Goal: Task Accomplishment & Management: Complete application form

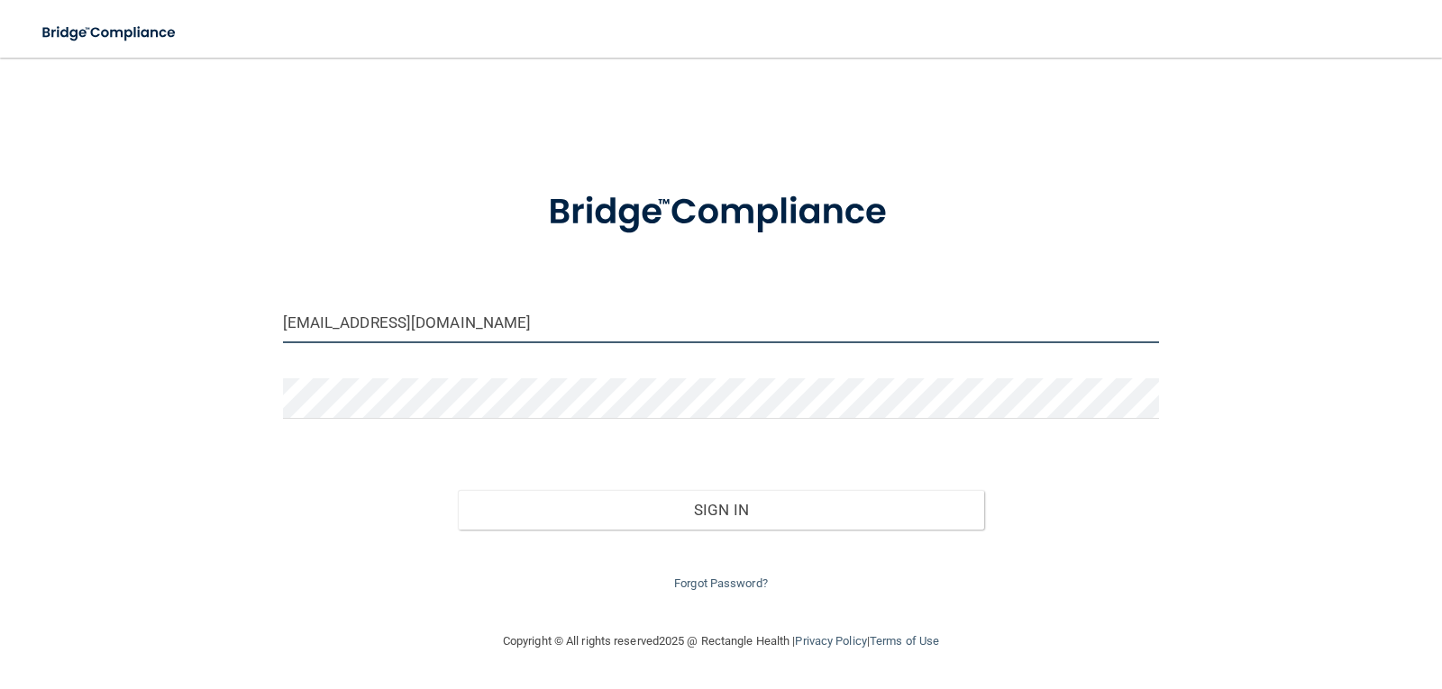
click at [438, 341] on input "[EMAIL_ADDRESS][DOMAIN_NAME]" at bounding box center [721, 323] width 877 height 41
drag, startPoint x: 411, startPoint y: 317, endPoint x: 245, endPoint y: 304, distance: 166.3
click at [245, 304] on div "jennifercheney014@icloud.com Invalid email/password. You don't have permission …" at bounding box center [721, 344] width 1370 height 537
type input "[EMAIL_ADDRESS][DOMAIN_NAME]"
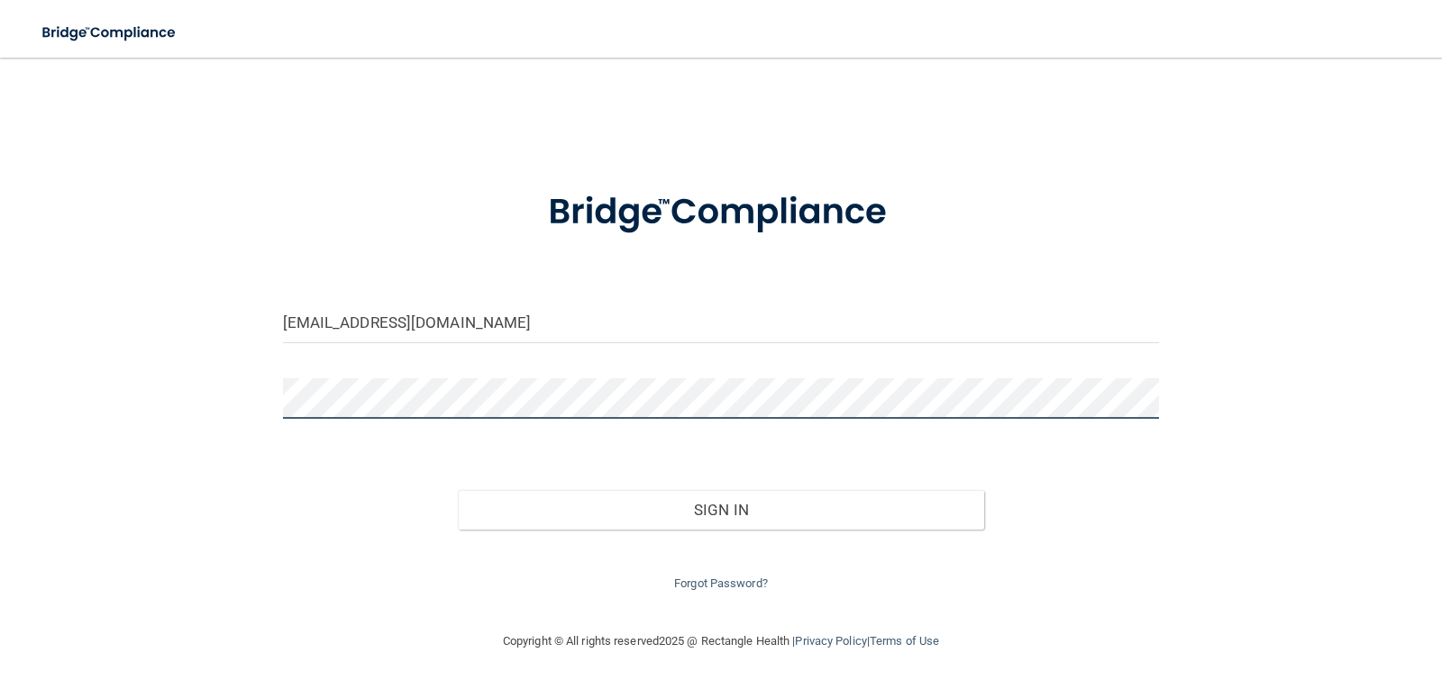
click at [458, 490] on button "Sign In" at bounding box center [721, 510] width 526 height 40
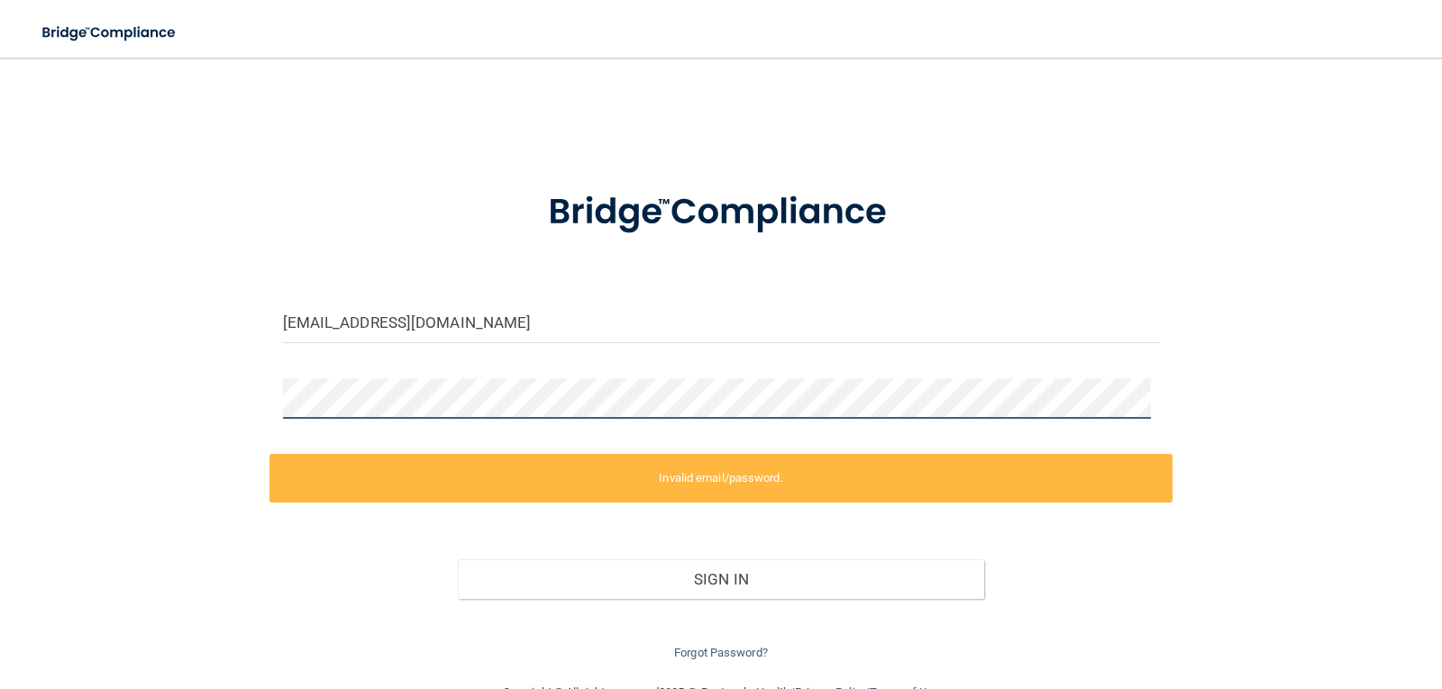
click at [232, 396] on div "pigtails1031@gmail.com Invalid email/password. You don't have permission to acc…" at bounding box center [721, 370] width 1370 height 588
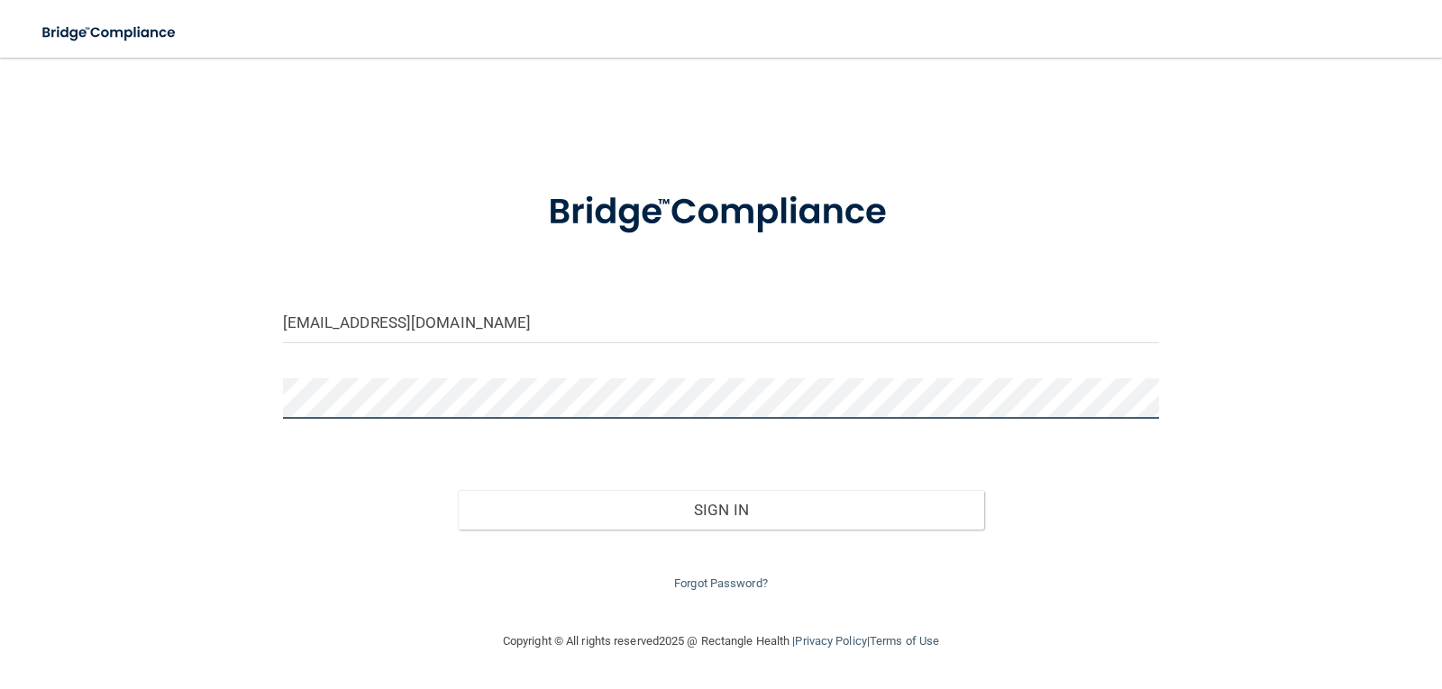
click at [458, 490] on button "Sign In" at bounding box center [721, 510] width 526 height 40
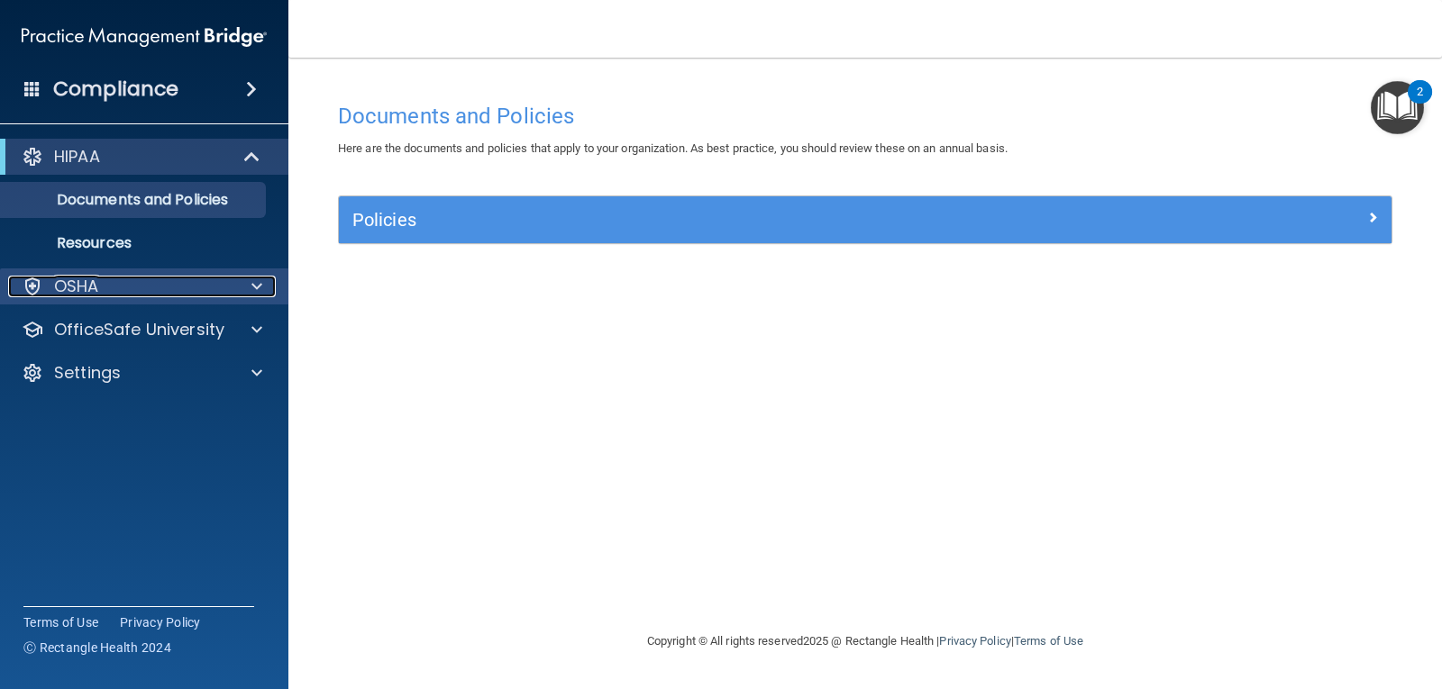
click at [102, 287] on div "OSHA" at bounding box center [119, 287] width 223 height 22
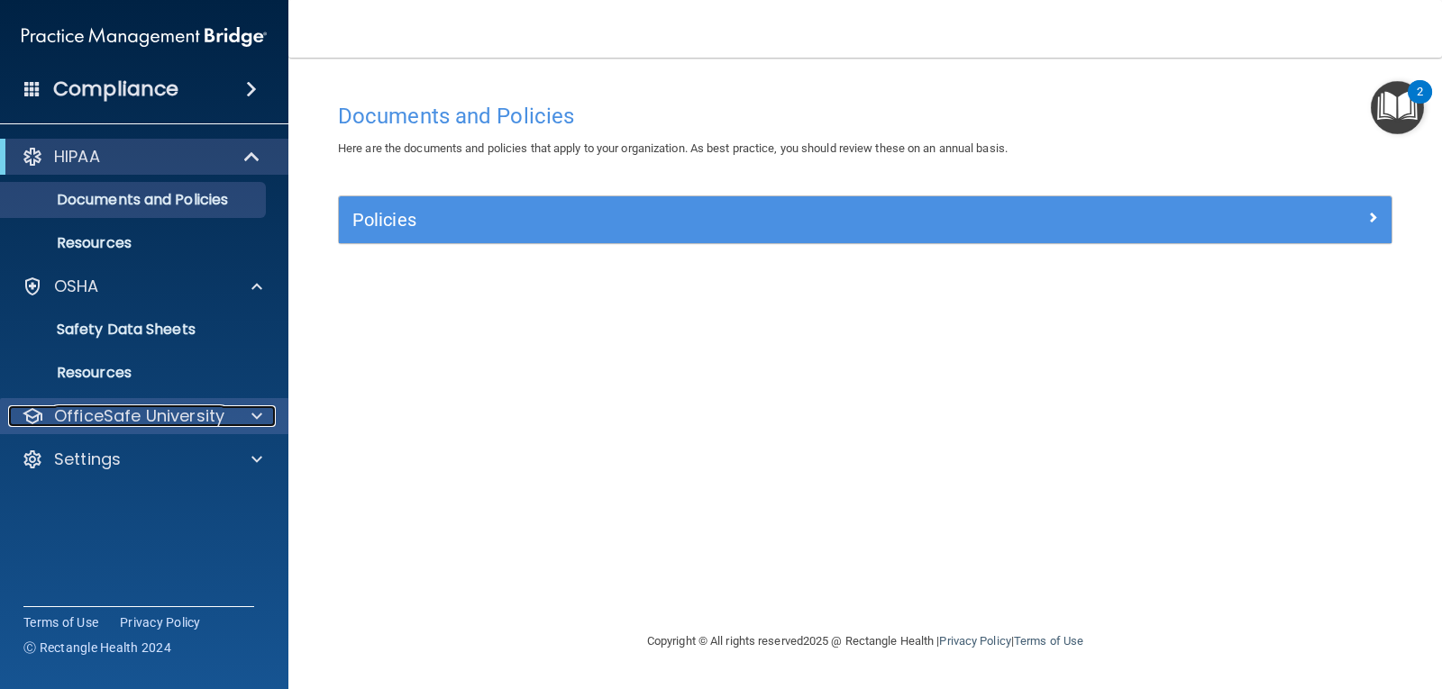
click at [249, 416] on div at bounding box center [254, 416] width 45 height 22
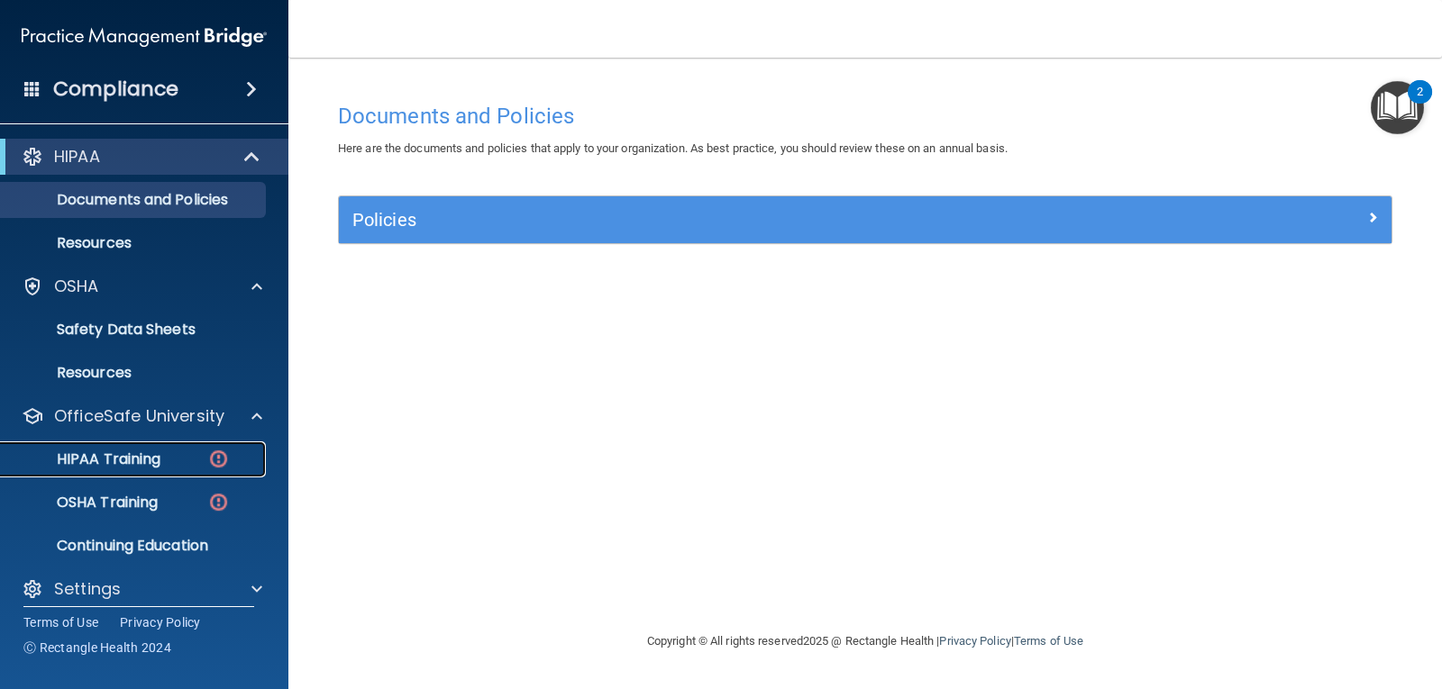
click at [152, 456] on p "HIPAA Training" at bounding box center [86, 460] width 149 height 18
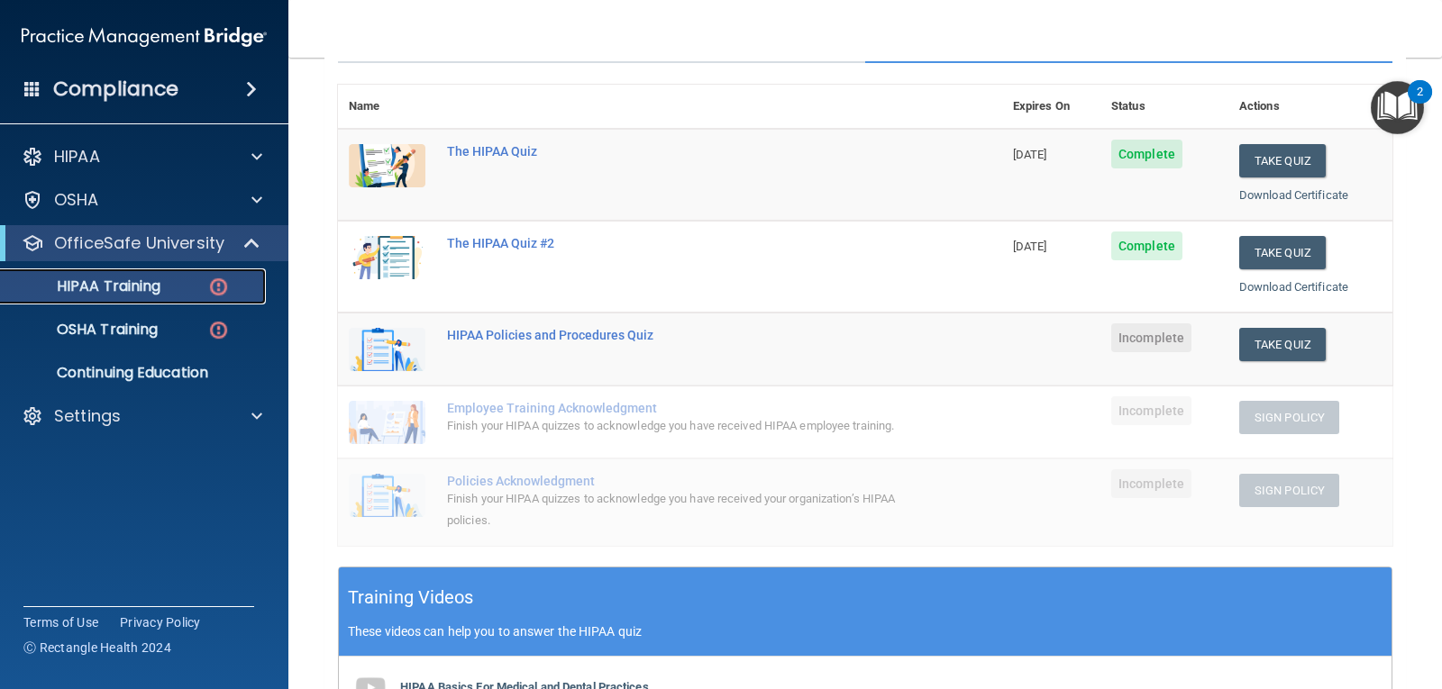
scroll to position [180, 0]
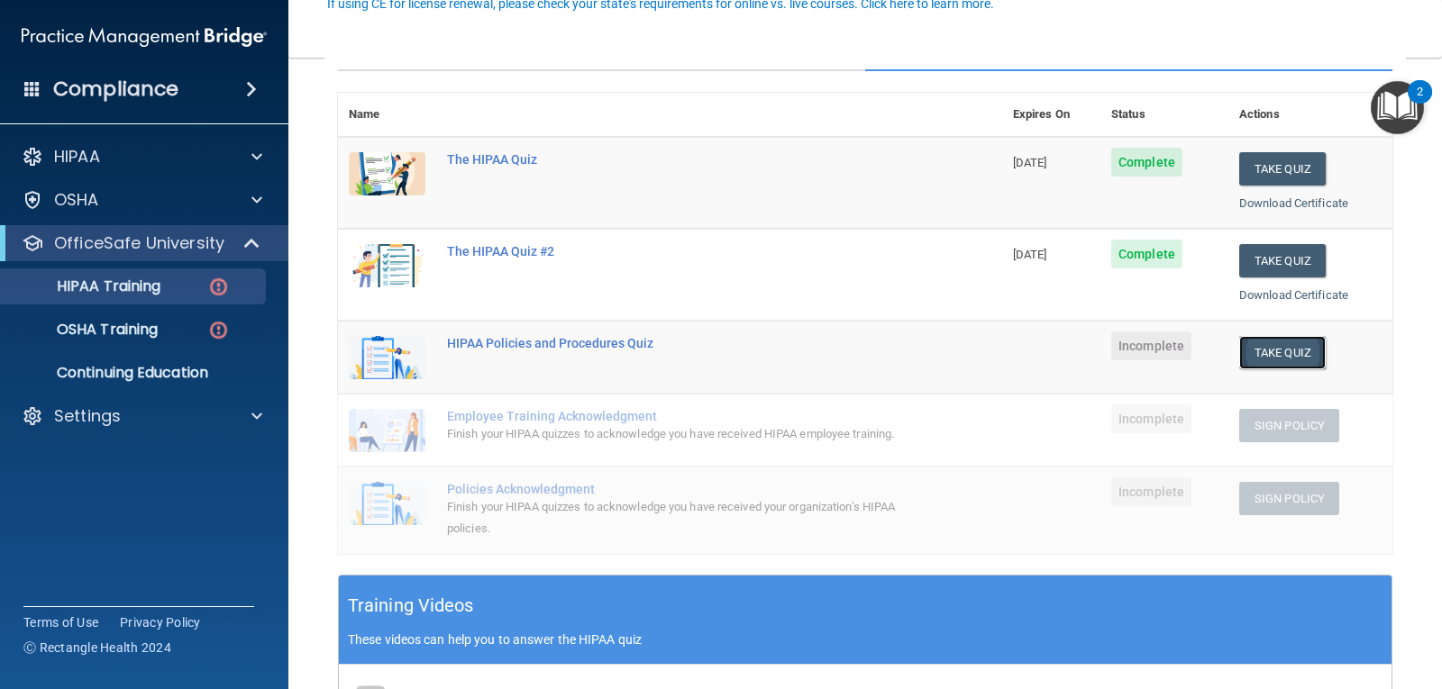
click at [1274, 360] on button "Take Quiz" at bounding box center [1282, 352] width 87 height 33
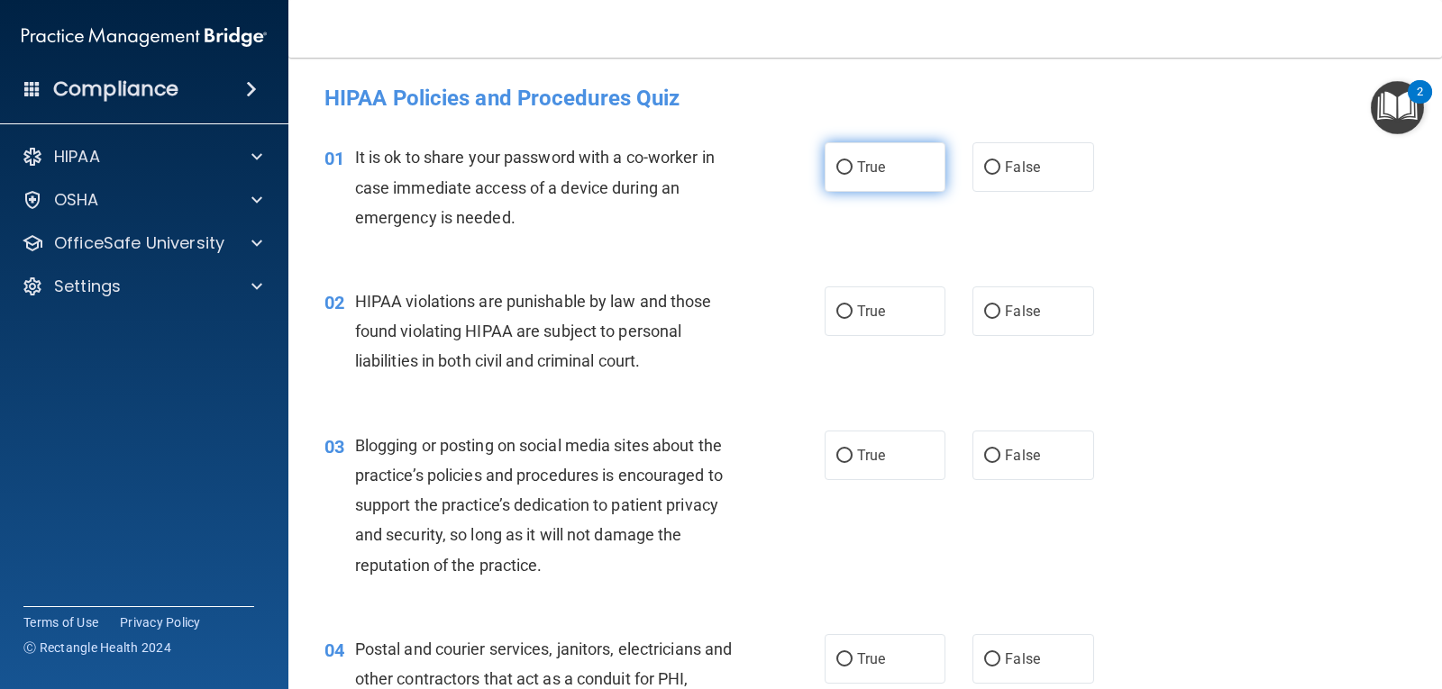
click at [863, 162] on span "True" at bounding box center [871, 167] width 28 height 17
click at [852, 162] on input "True" at bounding box center [844, 168] width 16 height 14
radio input "true"
click at [842, 305] on input "True" at bounding box center [844, 312] width 16 height 14
radio input "true"
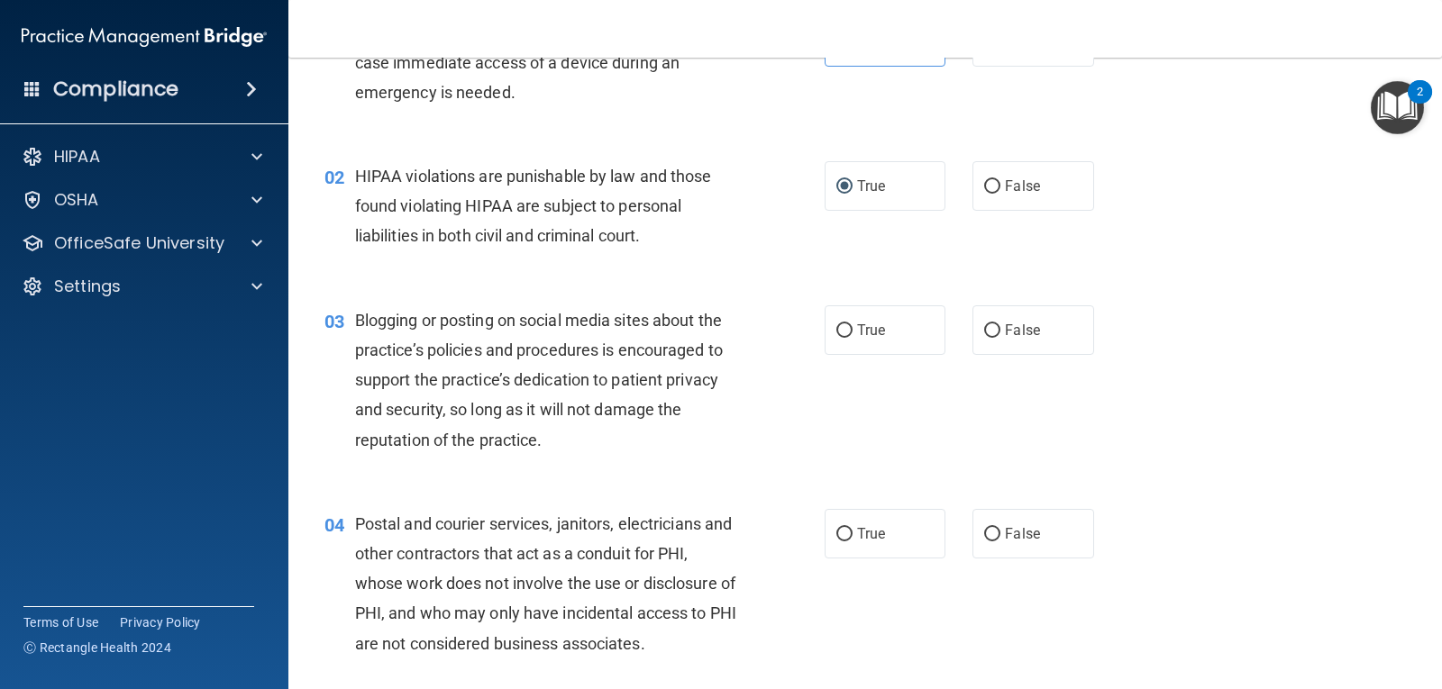
scroll to position [180, 0]
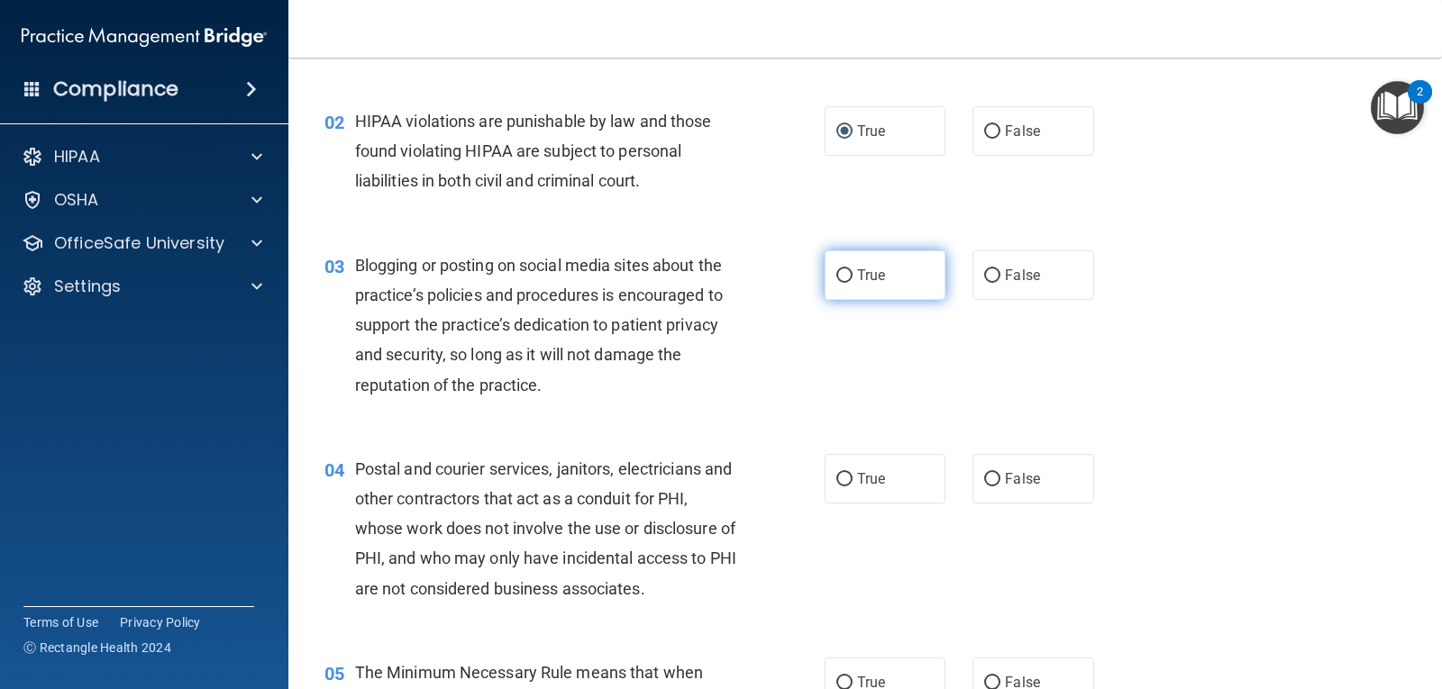
click at [857, 270] on span "True" at bounding box center [871, 275] width 28 height 17
click at [852, 270] on input "True" at bounding box center [844, 276] width 16 height 14
radio input "true"
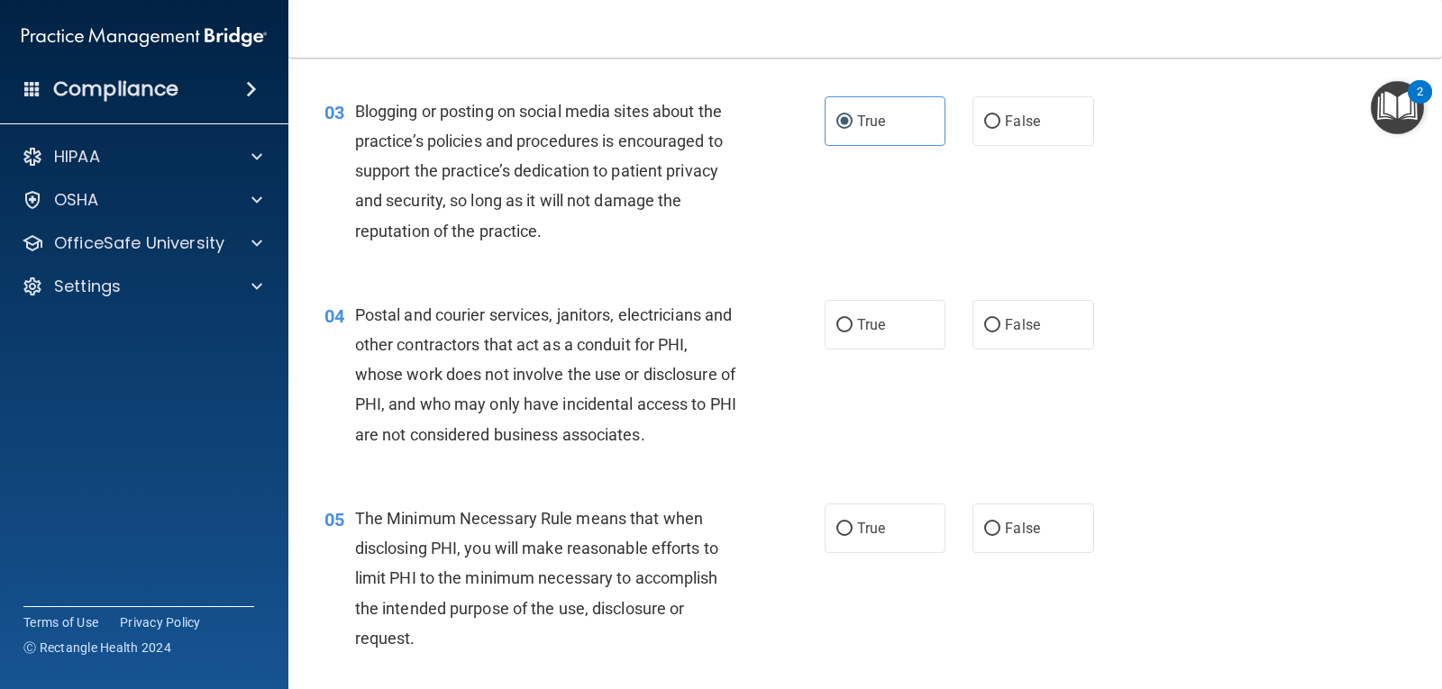
scroll to position [451, 0]
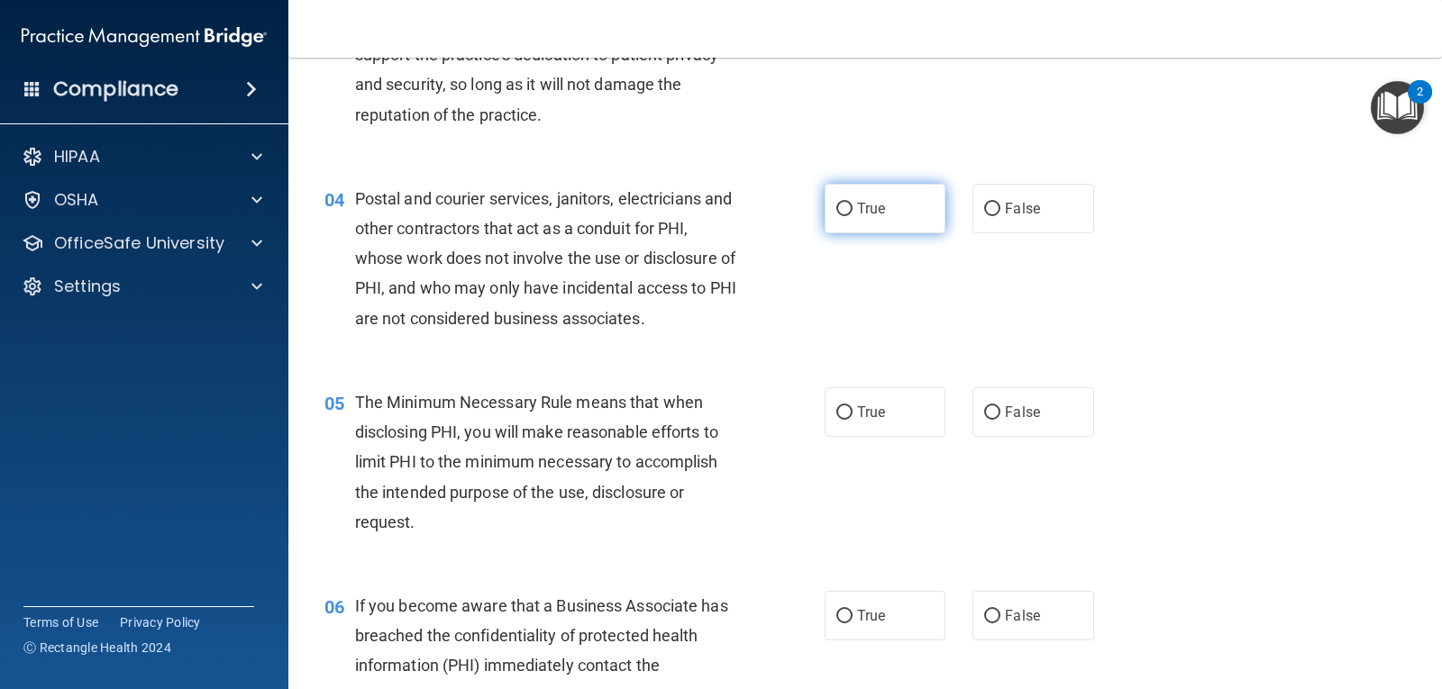
click at [897, 201] on label "True" at bounding box center [884, 209] width 121 height 50
click at [852, 203] on input "True" at bounding box center [844, 210] width 16 height 14
radio input "true"
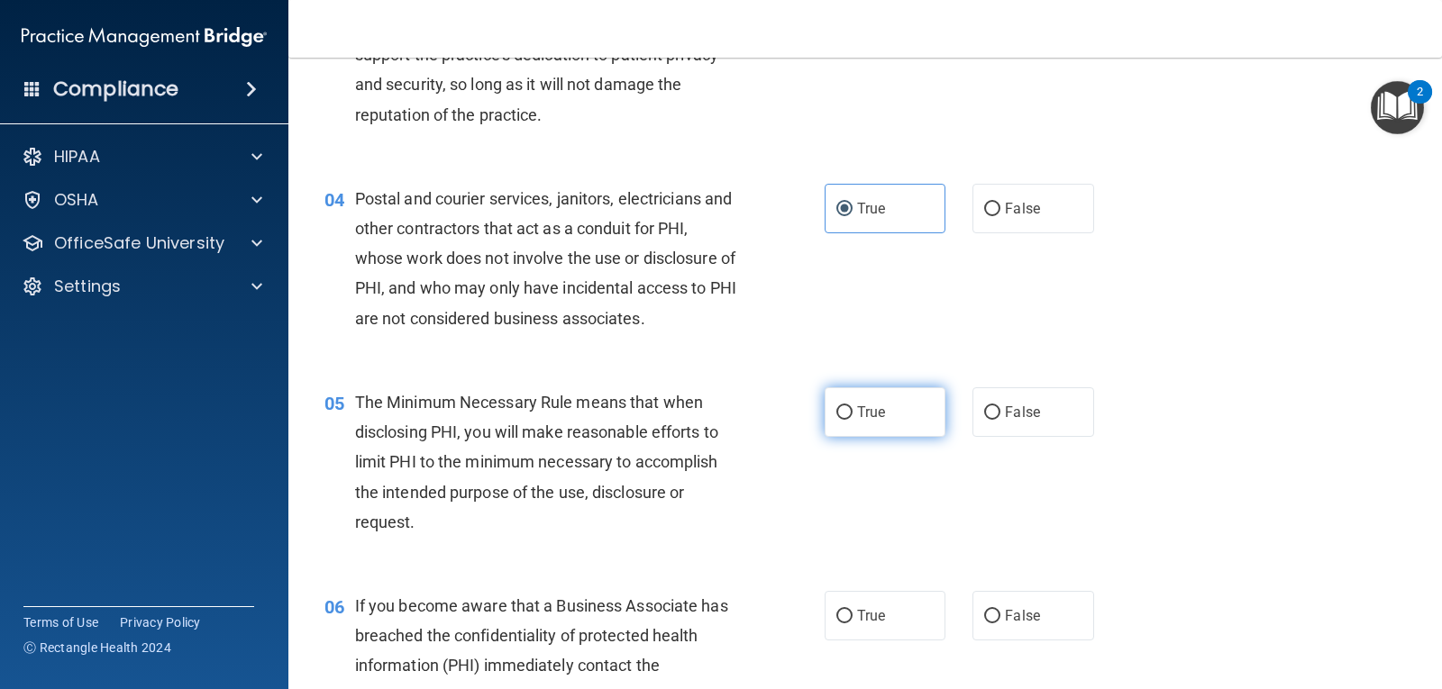
click at [854, 391] on label "True" at bounding box center [884, 412] width 121 height 50
click at [852, 406] on input "True" at bounding box center [844, 413] width 16 height 14
radio input "true"
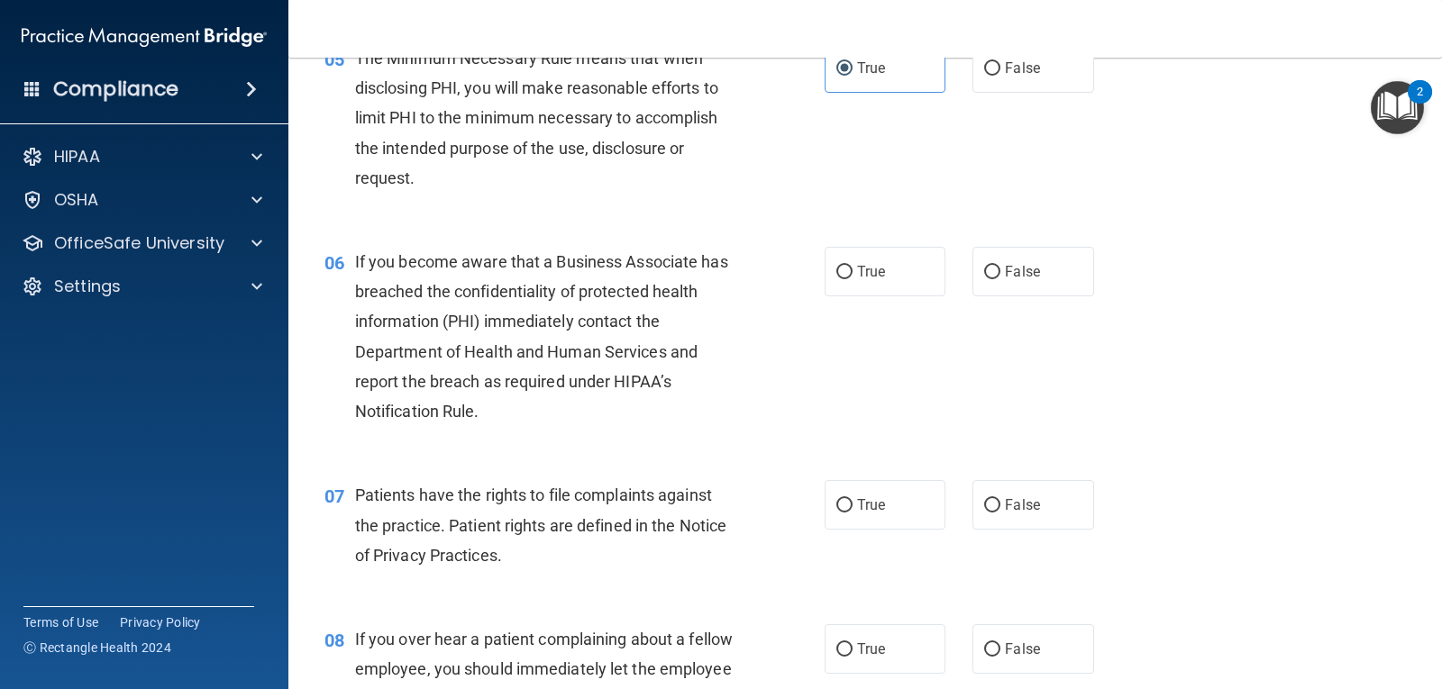
scroll to position [811, 0]
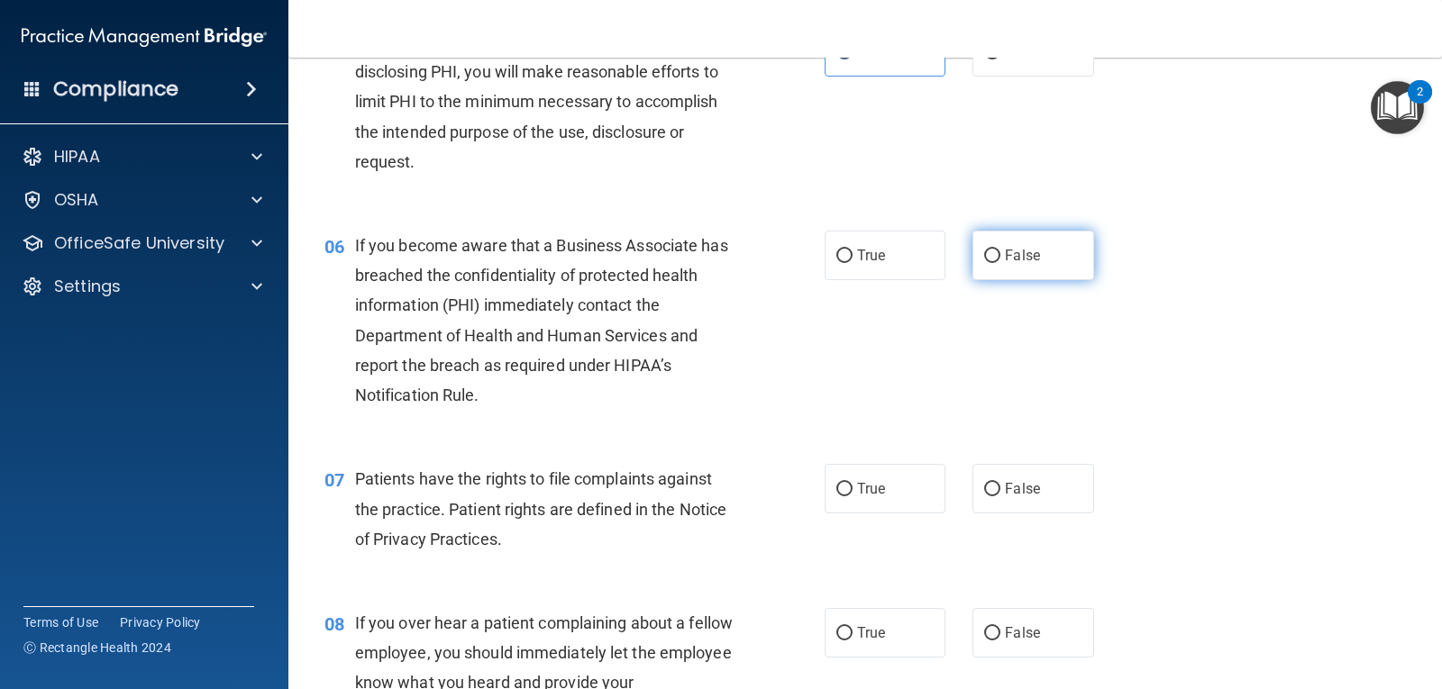
click at [1043, 250] on label "False" at bounding box center [1032, 256] width 121 height 50
click at [1000, 250] on input "False" at bounding box center [992, 257] width 16 height 14
radio input "true"
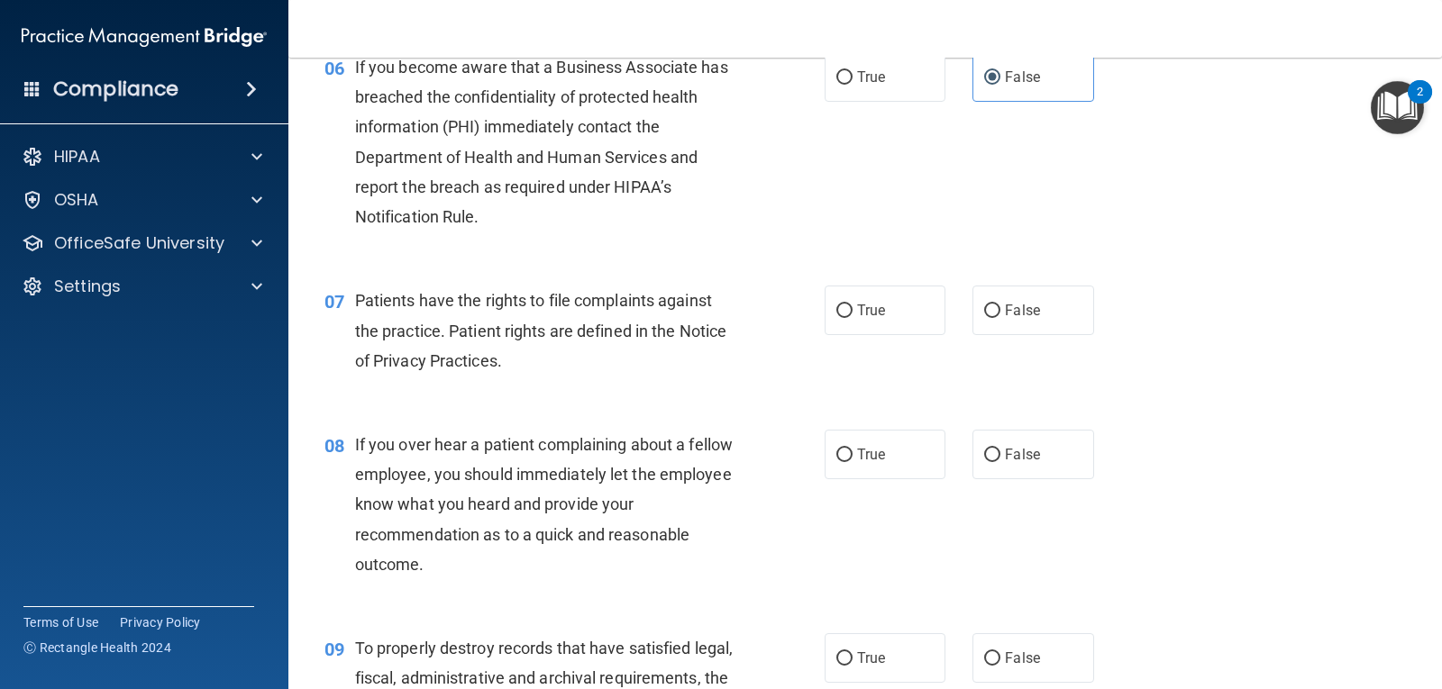
scroll to position [991, 0]
click at [836, 309] on input "True" at bounding box center [844, 310] width 16 height 14
radio input "true"
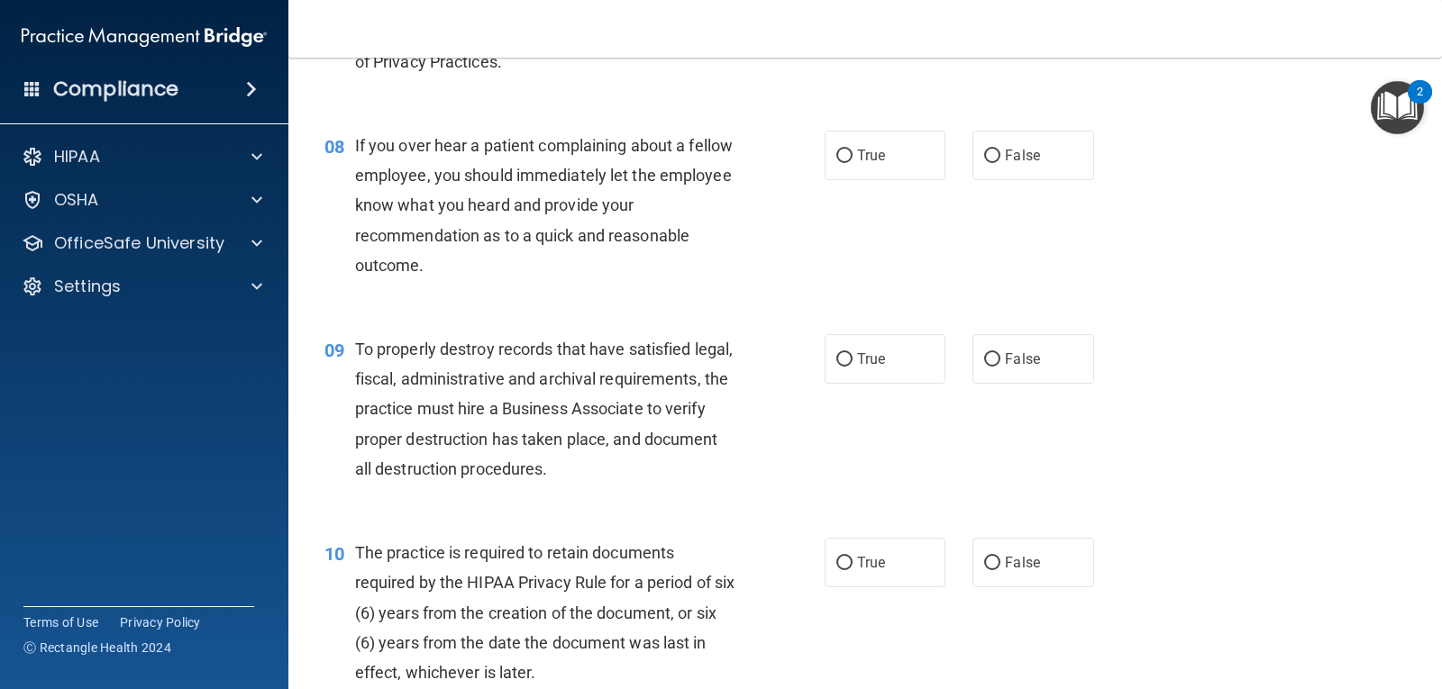
scroll to position [1352, 0]
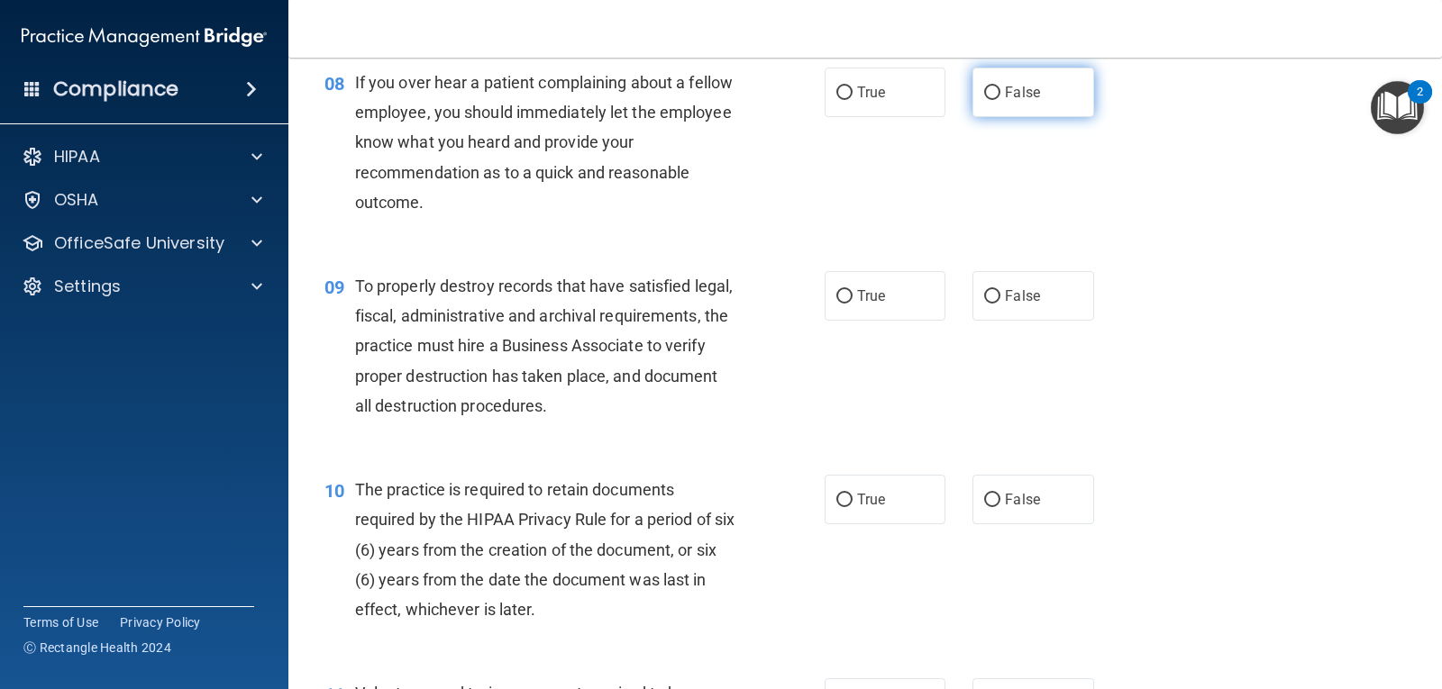
click at [1005, 92] on span "False" at bounding box center [1022, 92] width 35 height 17
click at [998, 92] on input "False" at bounding box center [992, 94] width 16 height 14
radio input "true"
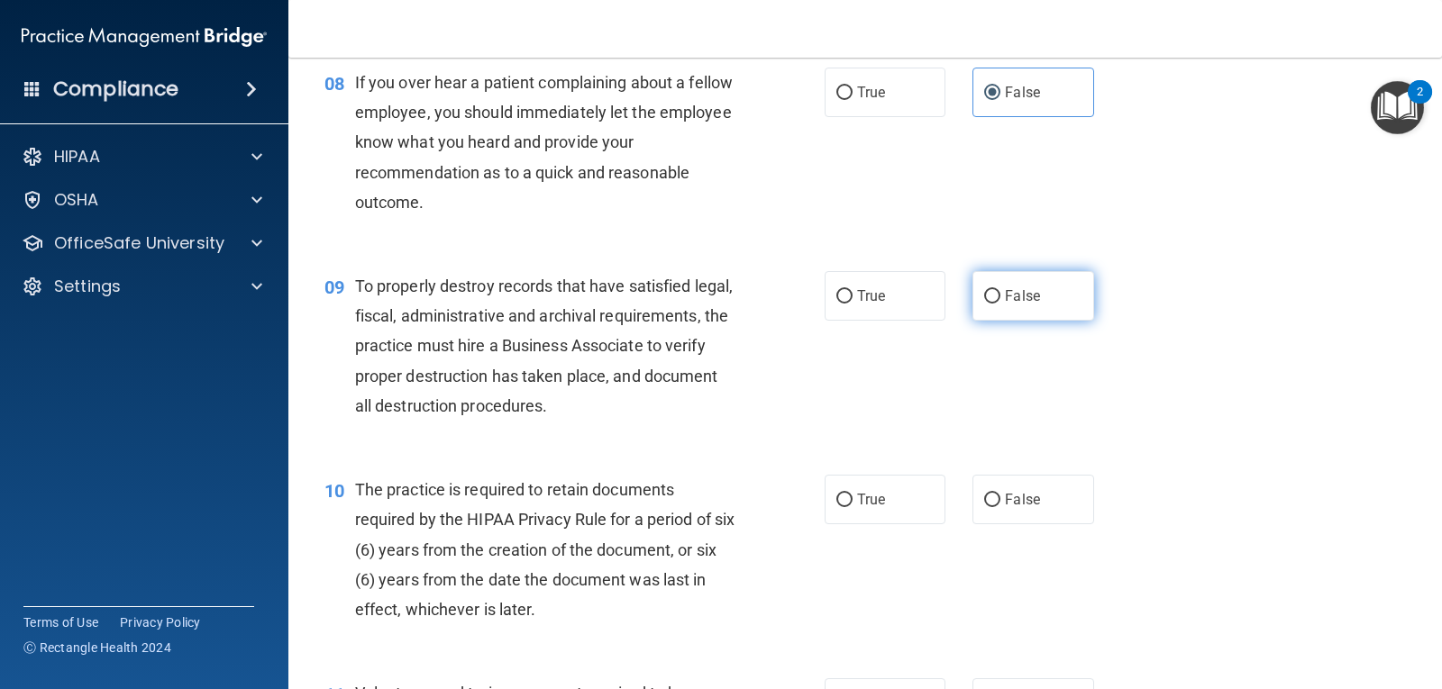
click at [1055, 305] on label "False" at bounding box center [1032, 296] width 121 height 50
click at [1000, 304] on input "False" at bounding box center [992, 297] width 16 height 14
radio input "true"
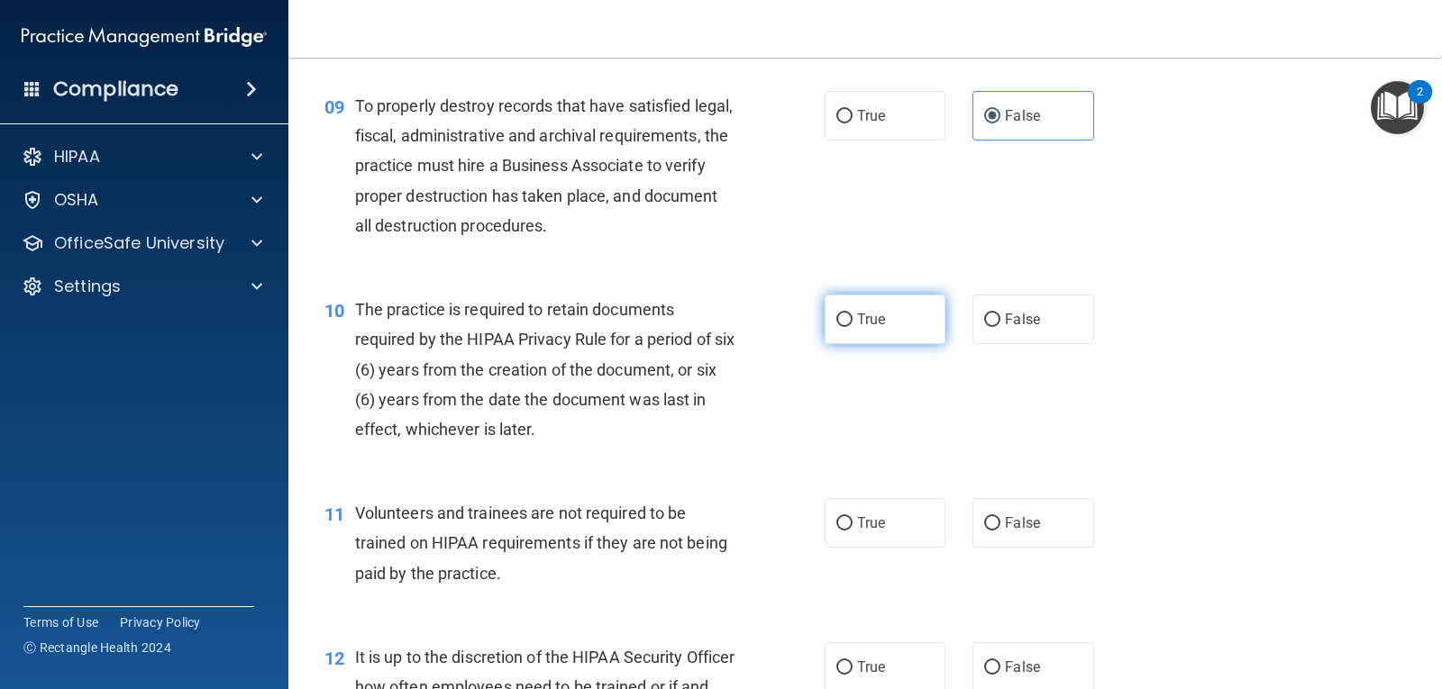
click at [855, 329] on label "True" at bounding box center [884, 320] width 121 height 50
click at [852, 327] on input "True" at bounding box center [844, 321] width 16 height 14
radio input "true"
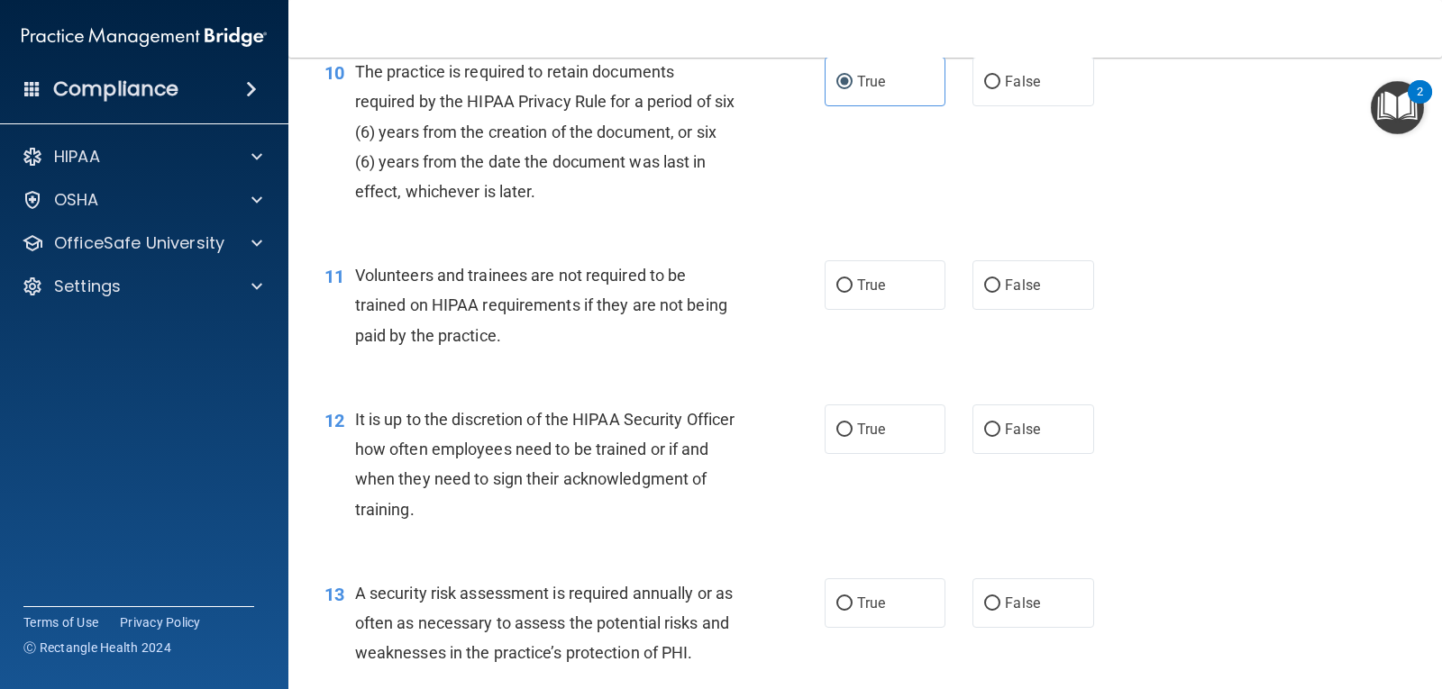
scroll to position [1802, 0]
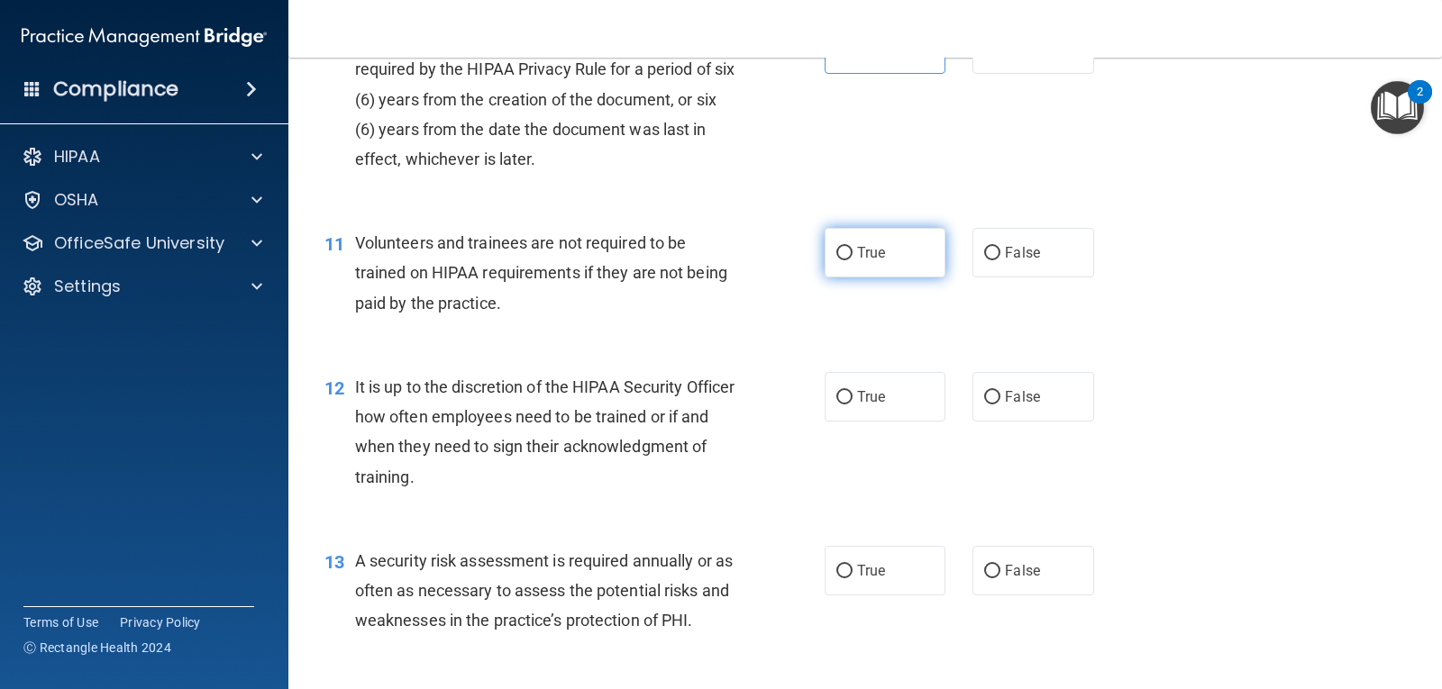
click at [860, 260] on span "True" at bounding box center [871, 252] width 28 height 17
click at [852, 260] on input "True" at bounding box center [844, 254] width 16 height 14
radio input "true"
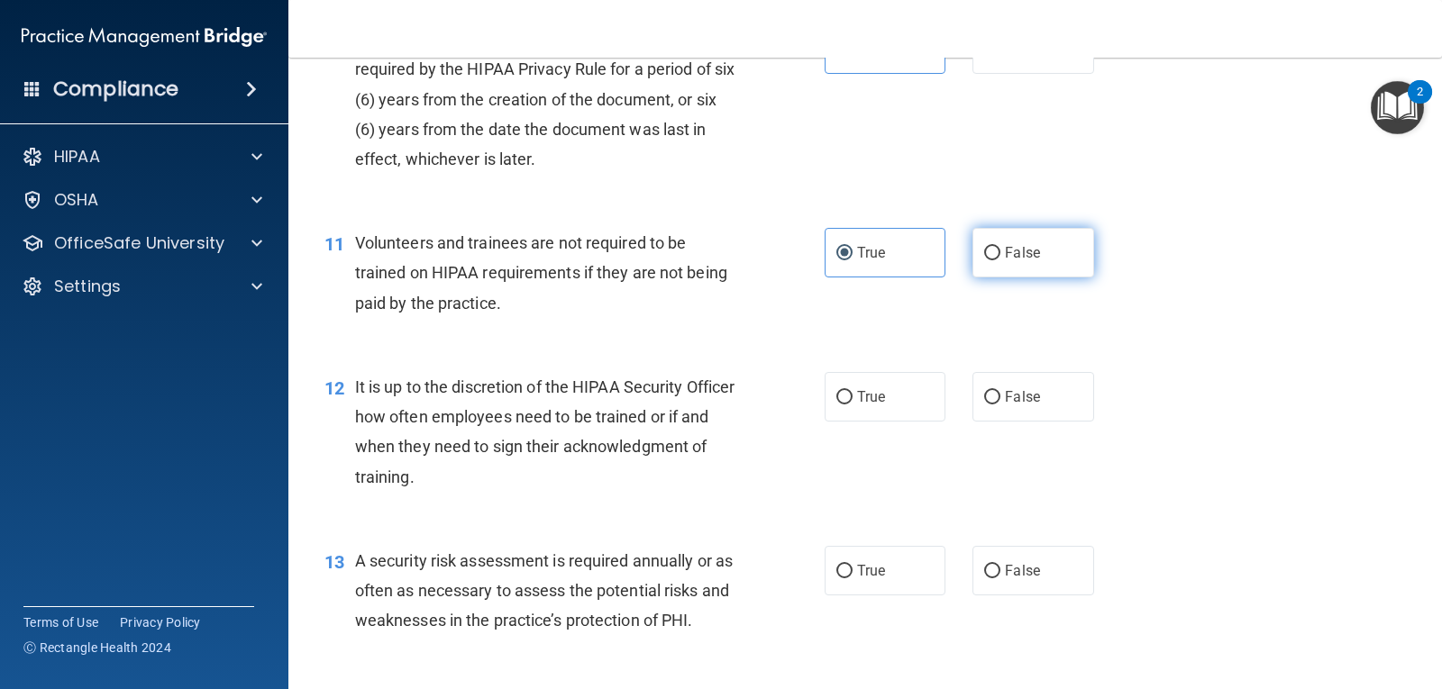
click at [997, 263] on label "False" at bounding box center [1032, 253] width 121 height 50
click at [997, 260] on input "False" at bounding box center [992, 254] width 16 height 14
radio input "true"
click at [895, 253] on label "True" at bounding box center [884, 253] width 121 height 50
click at [852, 253] on input "True" at bounding box center [844, 254] width 16 height 14
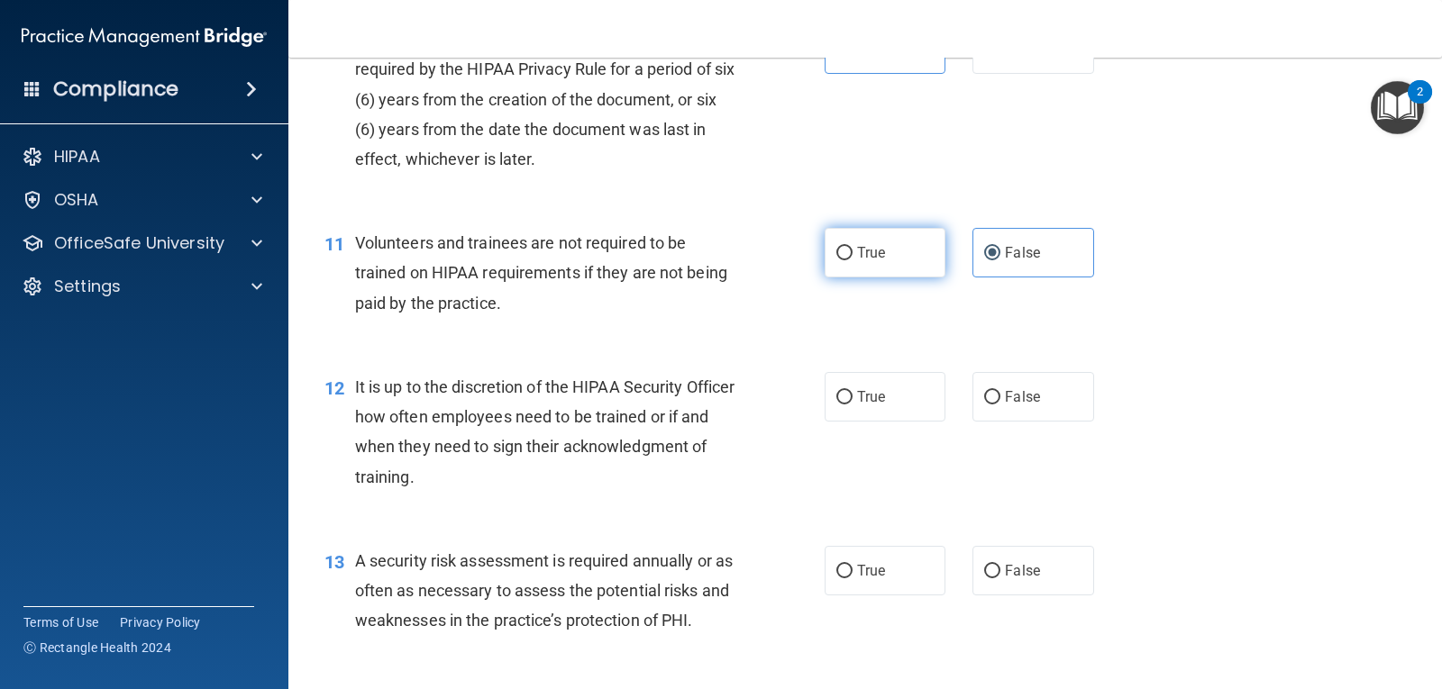
radio input "true"
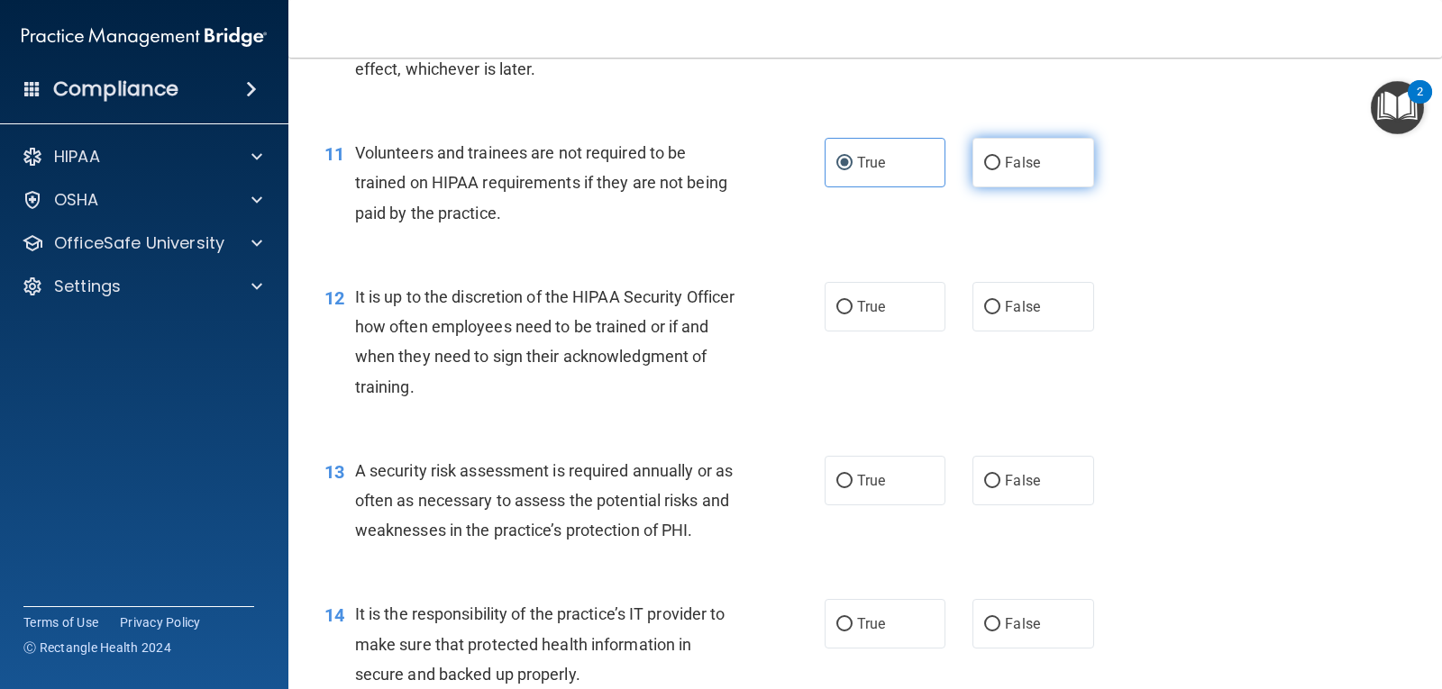
click at [972, 165] on label "False" at bounding box center [1032, 163] width 121 height 50
click at [984, 165] on input "False" at bounding box center [992, 164] width 16 height 14
radio input "true"
radio input "false"
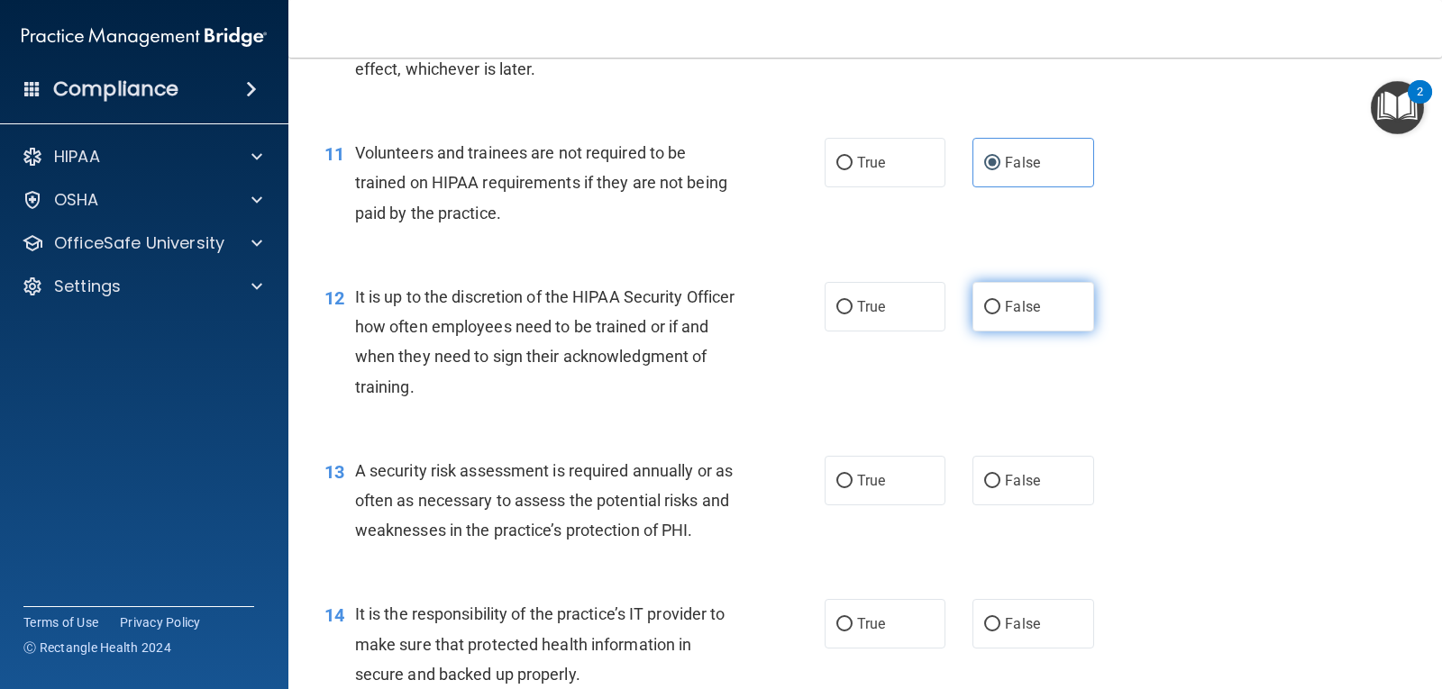
click at [991, 298] on label "False" at bounding box center [1032, 307] width 121 height 50
click at [991, 301] on input "False" at bounding box center [992, 308] width 16 height 14
radio input "true"
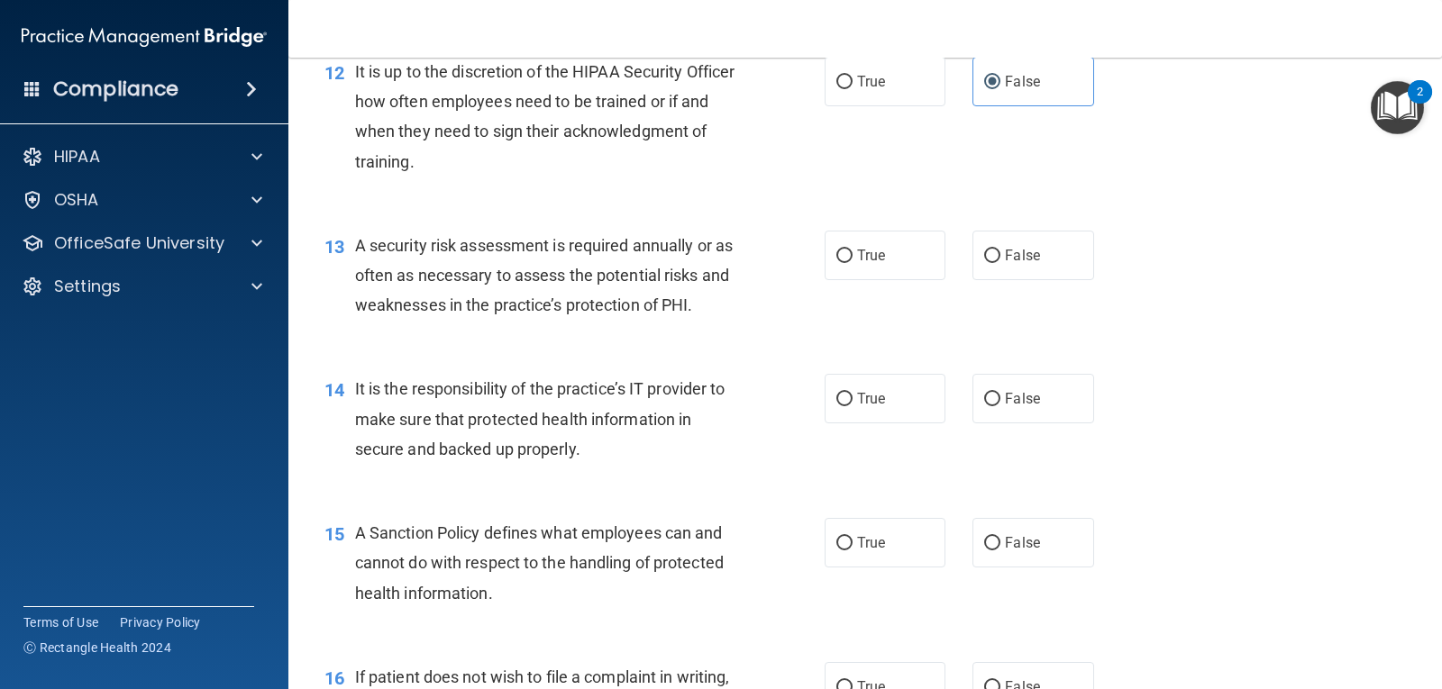
scroll to position [2163, 0]
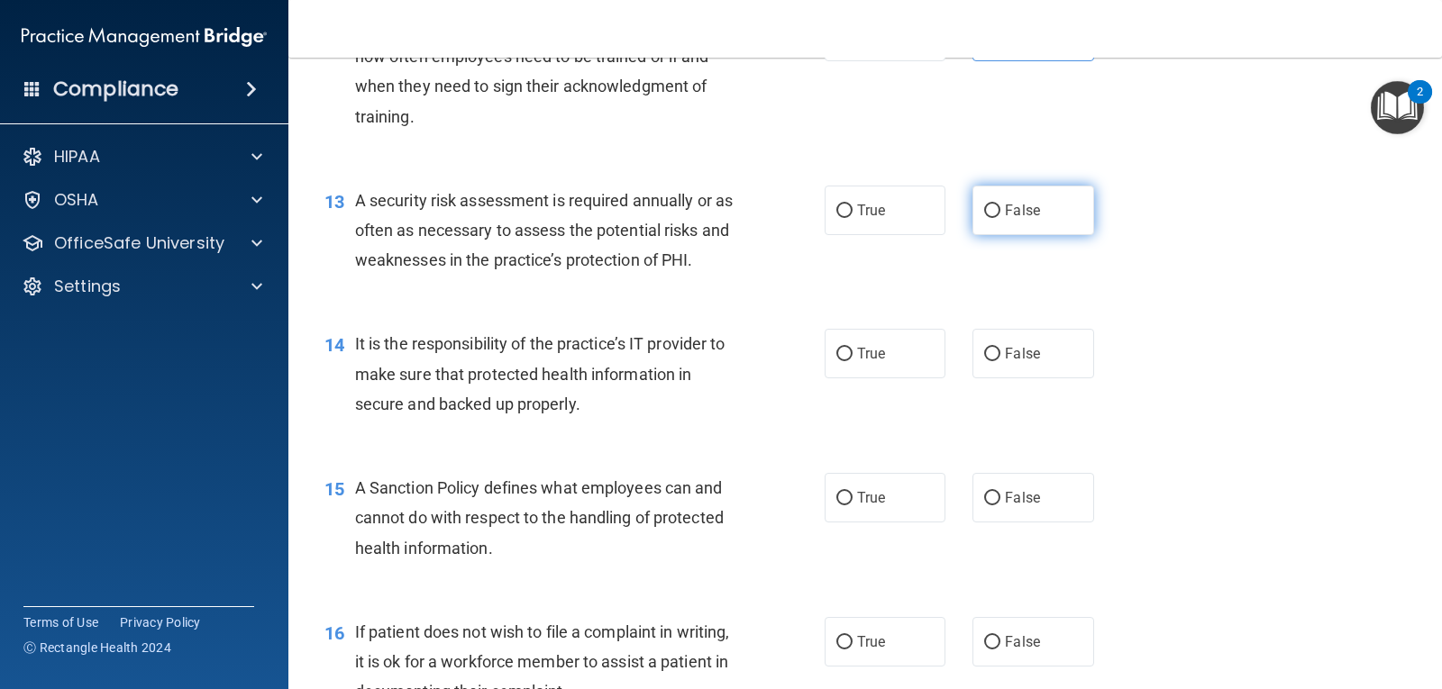
click at [984, 217] on input "False" at bounding box center [992, 212] width 16 height 14
radio input "true"
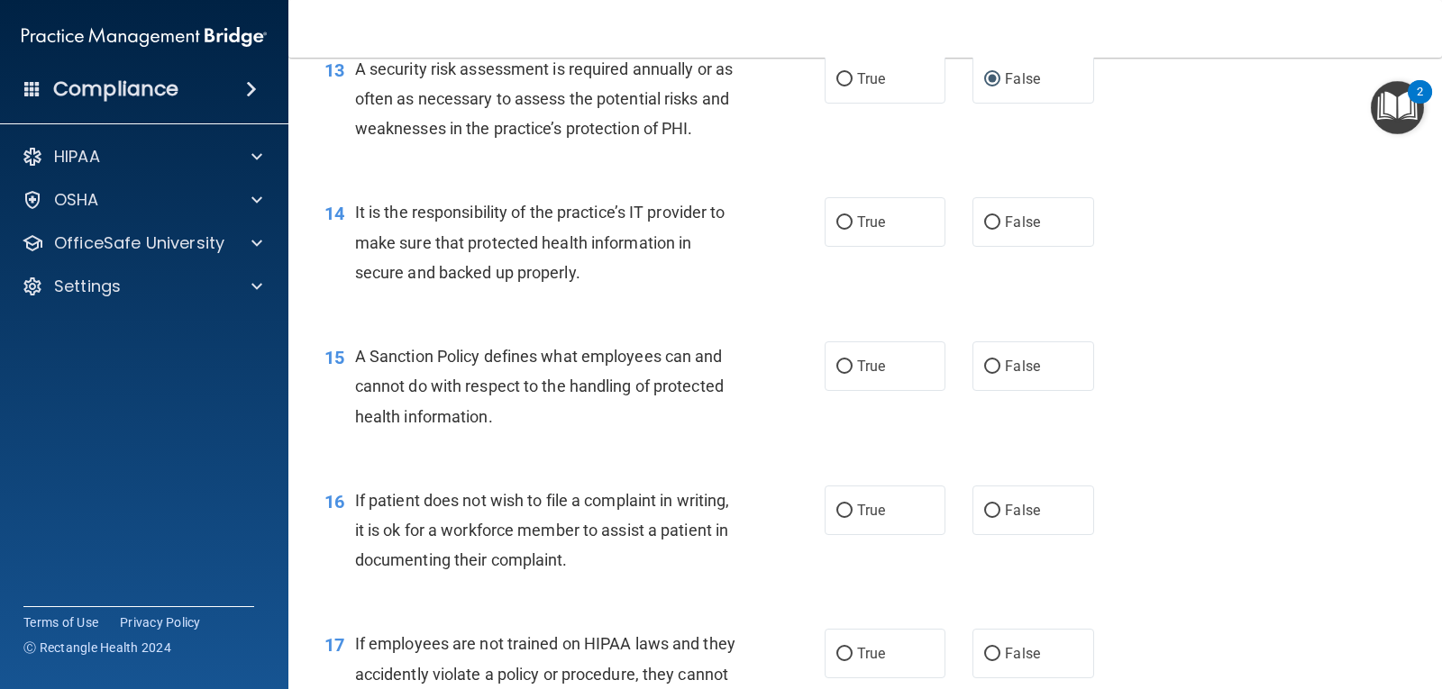
scroll to position [2343, 0]
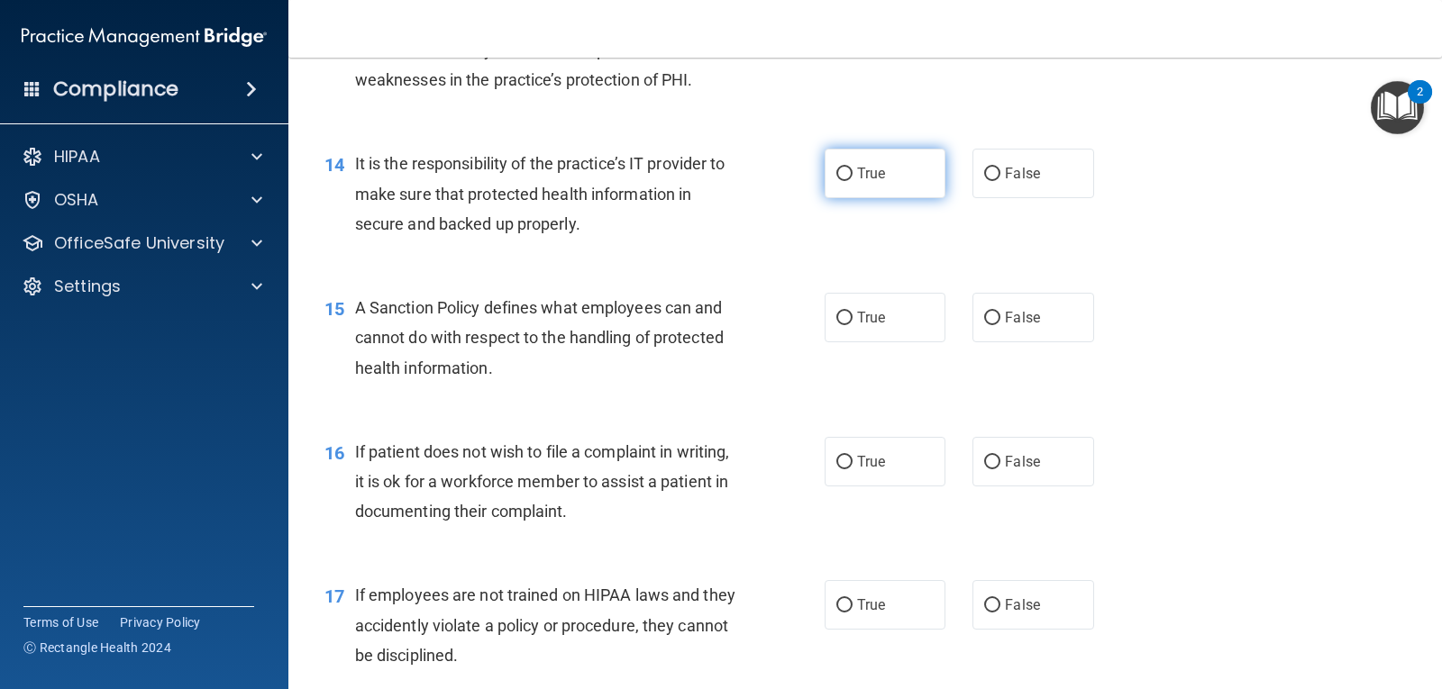
click at [883, 191] on label "True" at bounding box center [884, 174] width 121 height 50
click at [852, 181] on input "True" at bounding box center [844, 175] width 16 height 14
radio input "true"
click at [829, 316] on label "True" at bounding box center [884, 318] width 121 height 50
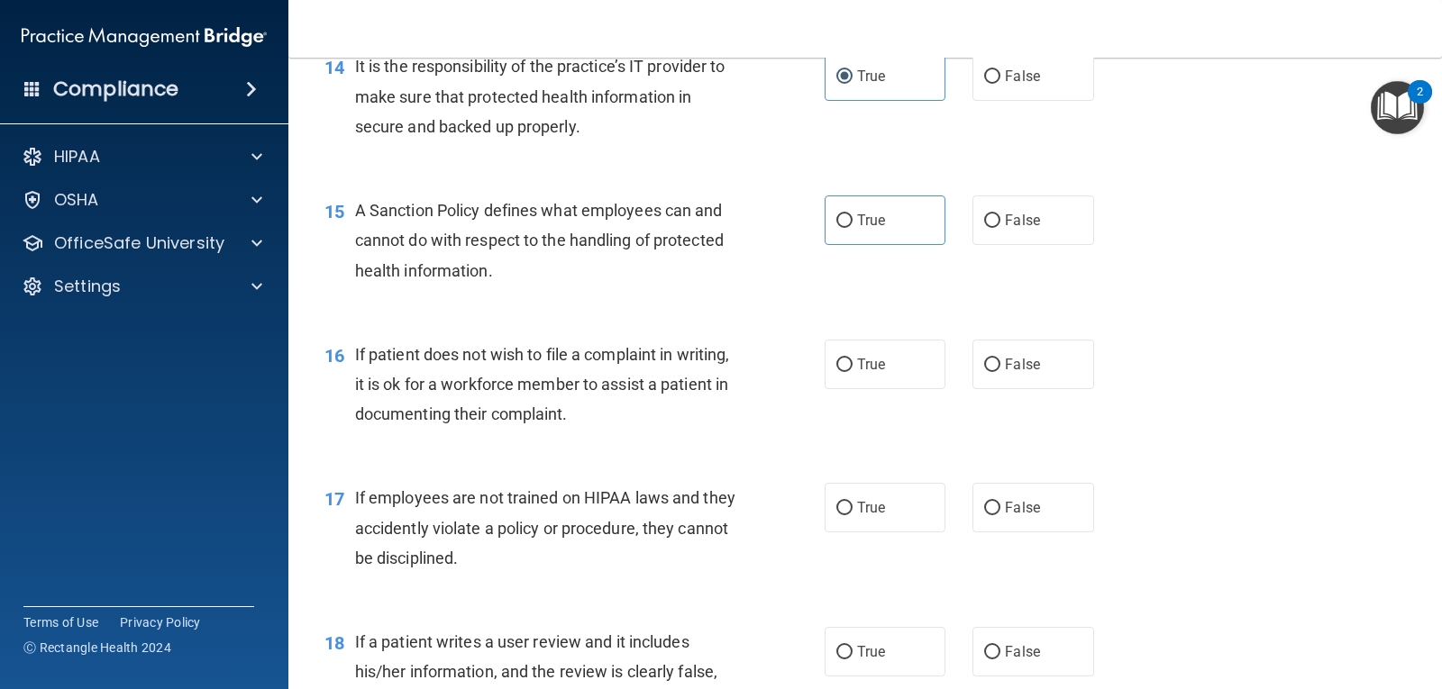
scroll to position [2613, 0]
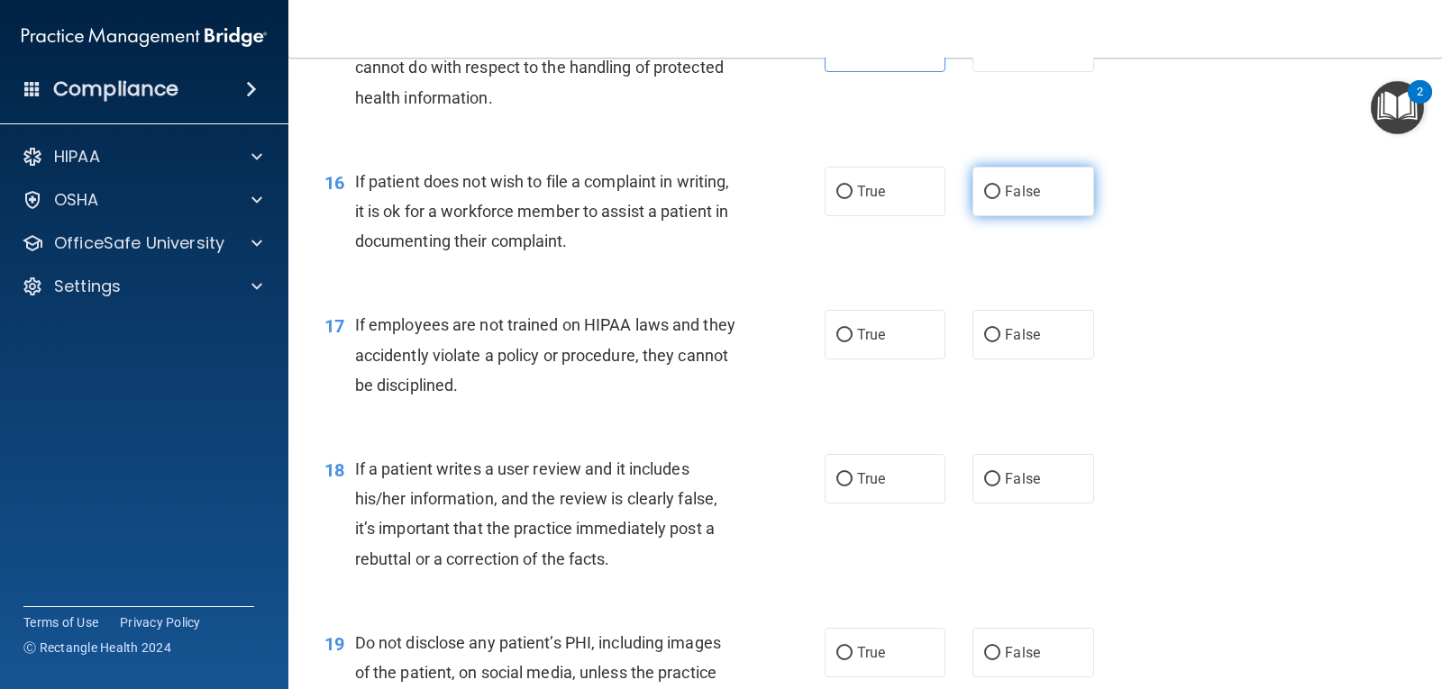
click at [1005, 187] on span "False" at bounding box center [1022, 191] width 35 height 17
click at [998, 187] on input "False" at bounding box center [992, 193] width 16 height 14
radio input "true"
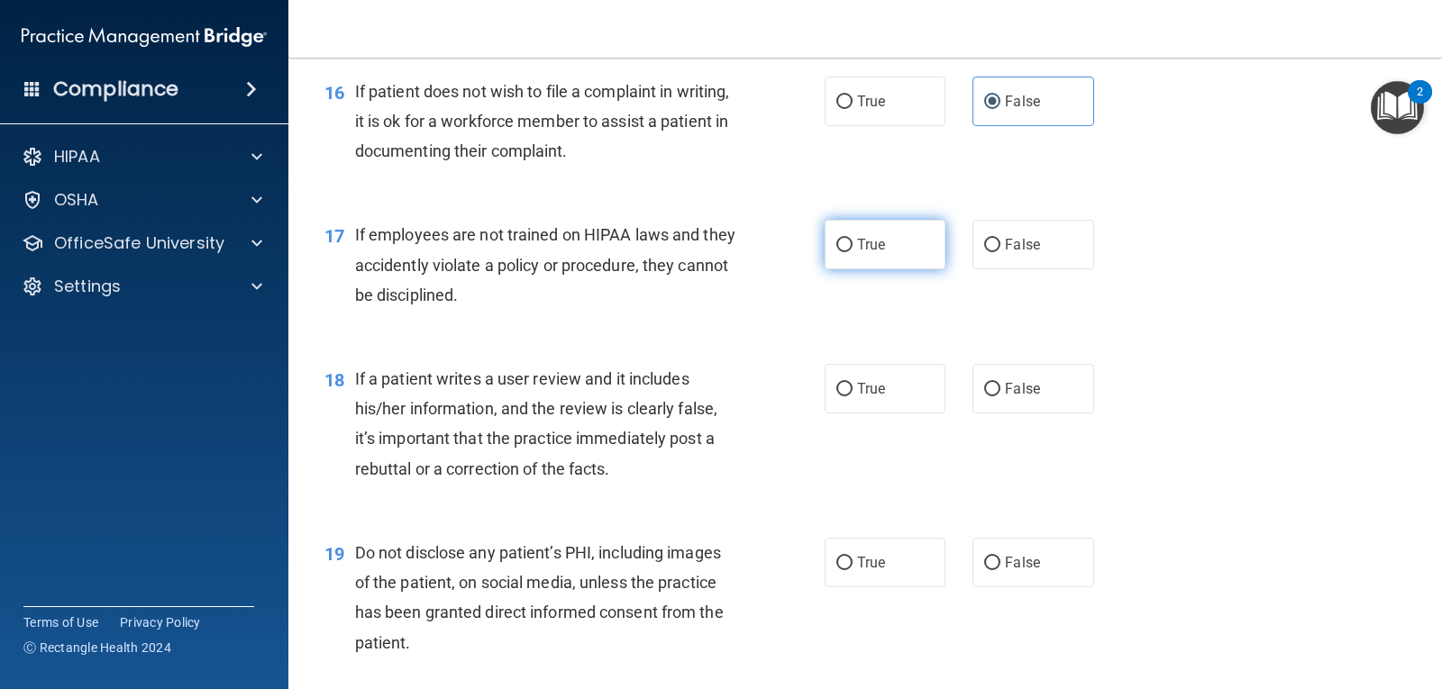
click at [908, 247] on label "True" at bounding box center [884, 245] width 121 height 50
click at [852, 247] on input "True" at bounding box center [844, 246] width 16 height 14
radio input "true"
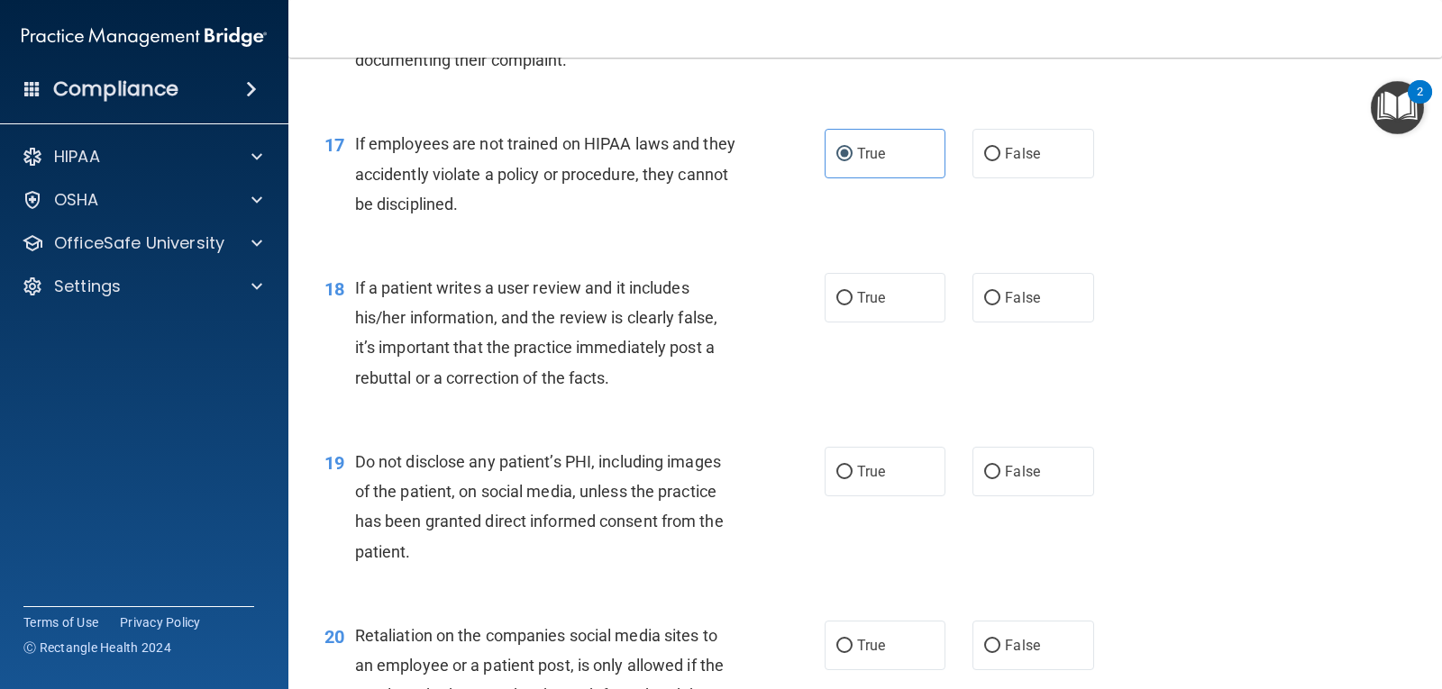
scroll to position [2793, 0]
click at [1061, 296] on label "False" at bounding box center [1032, 299] width 121 height 50
click at [1000, 296] on input "False" at bounding box center [992, 300] width 16 height 14
radio input "true"
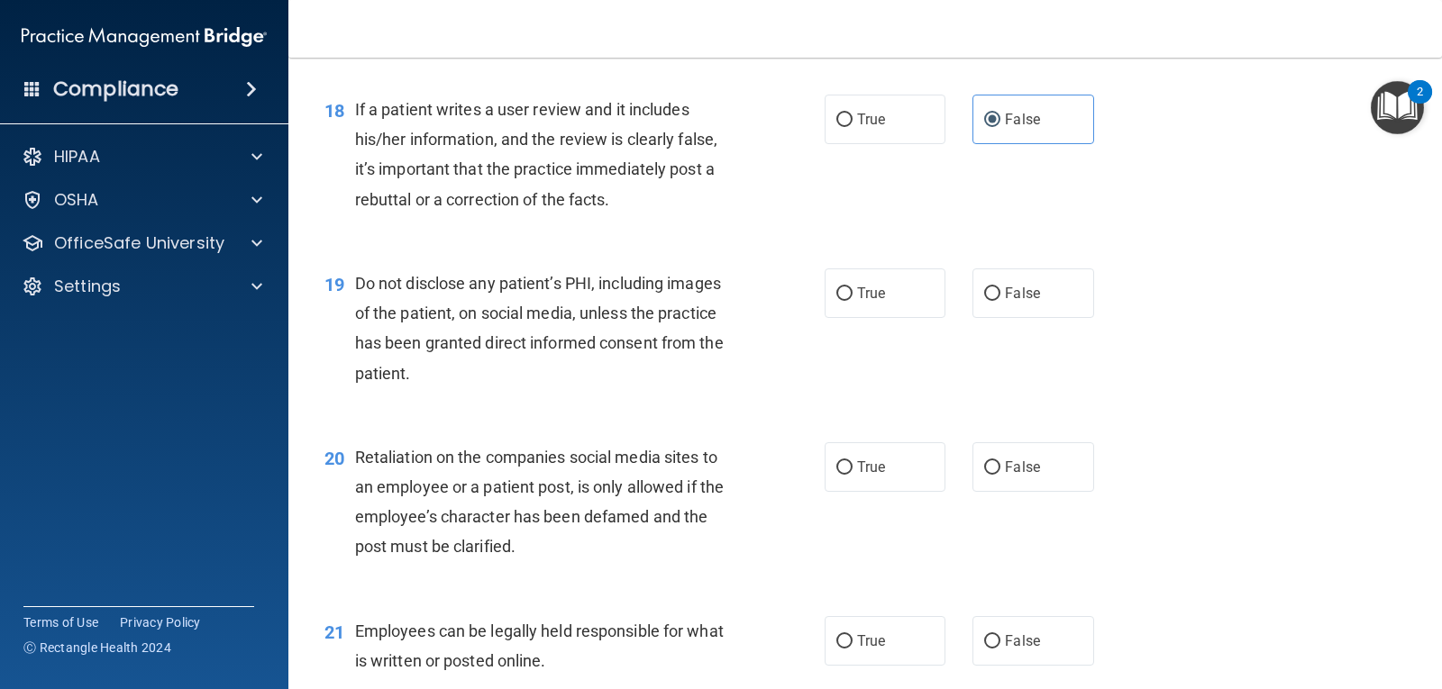
scroll to position [2973, 0]
click at [873, 294] on span "True" at bounding box center [871, 292] width 28 height 17
click at [852, 294] on input "True" at bounding box center [844, 294] width 16 height 14
radio input "true"
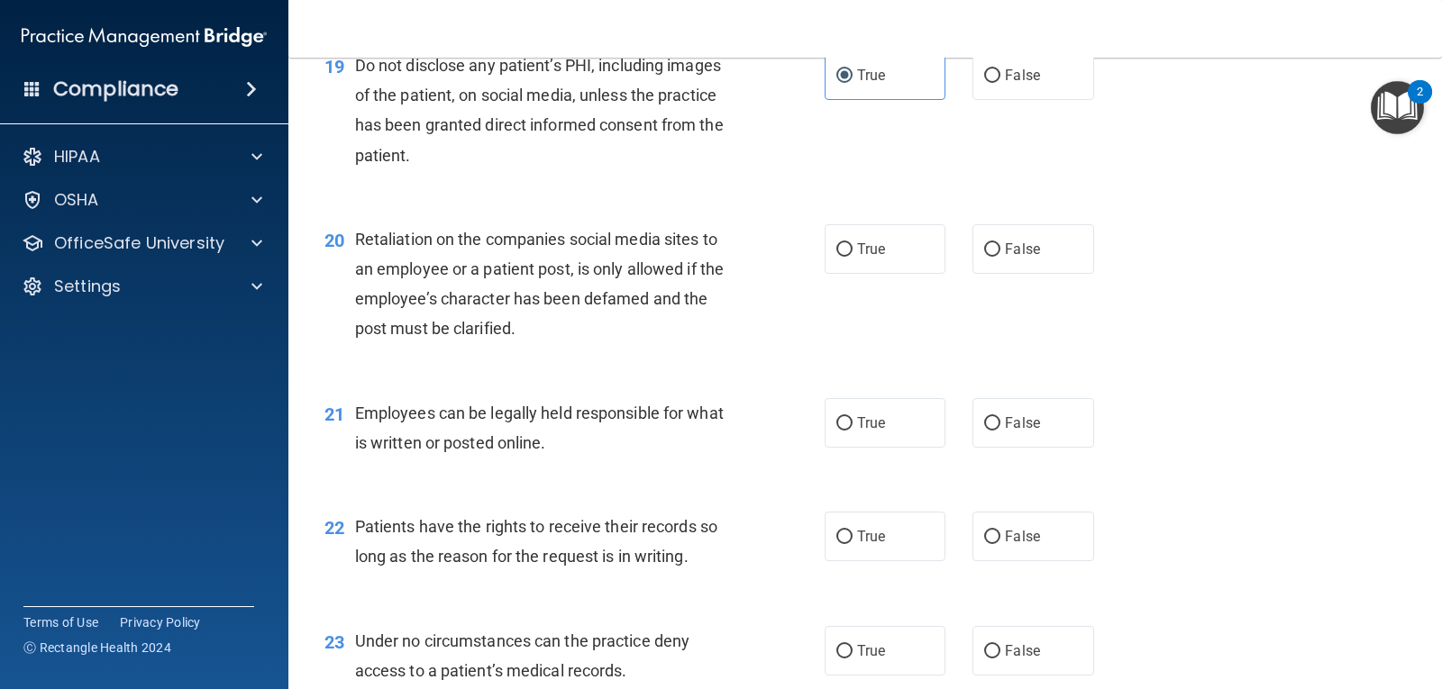
scroll to position [3244, 0]
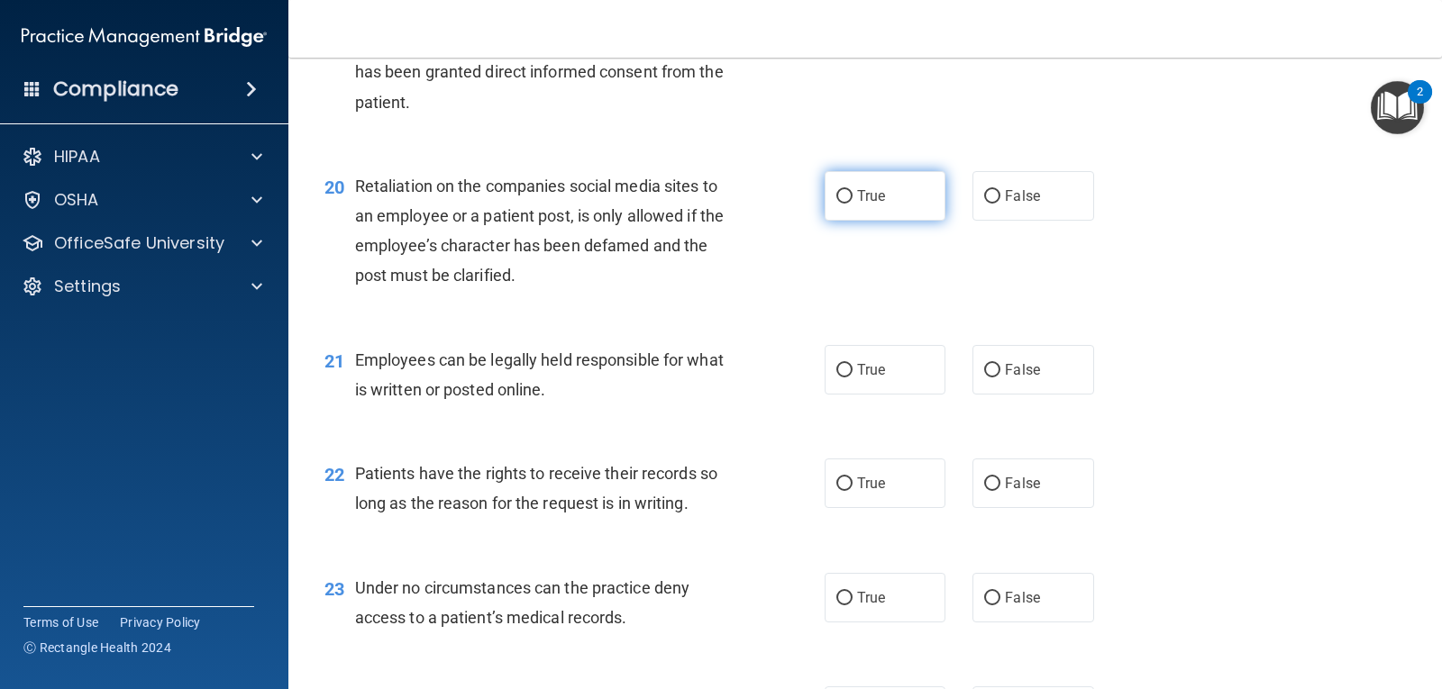
click at [873, 195] on span "True" at bounding box center [871, 195] width 28 height 17
click at [852, 195] on input "True" at bounding box center [844, 197] width 16 height 14
radio input "true"
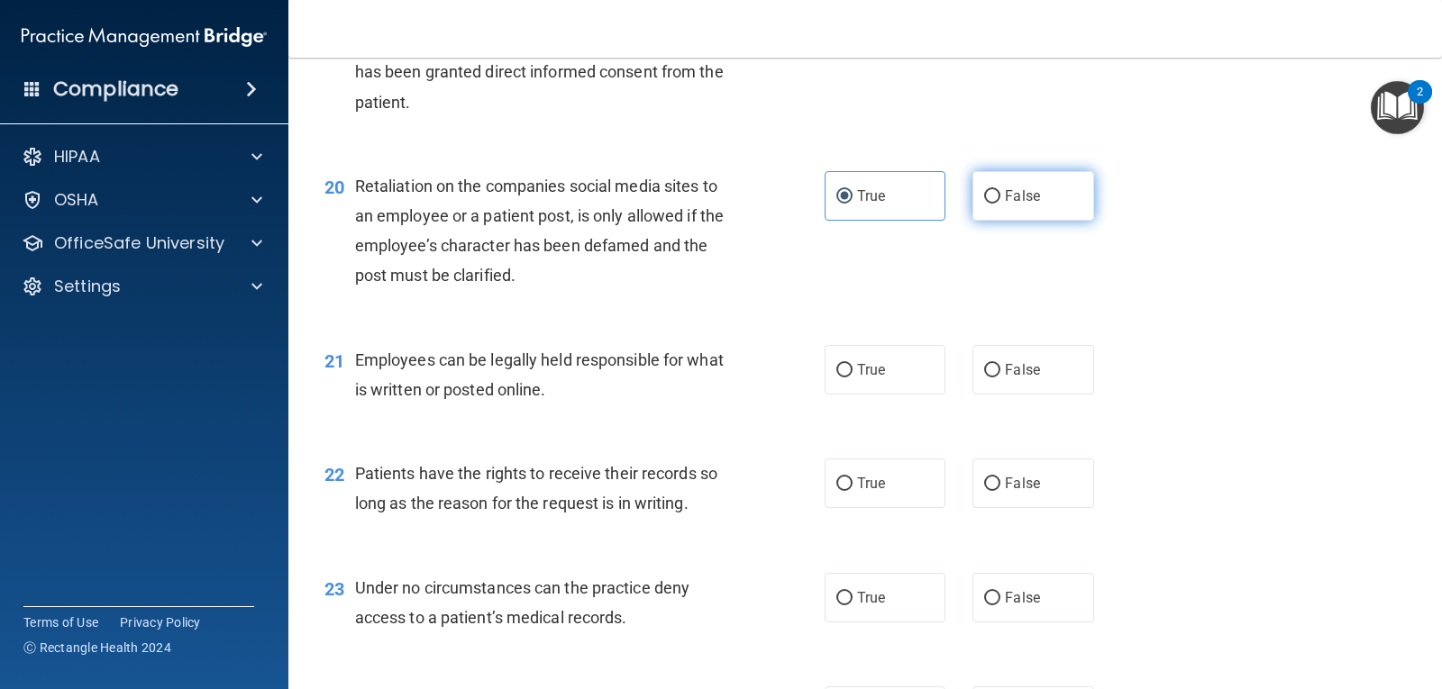
click at [1016, 187] on span "False" at bounding box center [1022, 195] width 35 height 17
click at [1000, 190] on input "False" at bounding box center [992, 197] width 16 height 14
radio input "true"
radio input "false"
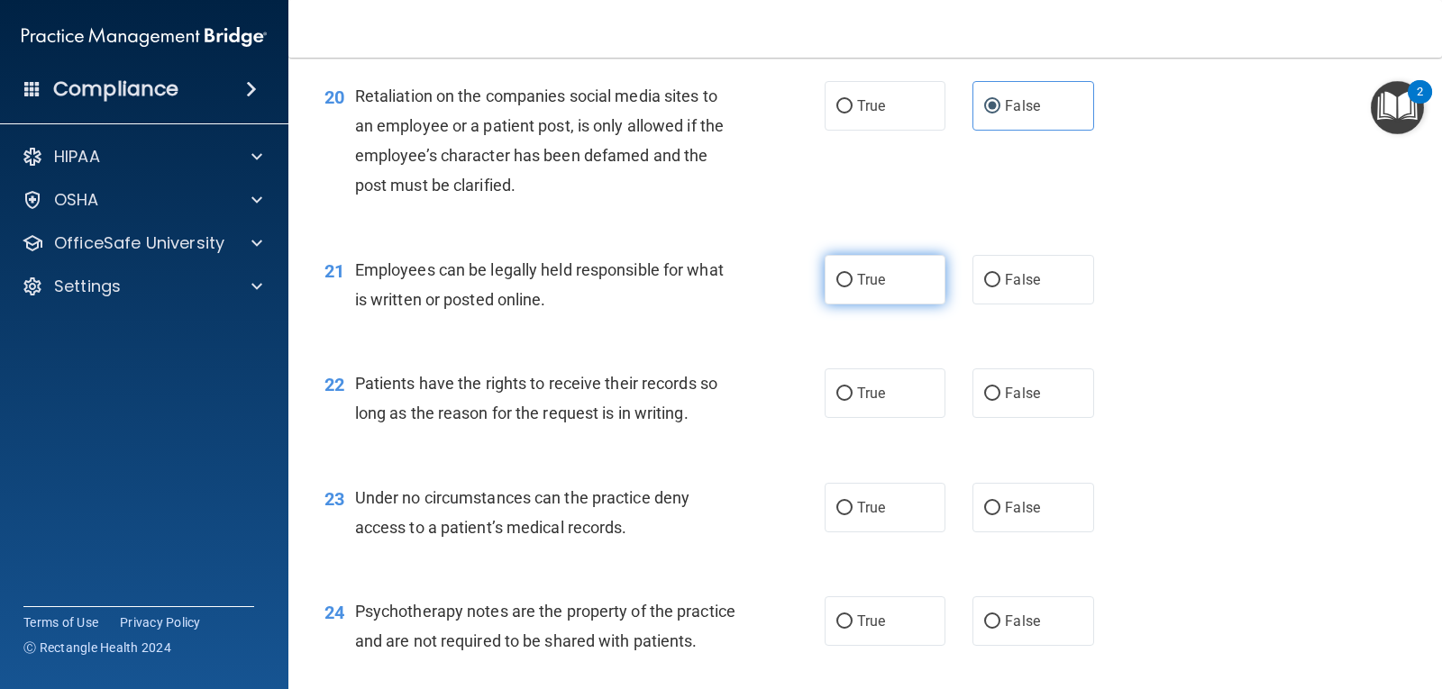
click at [866, 295] on label "True" at bounding box center [884, 280] width 121 height 50
click at [852, 287] on input "True" at bounding box center [844, 281] width 16 height 14
radio input "true"
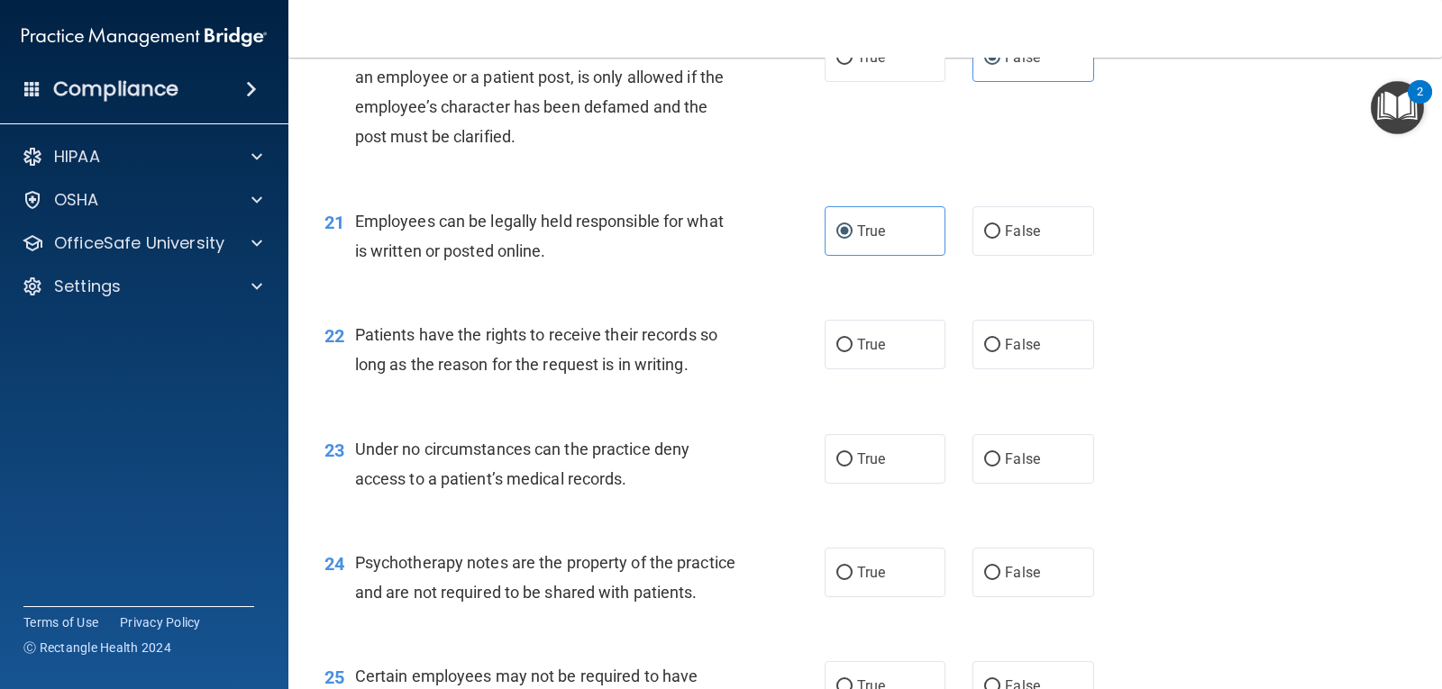
scroll to position [3424, 0]
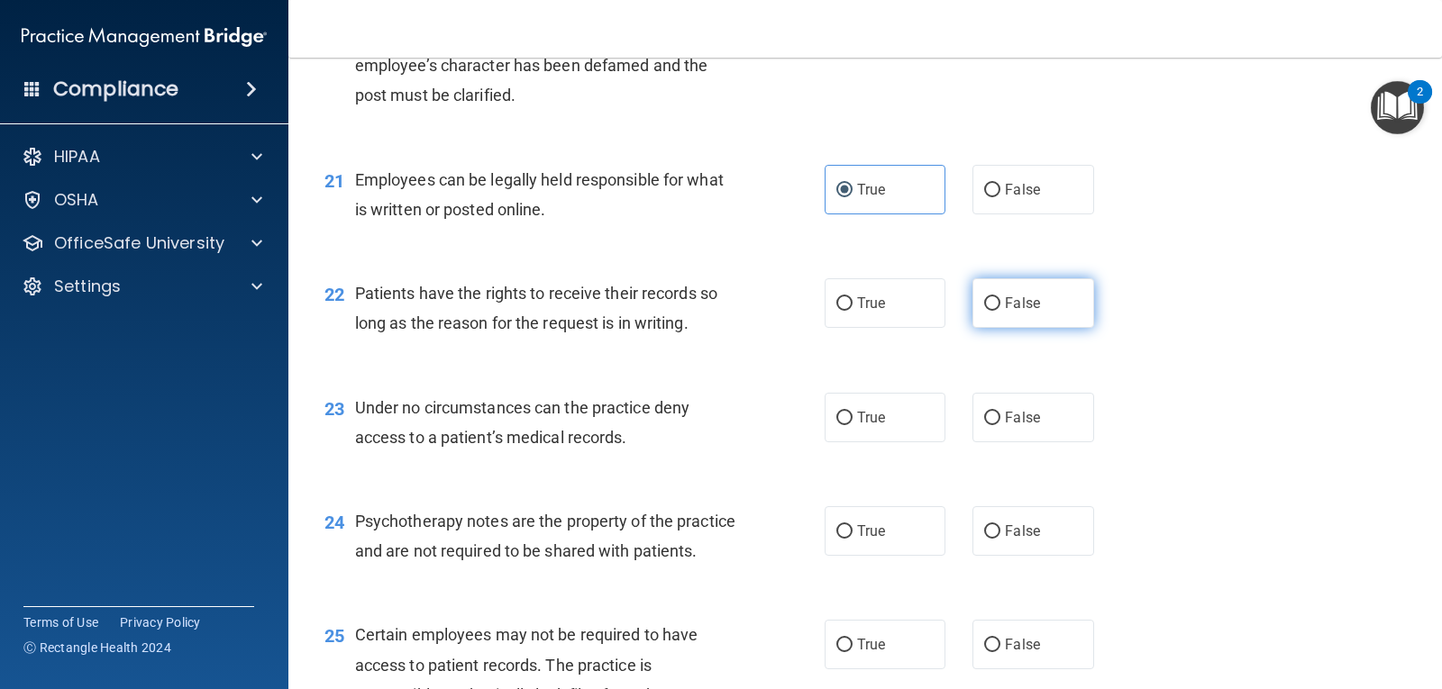
click at [1048, 303] on label "False" at bounding box center [1032, 303] width 121 height 50
click at [1000, 303] on input "False" at bounding box center [992, 304] width 16 height 14
radio input "true"
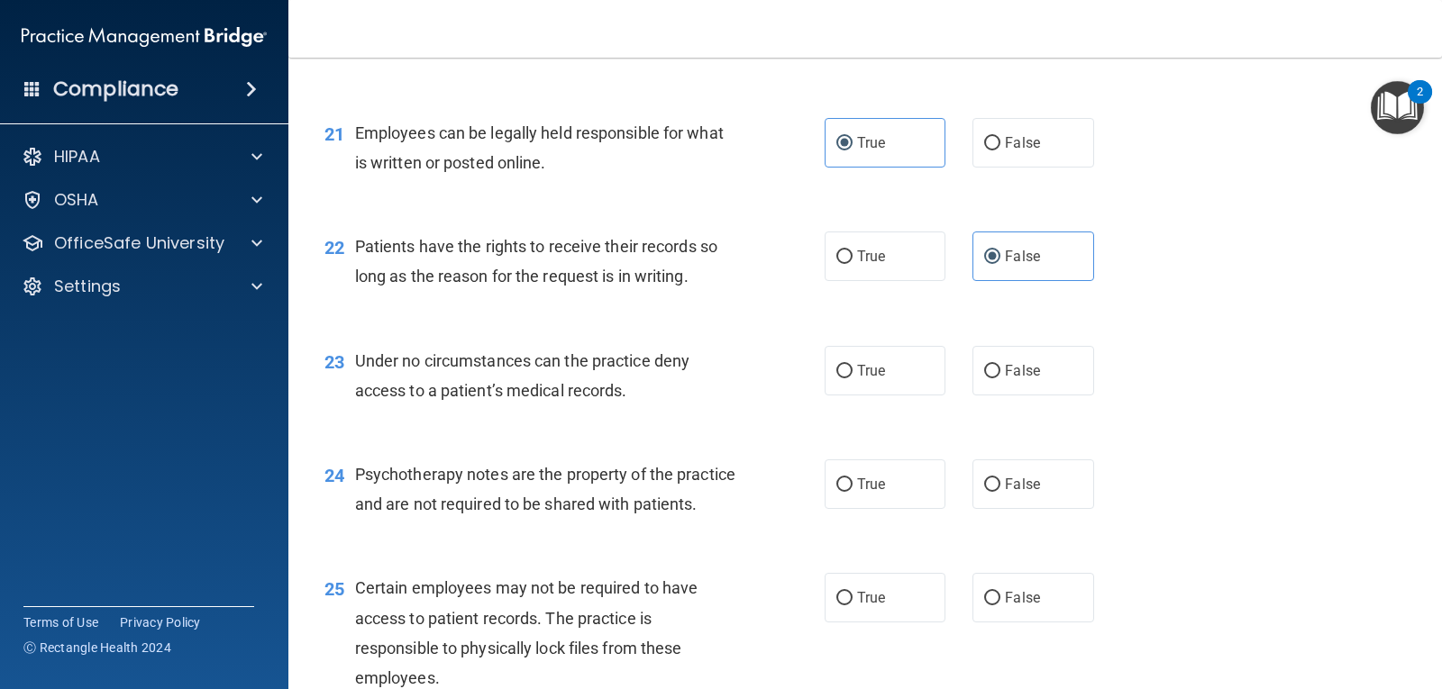
scroll to position [3514, 0]
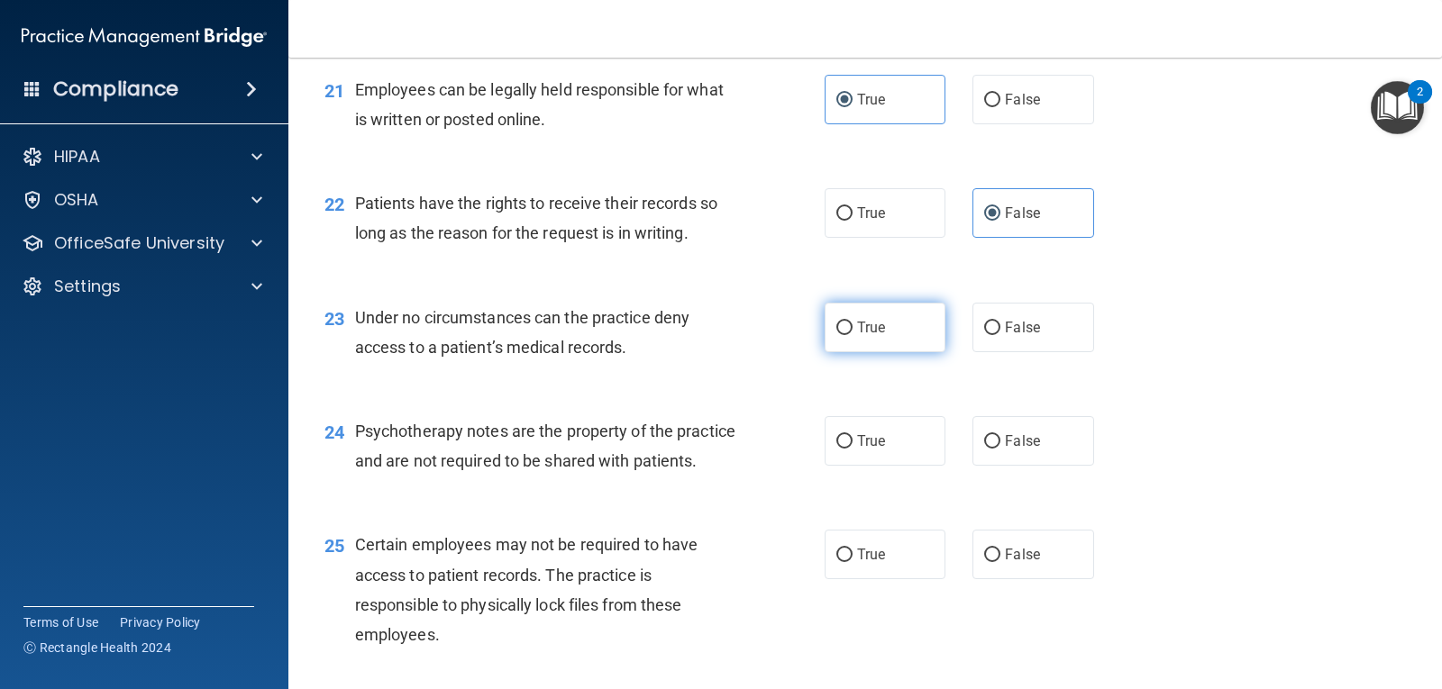
click at [836, 327] on input "True" at bounding box center [844, 329] width 16 height 14
radio input "true"
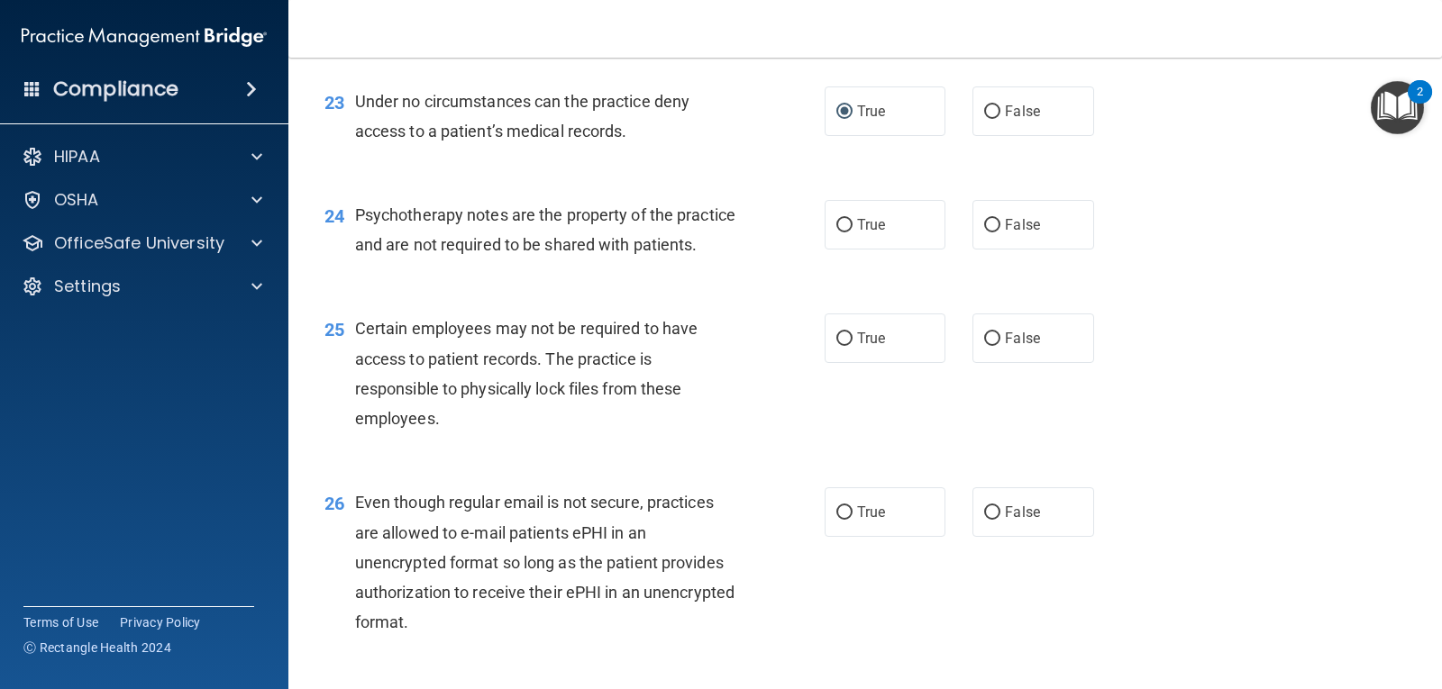
scroll to position [3784, 0]
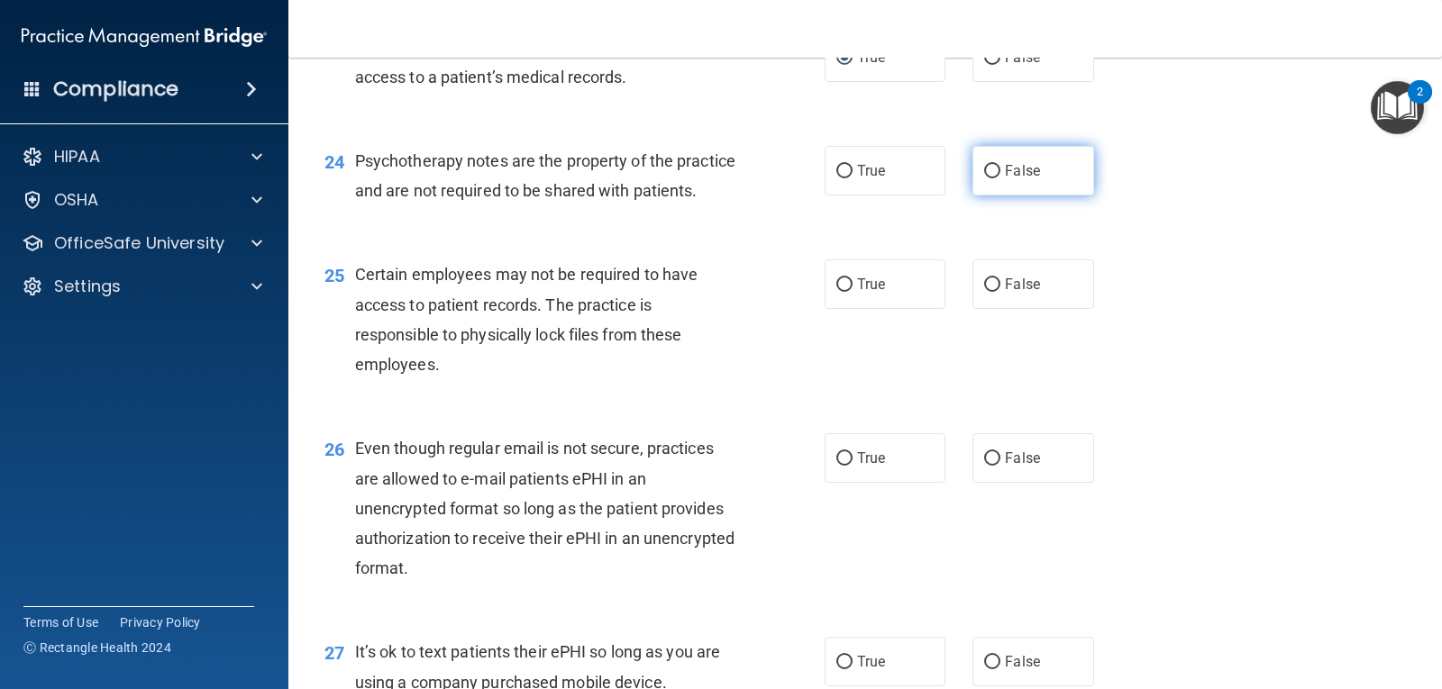
click at [1005, 177] on span "False" at bounding box center [1022, 170] width 35 height 17
click at [1000, 177] on input "False" at bounding box center [992, 172] width 16 height 14
radio input "true"
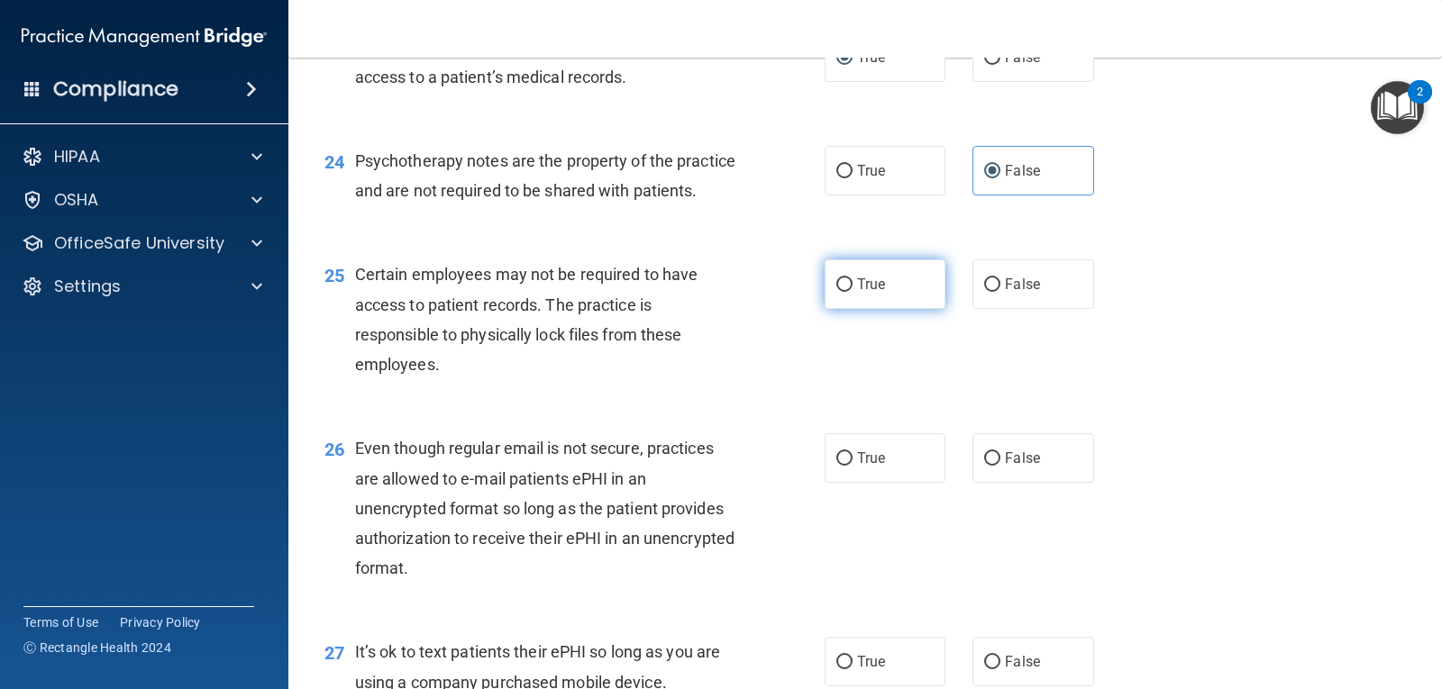
click at [834, 309] on label "True" at bounding box center [884, 285] width 121 height 50
click at [836, 292] on input "True" at bounding box center [844, 285] width 16 height 14
radio input "true"
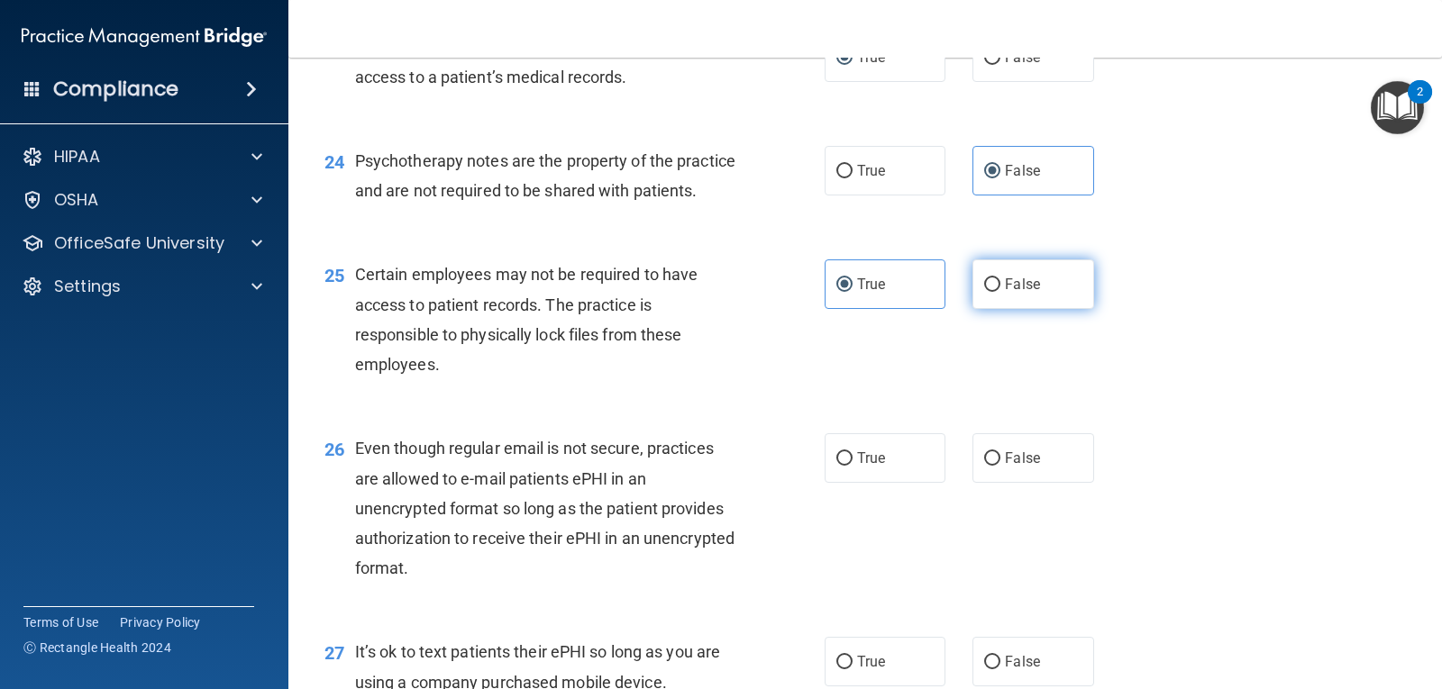
click at [990, 292] on input "False" at bounding box center [992, 285] width 16 height 14
radio input "true"
radio input "false"
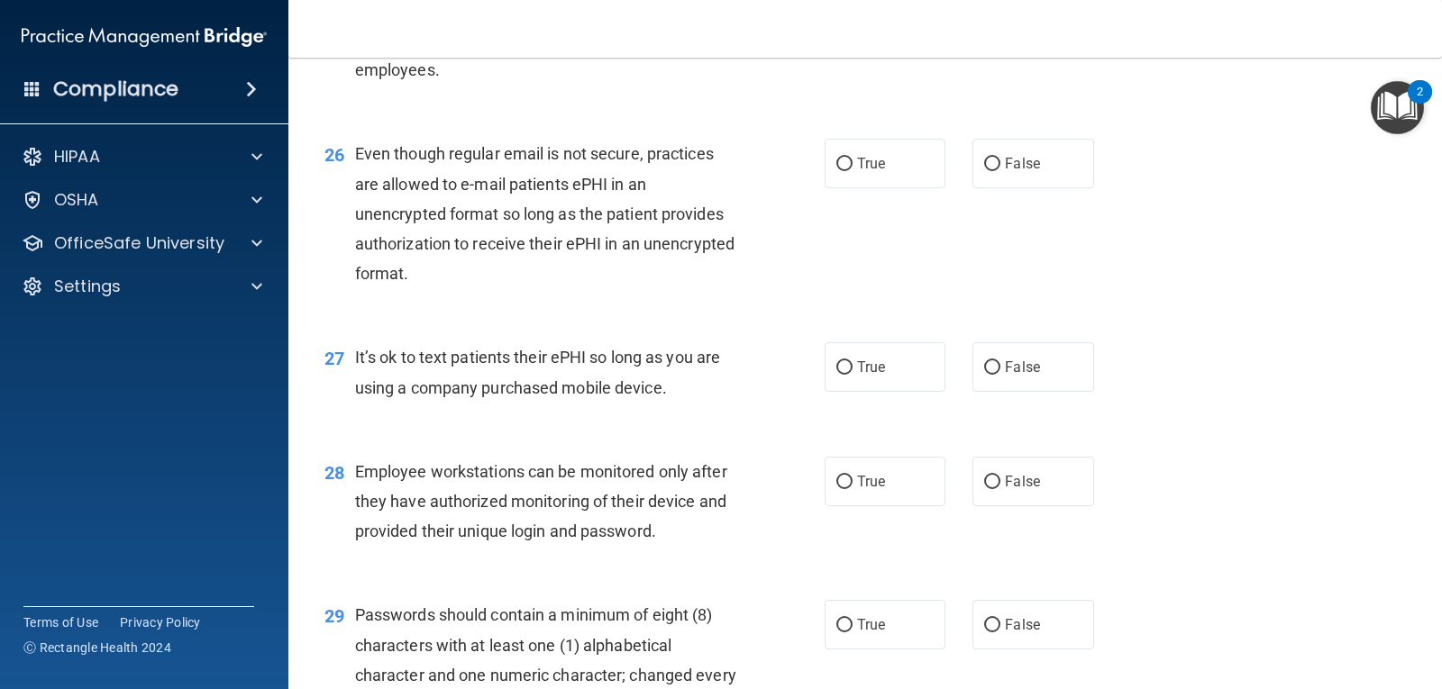
scroll to position [4145, 0]
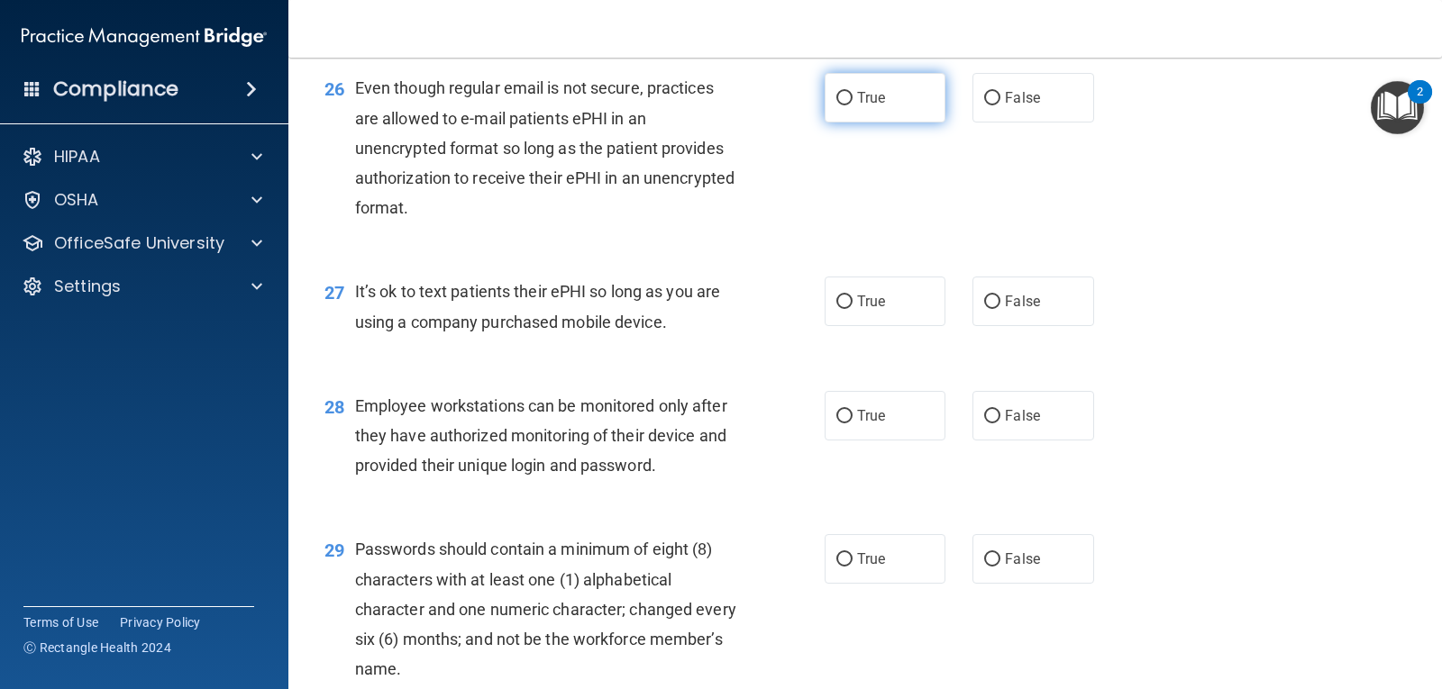
click at [873, 106] on span "True" at bounding box center [871, 97] width 28 height 17
click at [852, 105] on input "True" at bounding box center [844, 99] width 16 height 14
radio input "true"
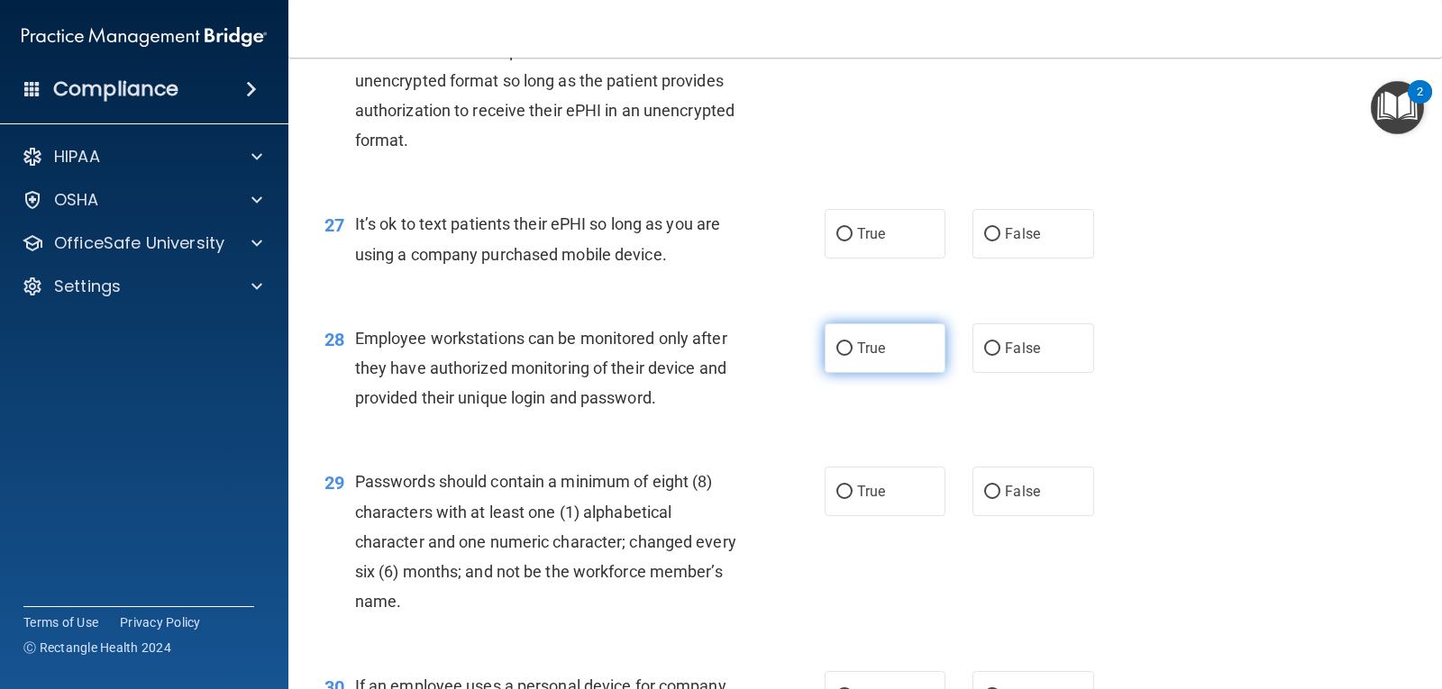
scroll to position [4325, 0]
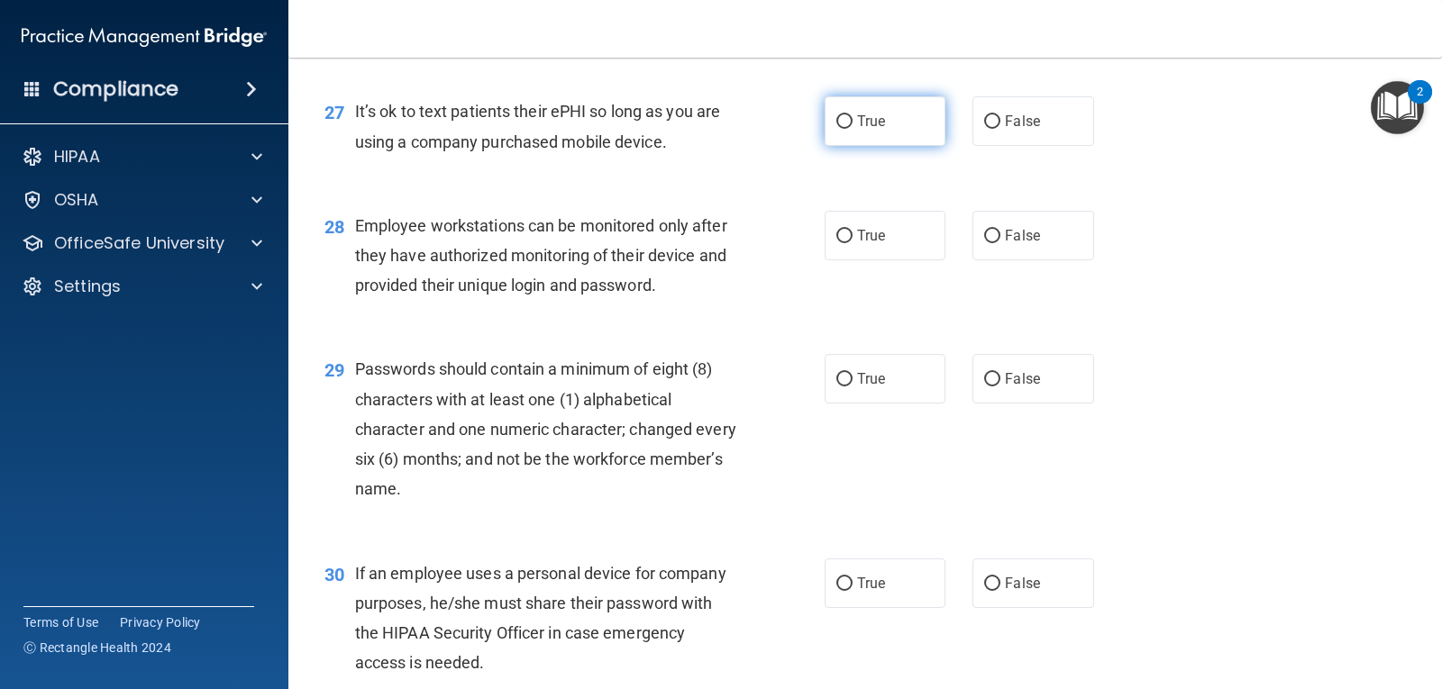
click at [873, 130] on span "True" at bounding box center [871, 121] width 28 height 17
click at [852, 129] on input "True" at bounding box center [844, 122] width 16 height 14
radio input "true"
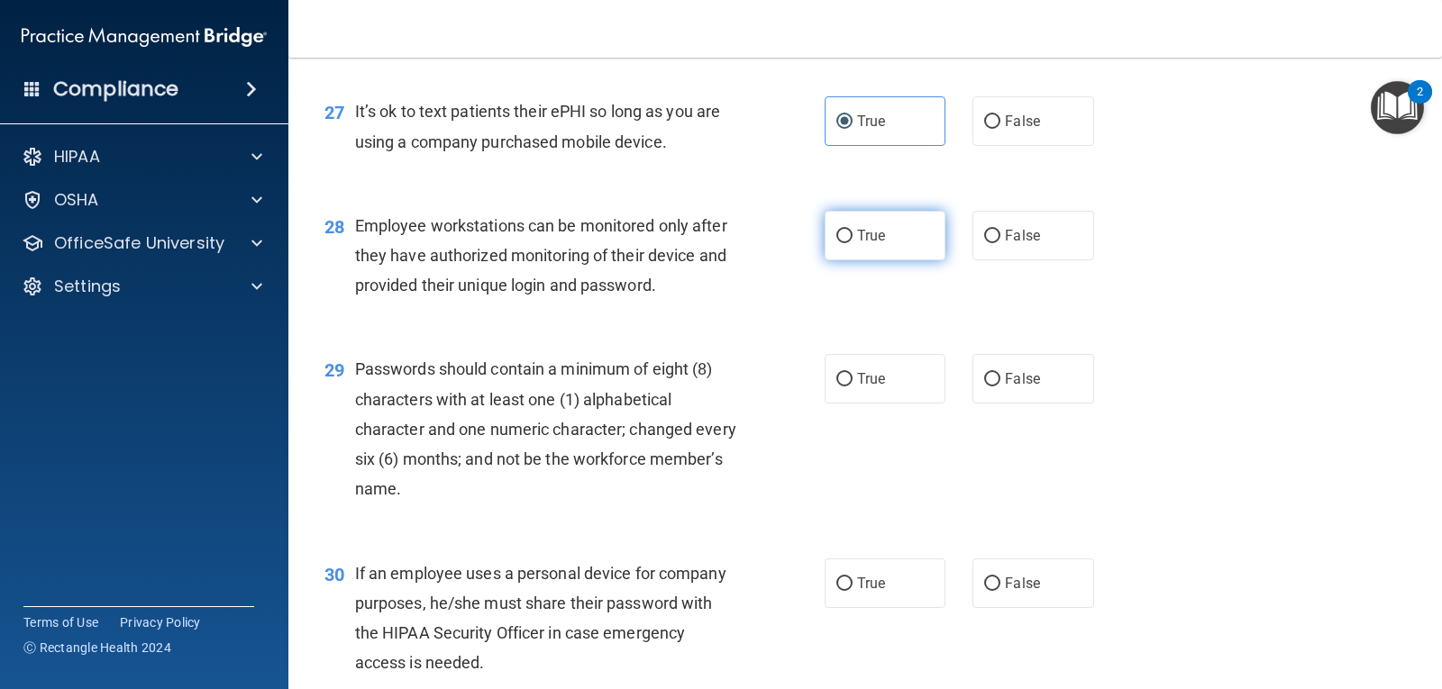
click at [842, 256] on label "True" at bounding box center [884, 236] width 121 height 50
click at [842, 243] on input "True" at bounding box center [844, 237] width 16 height 14
radio input "true"
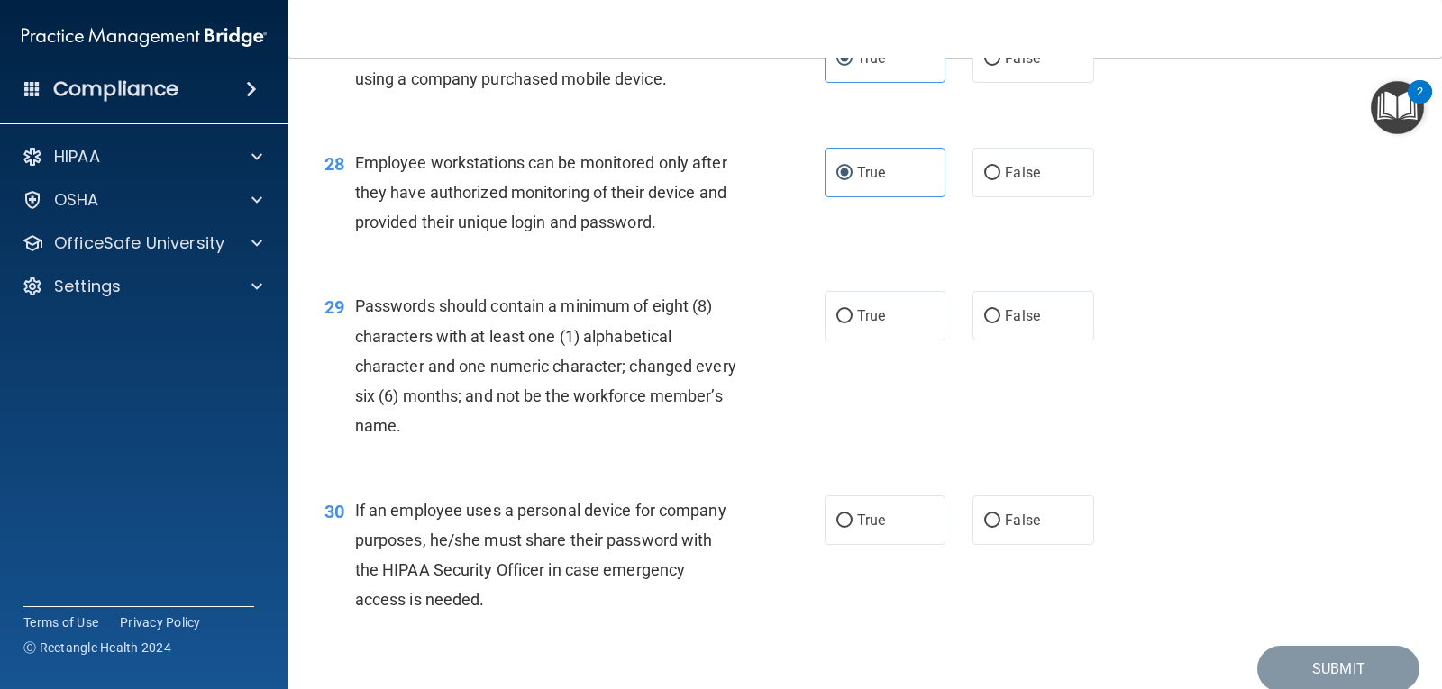
scroll to position [4415, 0]
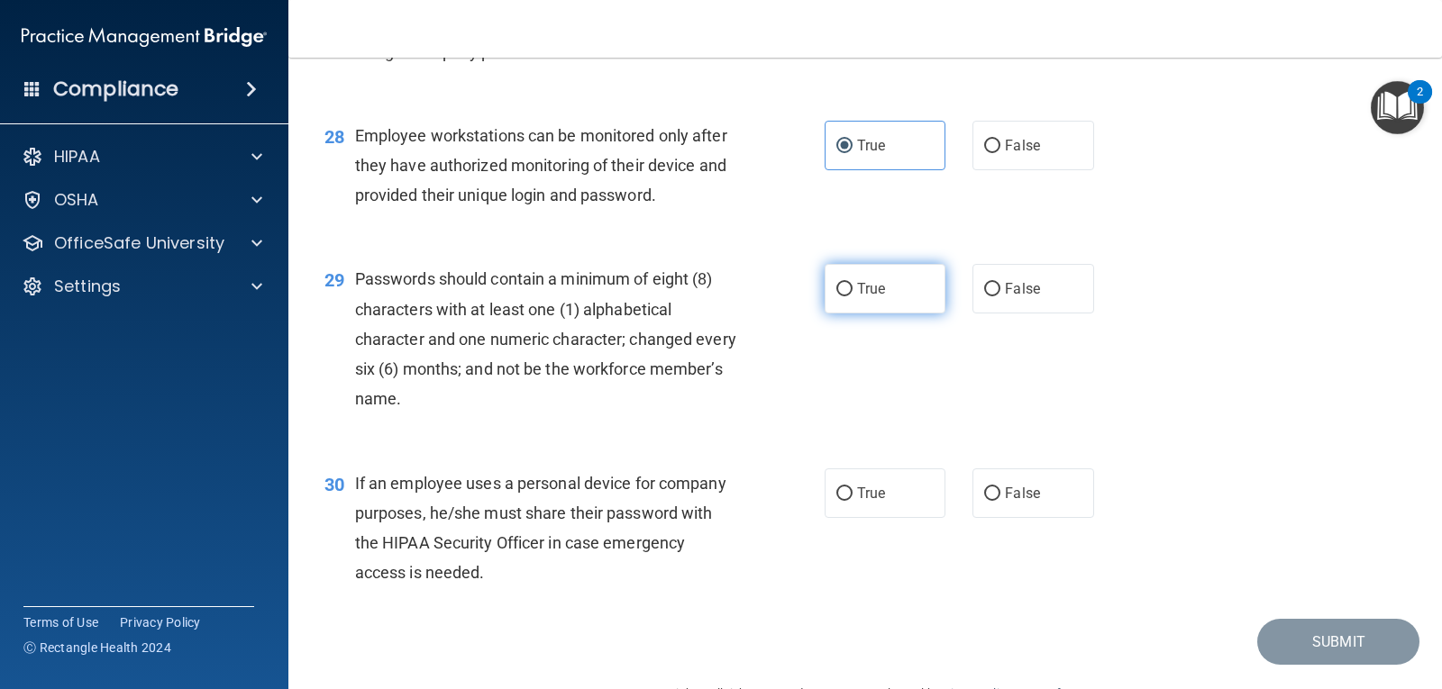
click at [844, 296] on input "True" at bounding box center [844, 290] width 16 height 14
radio input "true"
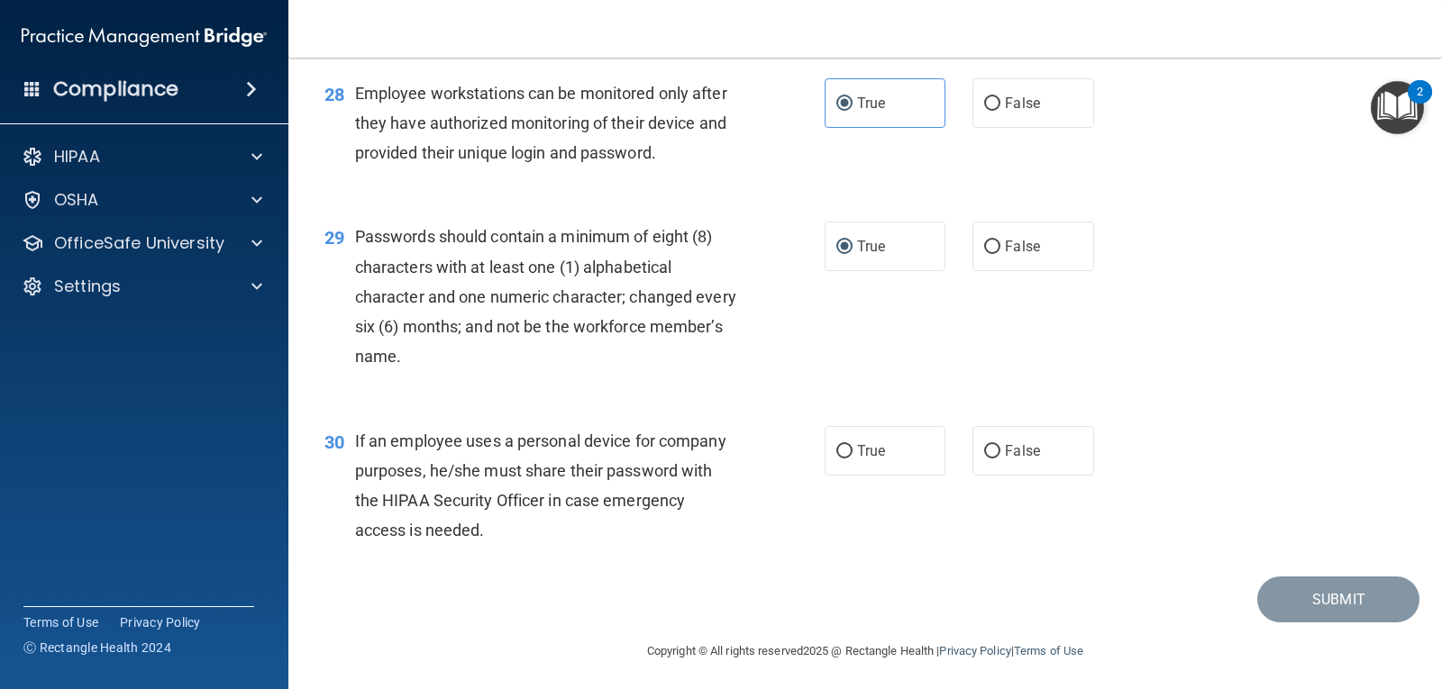
scroll to position [4493, 0]
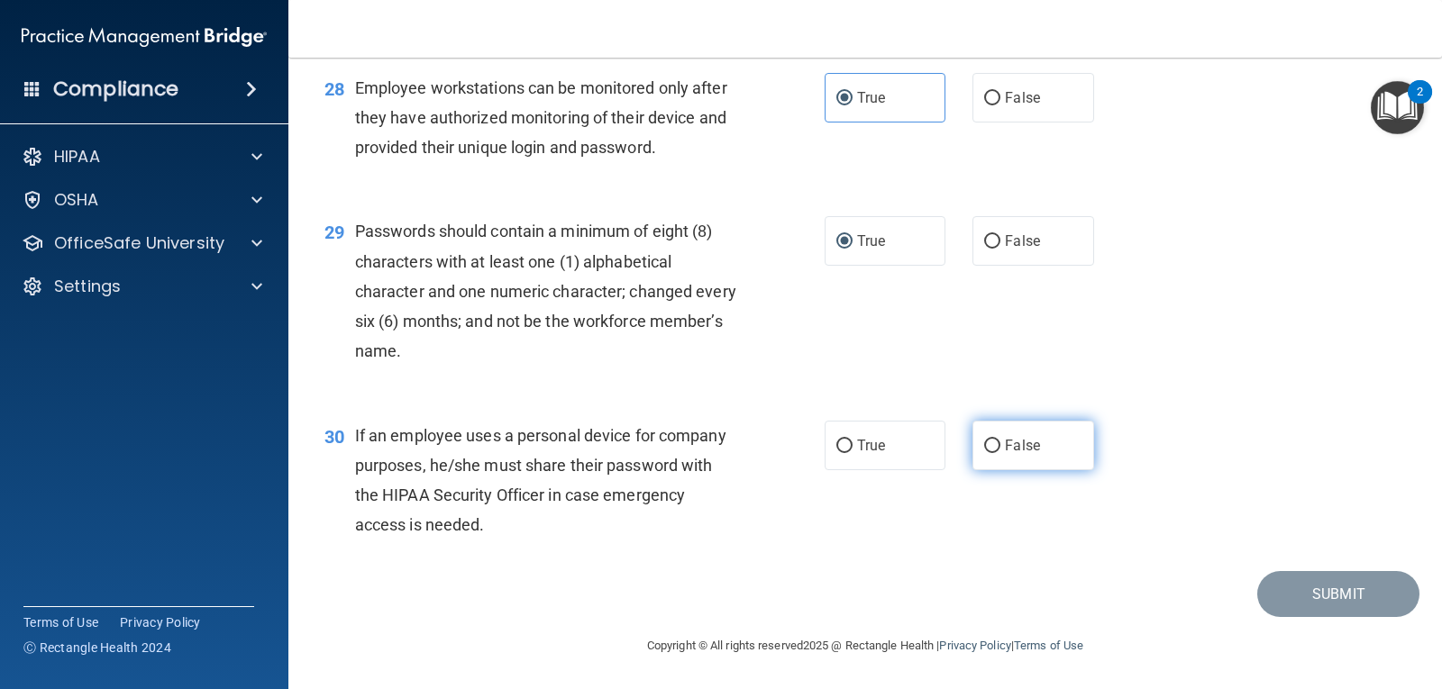
click at [995, 443] on label "False" at bounding box center [1032, 446] width 121 height 50
click at [995, 443] on input "False" at bounding box center [992, 447] width 16 height 14
radio input "true"
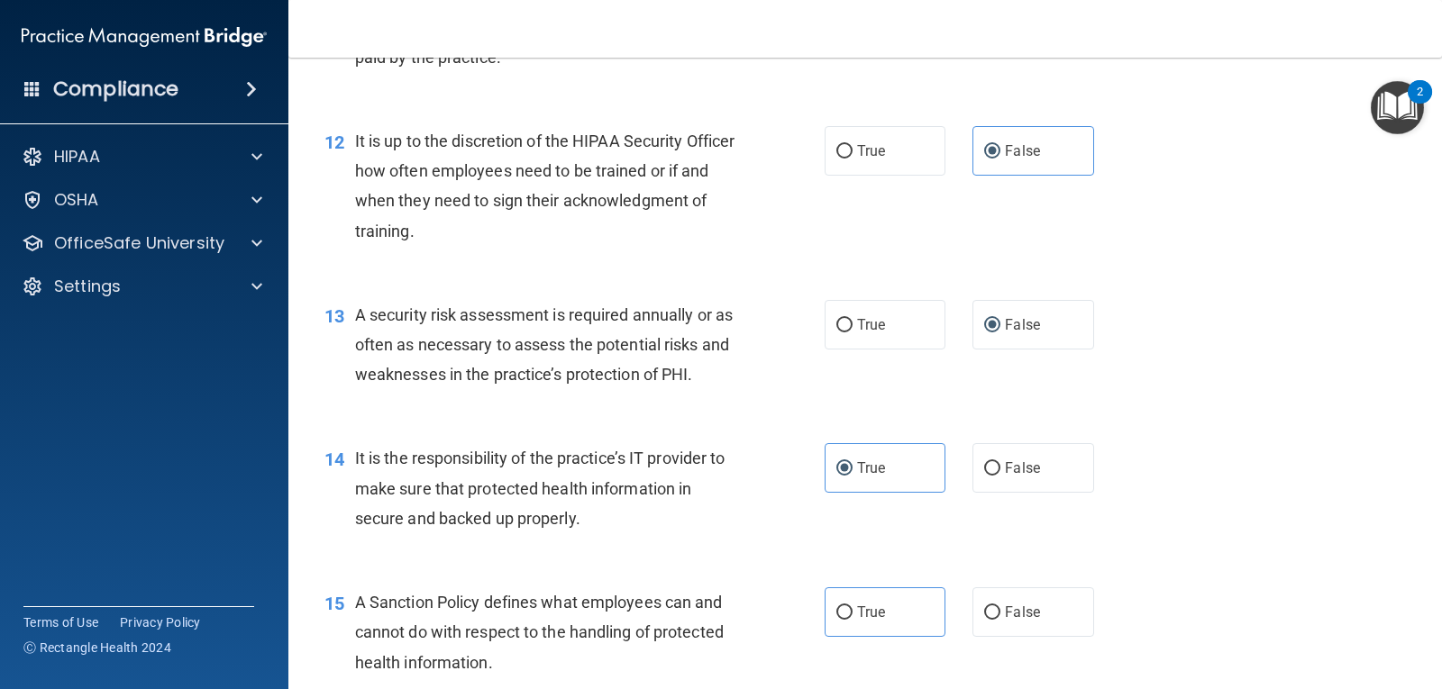
scroll to position [2072, 0]
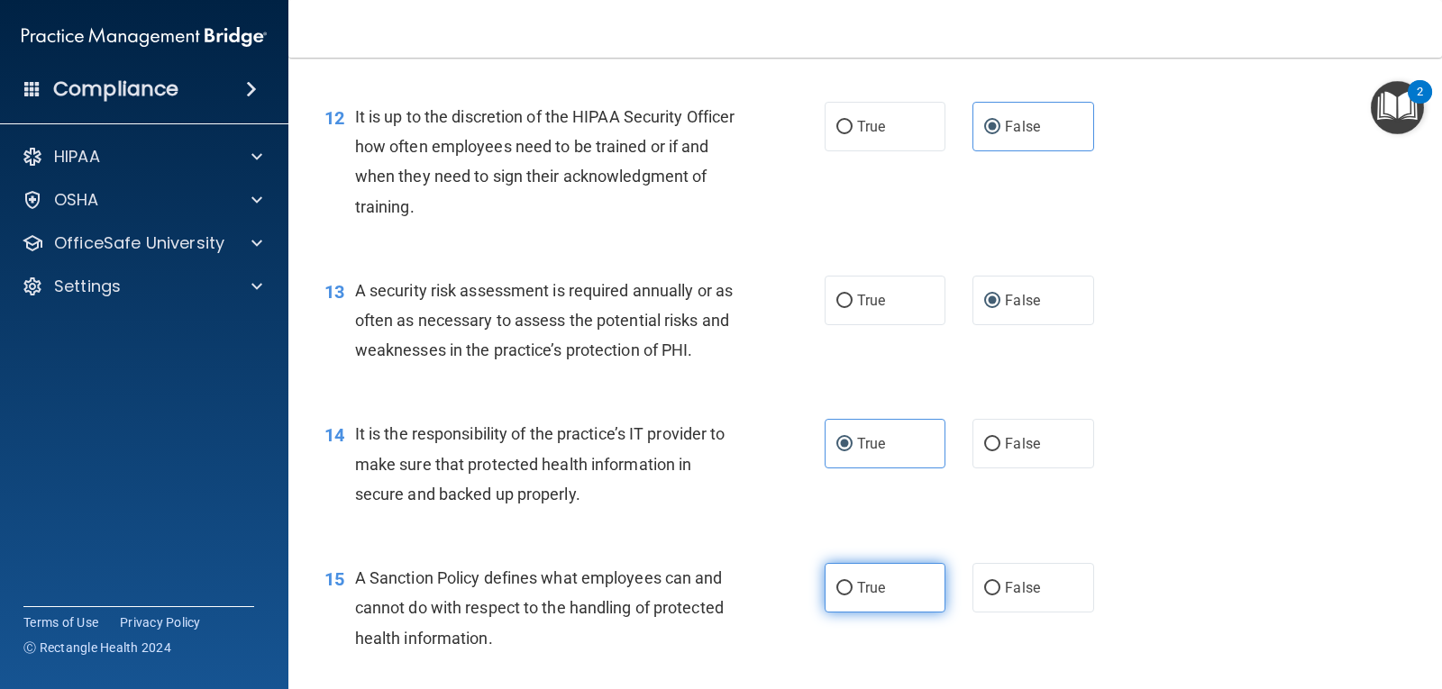
click at [842, 583] on input "True" at bounding box center [844, 589] width 16 height 14
radio input "true"
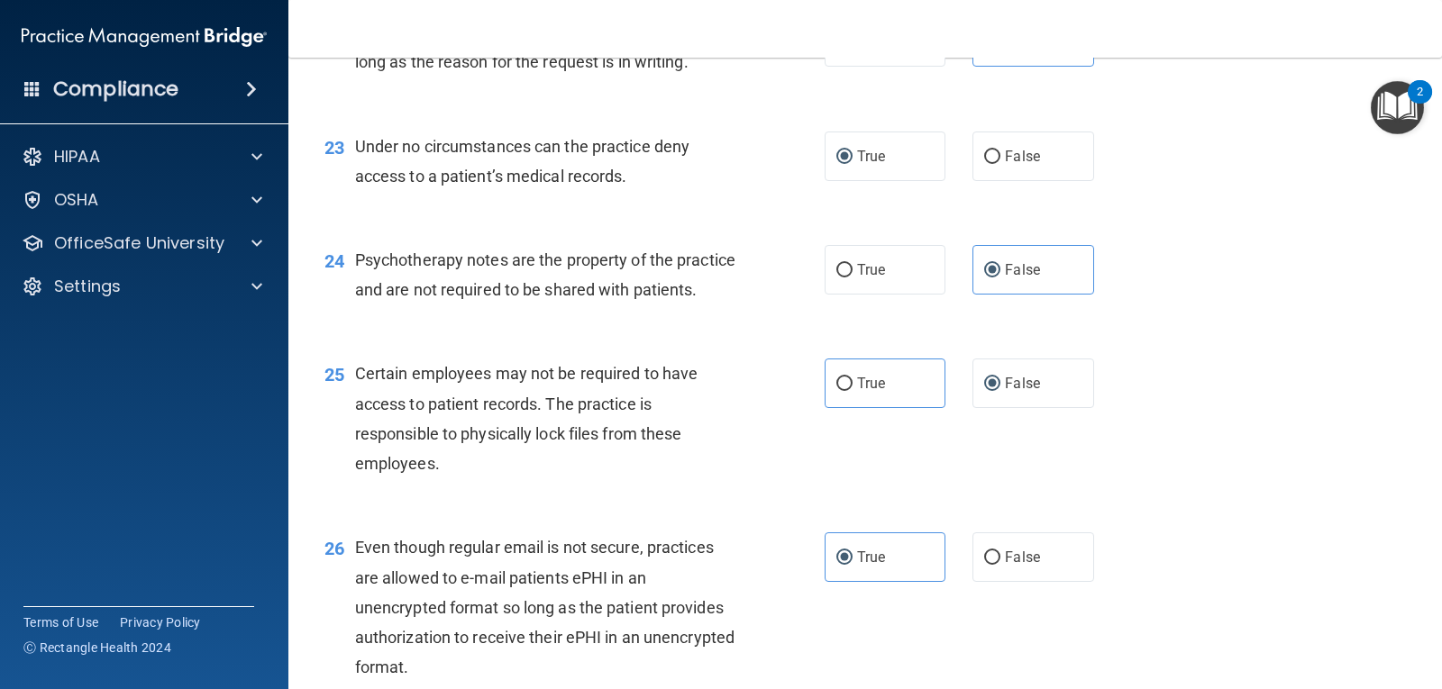
scroll to position [3694, 0]
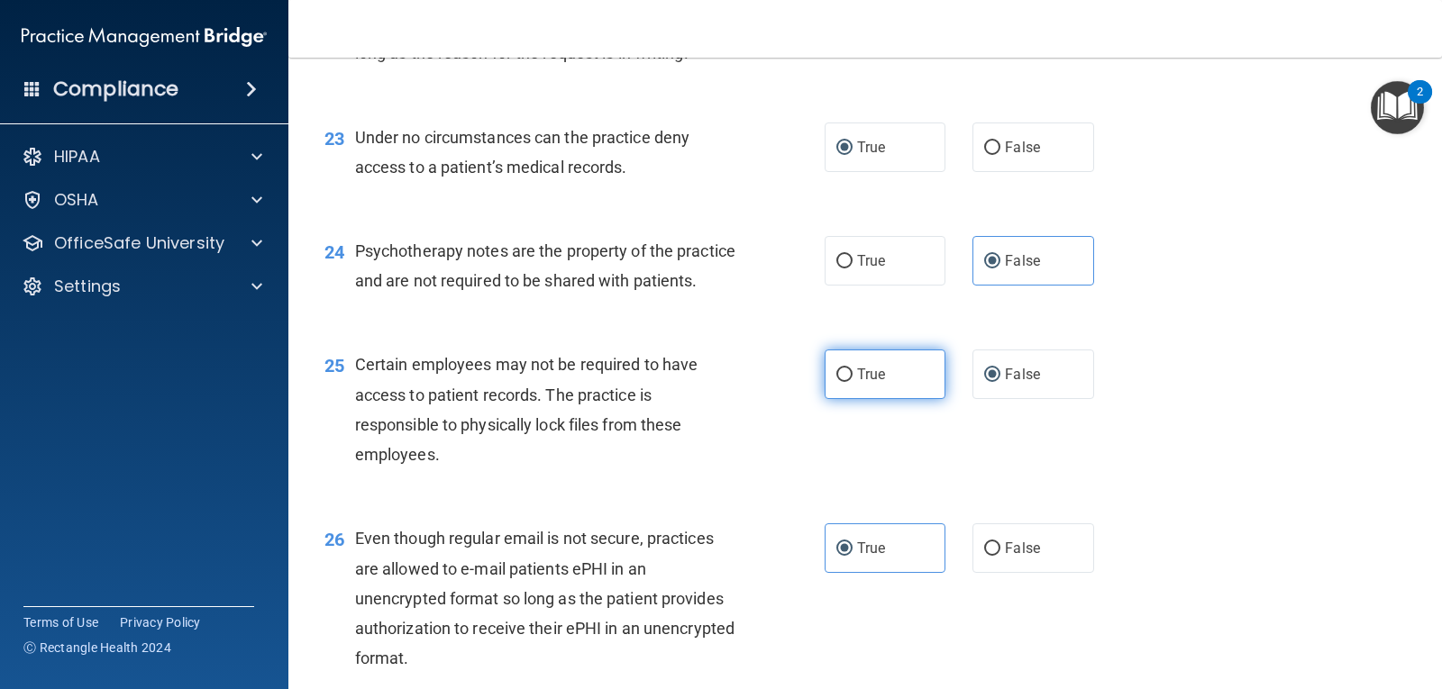
click at [837, 382] on input "True" at bounding box center [844, 376] width 16 height 14
radio input "true"
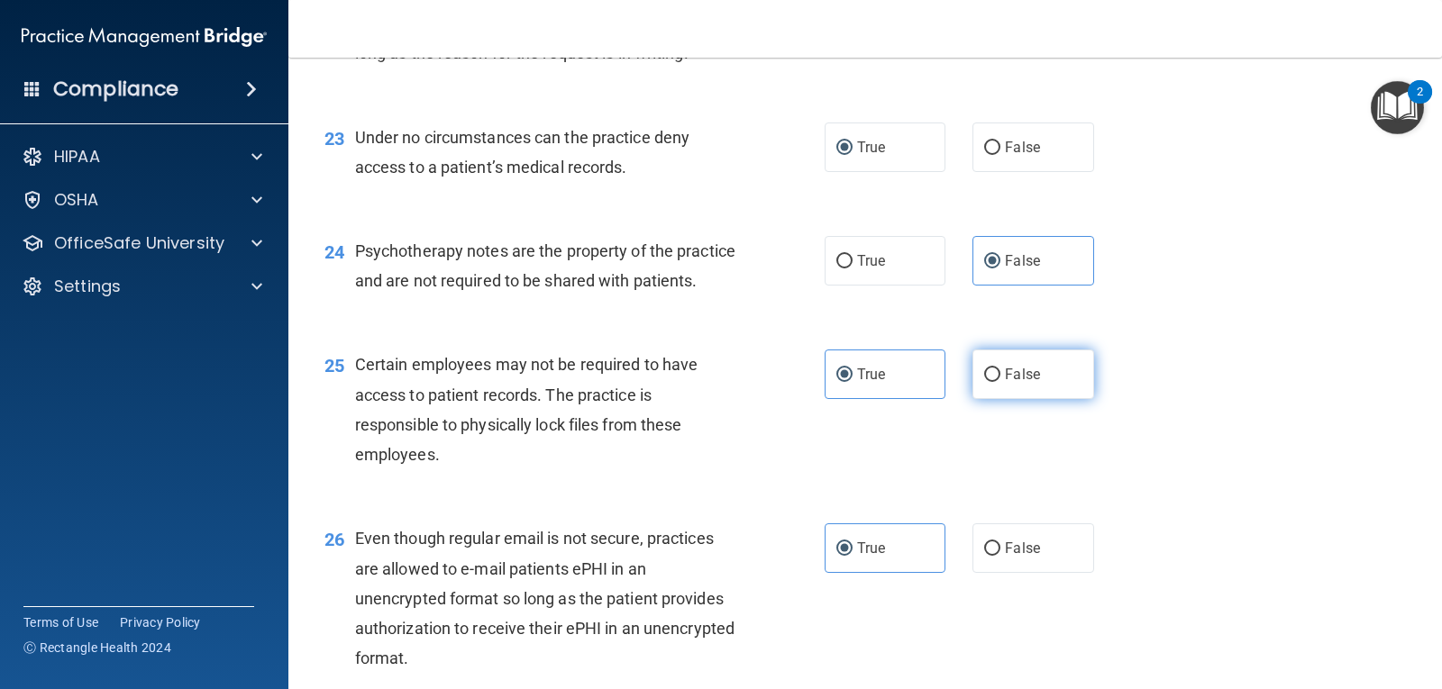
click at [1015, 383] on span "False" at bounding box center [1022, 374] width 35 height 17
click at [1000, 382] on input "False" at bounding box center [992, 376] width 16 height 14
radio input "true"
radio input "false"
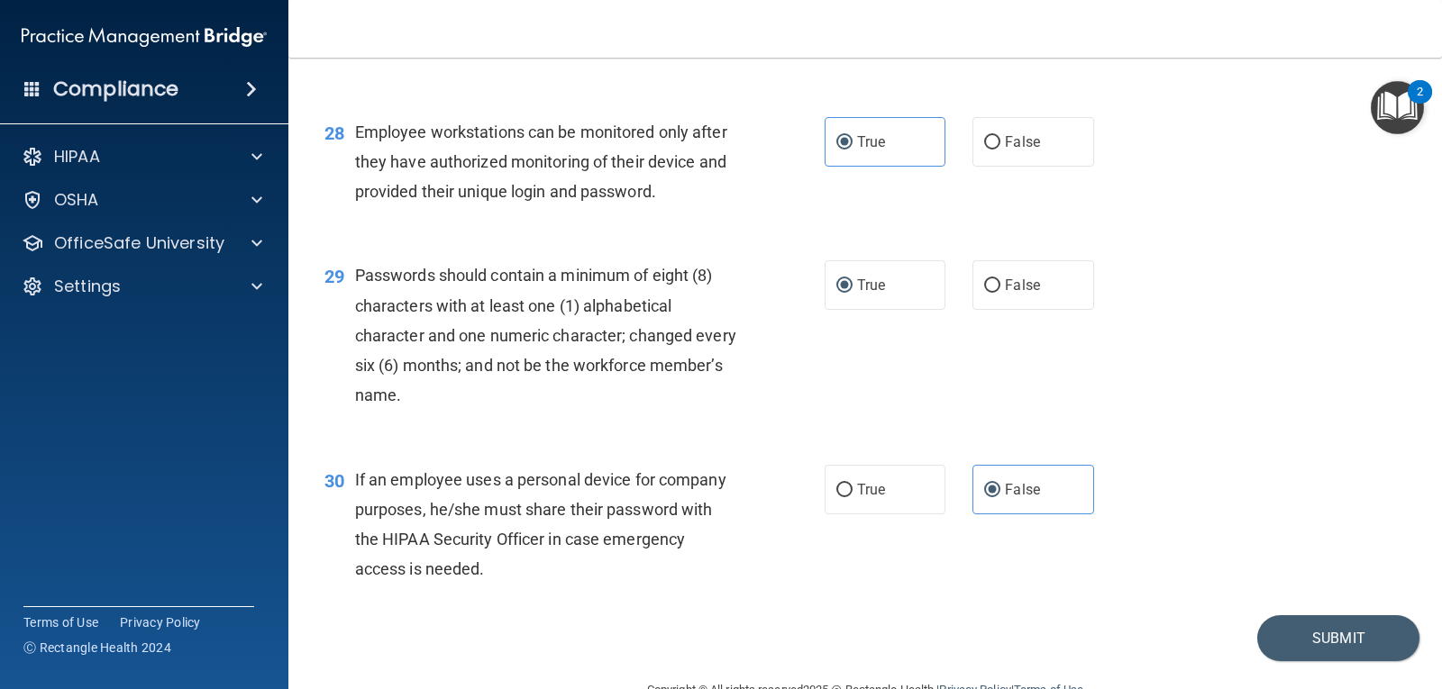
scroll to position [4493, 0]
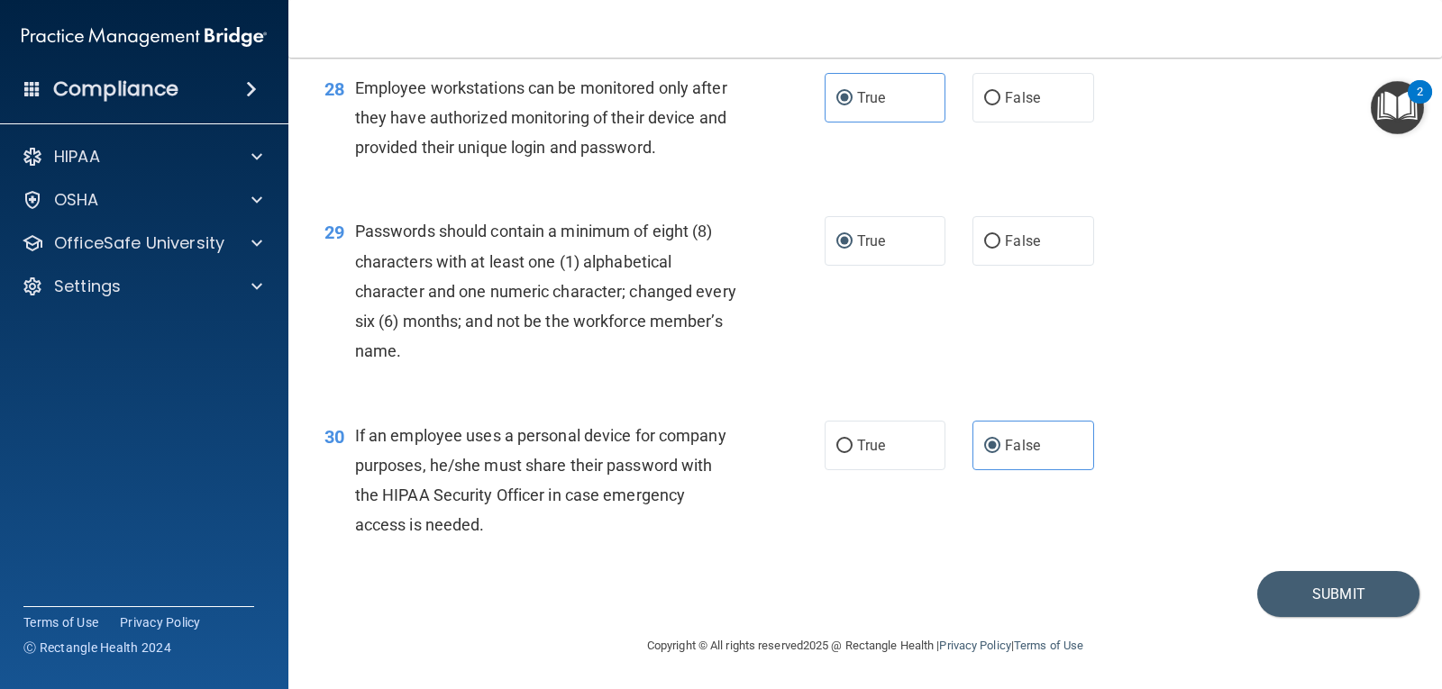
click at [1271, 414] on div "30 If an employee uses a personal device for company purposes, he/she must shar…" at bounding box center [865, 485] width 1108 height 174
click at [1311, 593] on button "Submit" at bounding box center [1338, 594] width 162 height 46
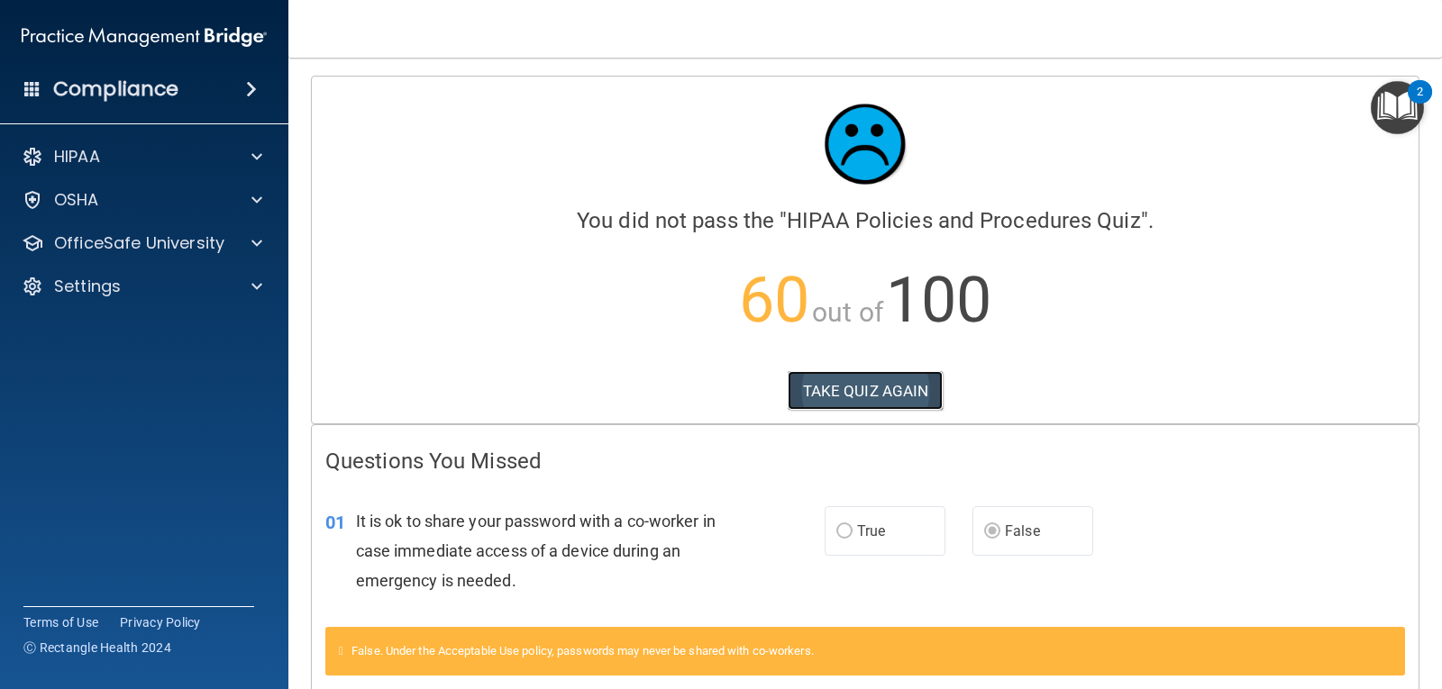
click at [856, 390] on button "TAKE QUIZ AGAIN" at bounding box center [866, 391] width 156 height 40
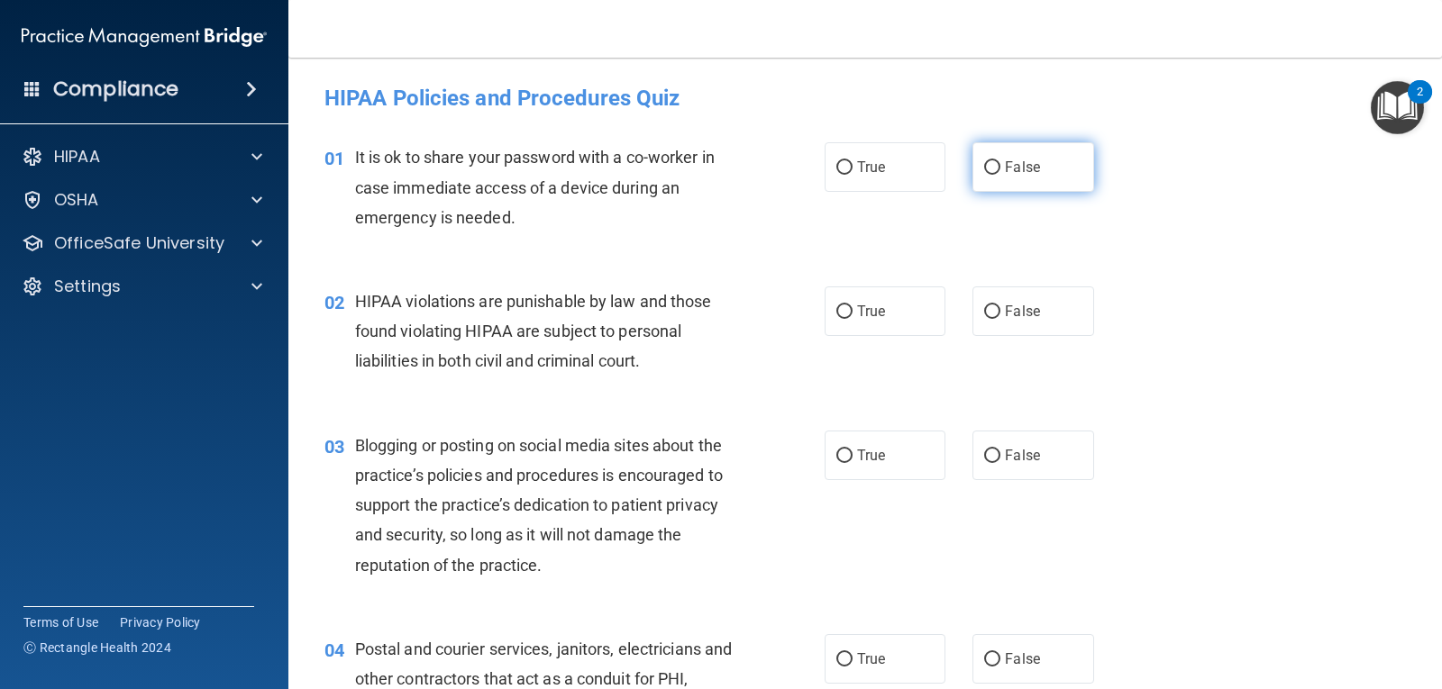
click at [972, 178] on label "False" at bounding box center [1032, 167] width 121 height 50
click at [984, 175] on input "False" at bounding box center [992, 168] width 16 height 14
radio input "true"
click at [847, 323] on label "True" at bounding box center [884, 312] width 121 height 50
click at [847, 319] on input "True" at bounding box center [844, 312] width 16 height 14
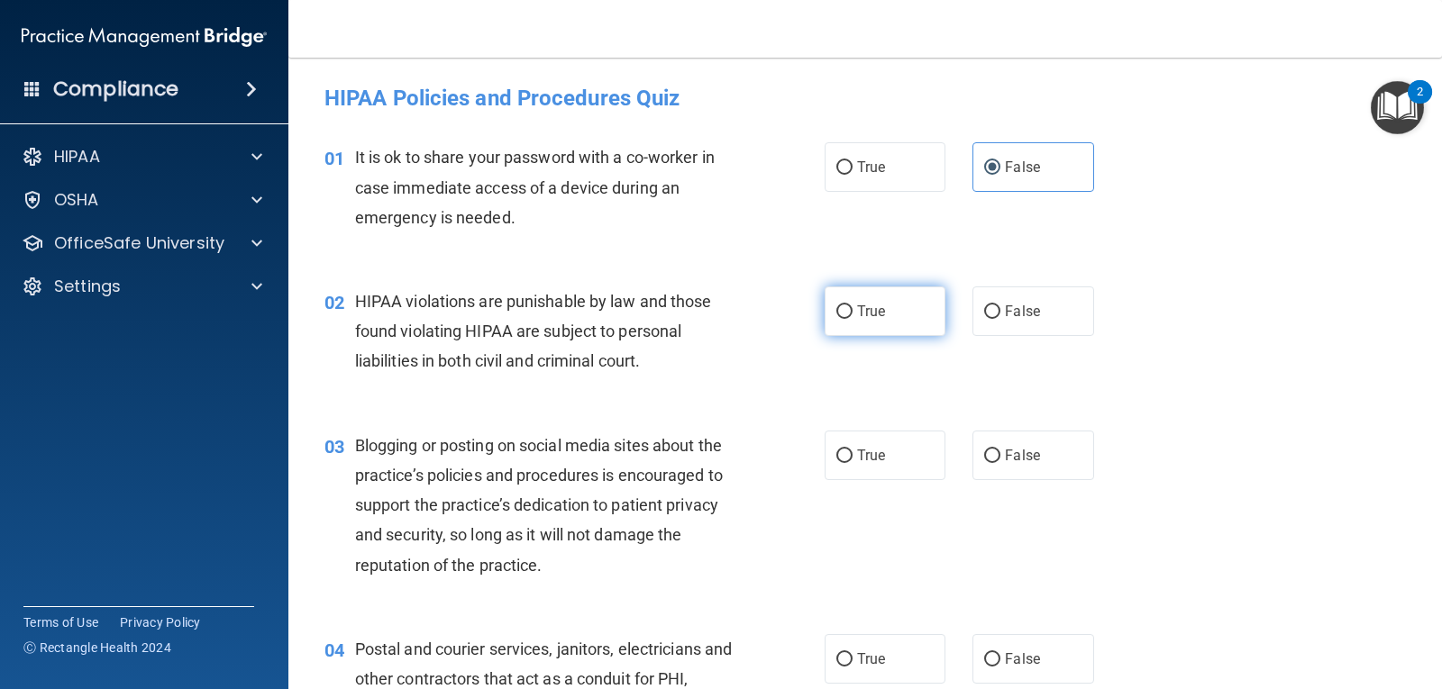
radio input "true"
click at [986, 459] on input "False" at bounding box center [992, 457] width 16 height 14
radio input "true"
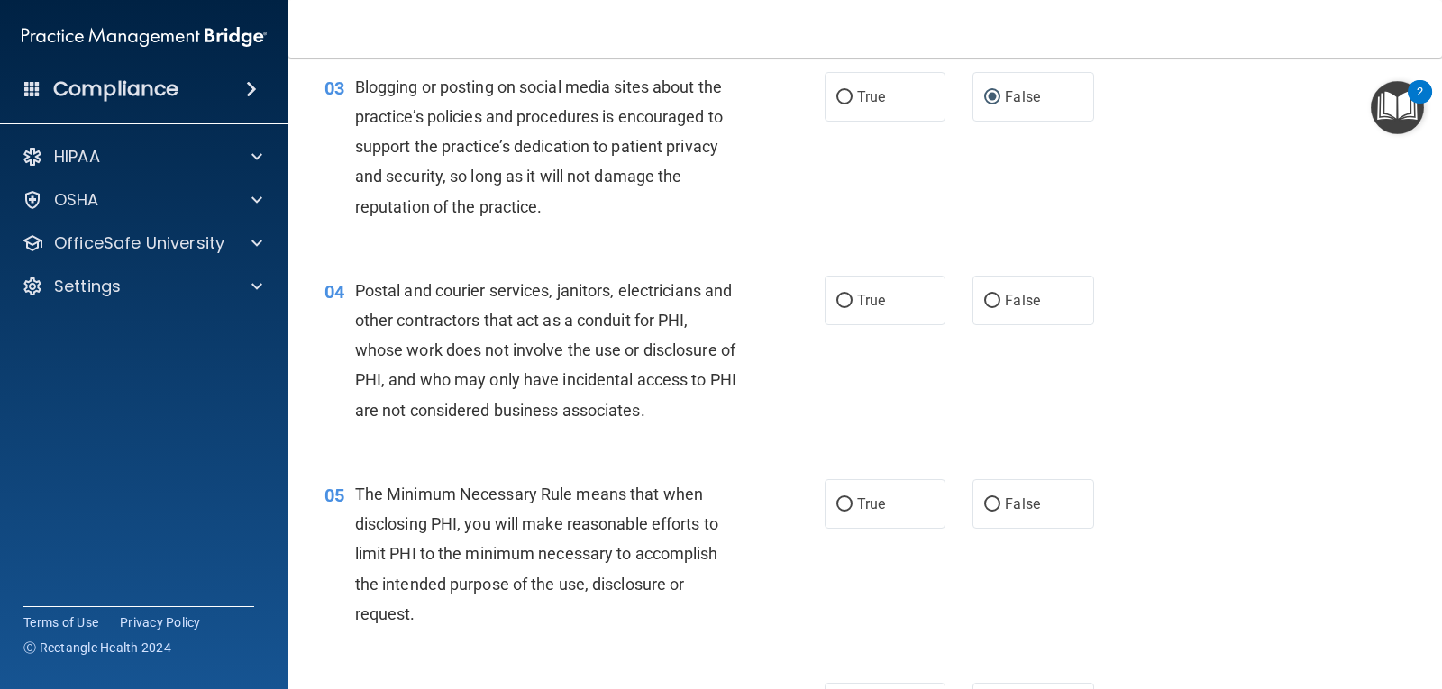
scroll to position [360, 0]
click at [865, 298] on span "True" at bounding box center [871, 298] width 28 height 17
click at [852, 298] on input "True" at bounding box center [844, 300] width 16 height 14
radio input "true"
click at [874, 492] on label "True" at bounding box center [884, 503] width 121 height 50
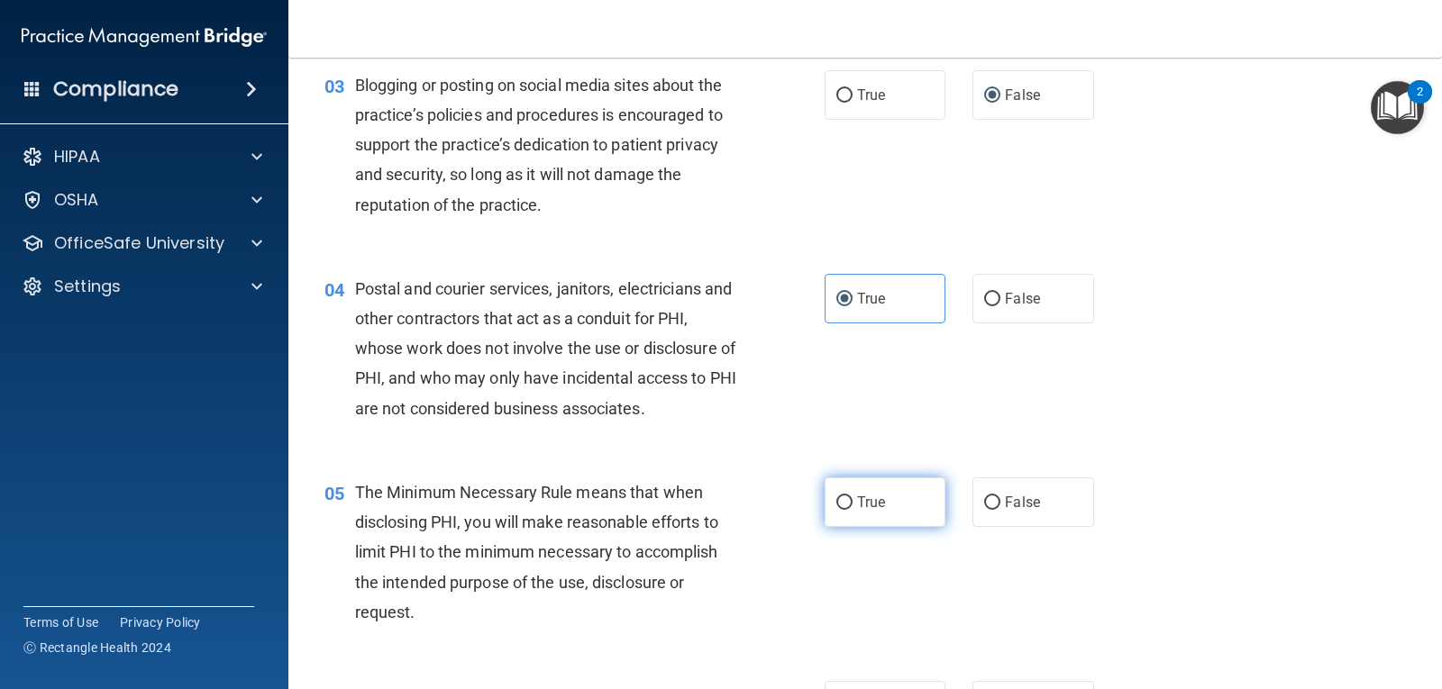
click at [852, 496] on input "True" at bounding box center [844, 503] width 16 height 14
radio input "true"
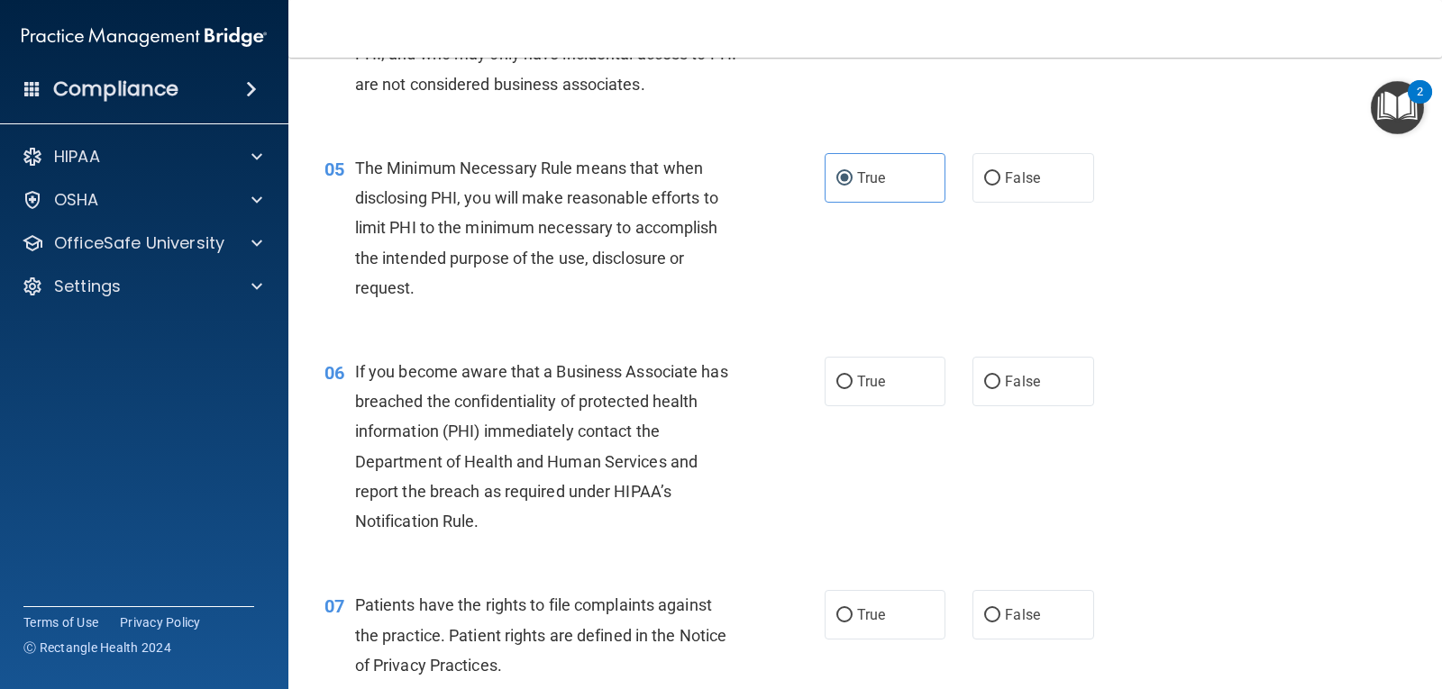
scroll to position [721, 0]
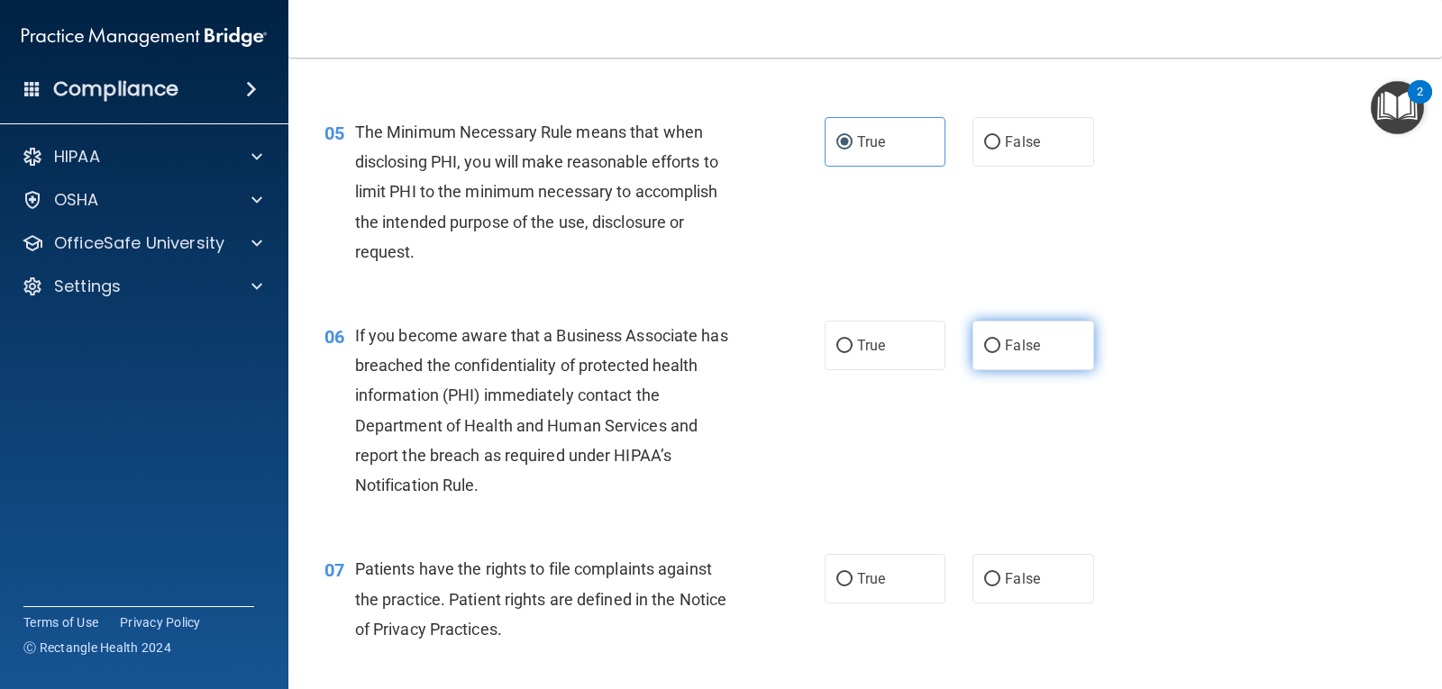
click at [984, 347] on input "False" at bounding box center [992, 347] width 16 height 14
radio input "true"
drag, startPoint x: 868, startPoint y: 573, endPoint x: 889, endPoint y: 549, distance: 32.5
click at [867, 573] on span "True" at bounding box center [871, 578] width 28 height 17
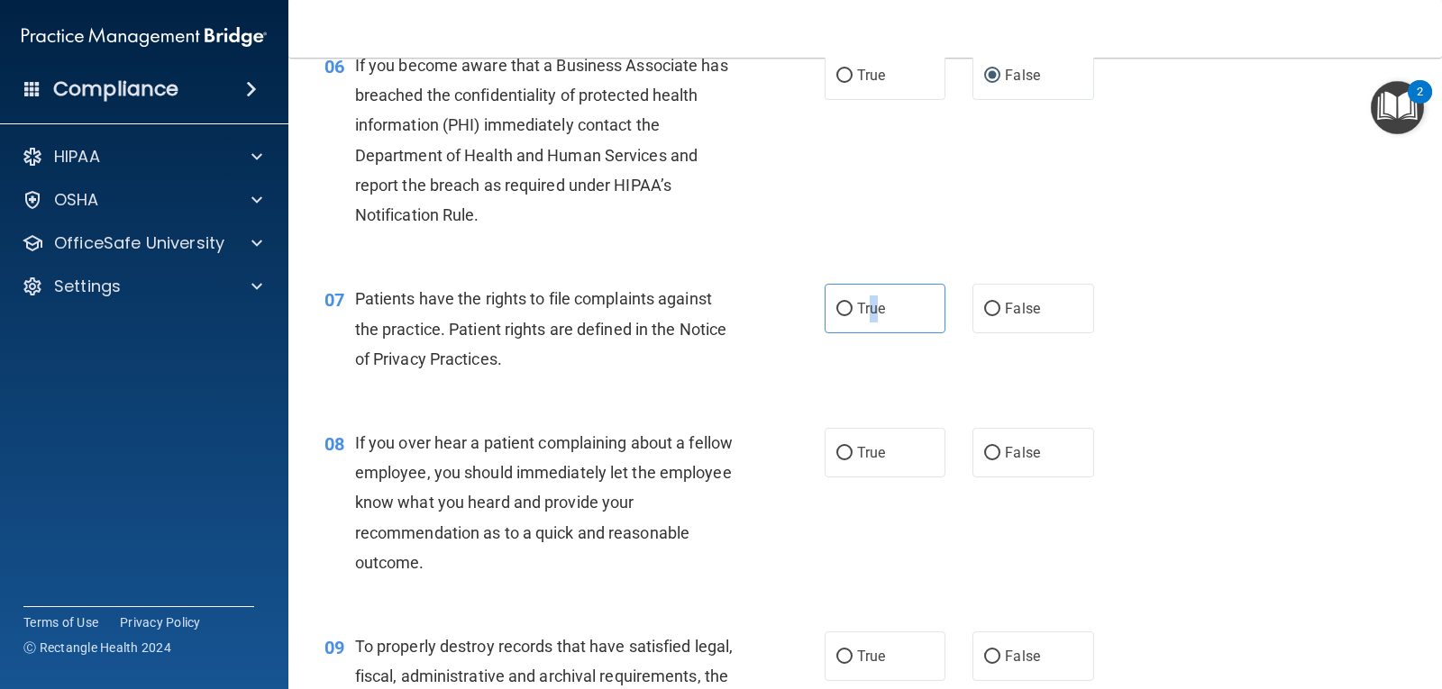
scroll to position [1081, 0]
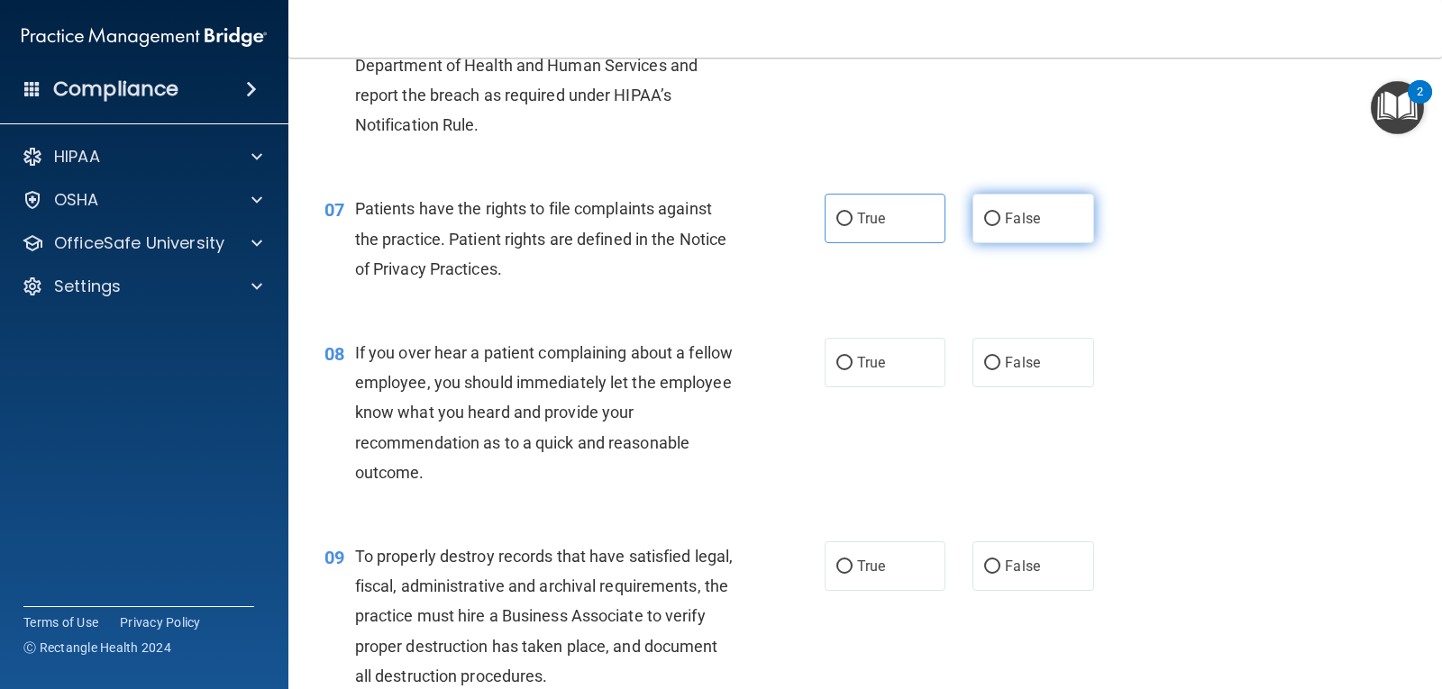
click at [1011, 216] on span "False" at bounding box center [1022, 218] width 35 height 17
click at [1000, 216] on input "False" at bounding box center [992, 220] width 16 height 14
radio input "true"
click at [1008, 369] on span "False" at bounding box center [1022, 362] width 35 height 17
click at [1000, 369] on input "False" at bounding box center [992, 364] width 16 height 14
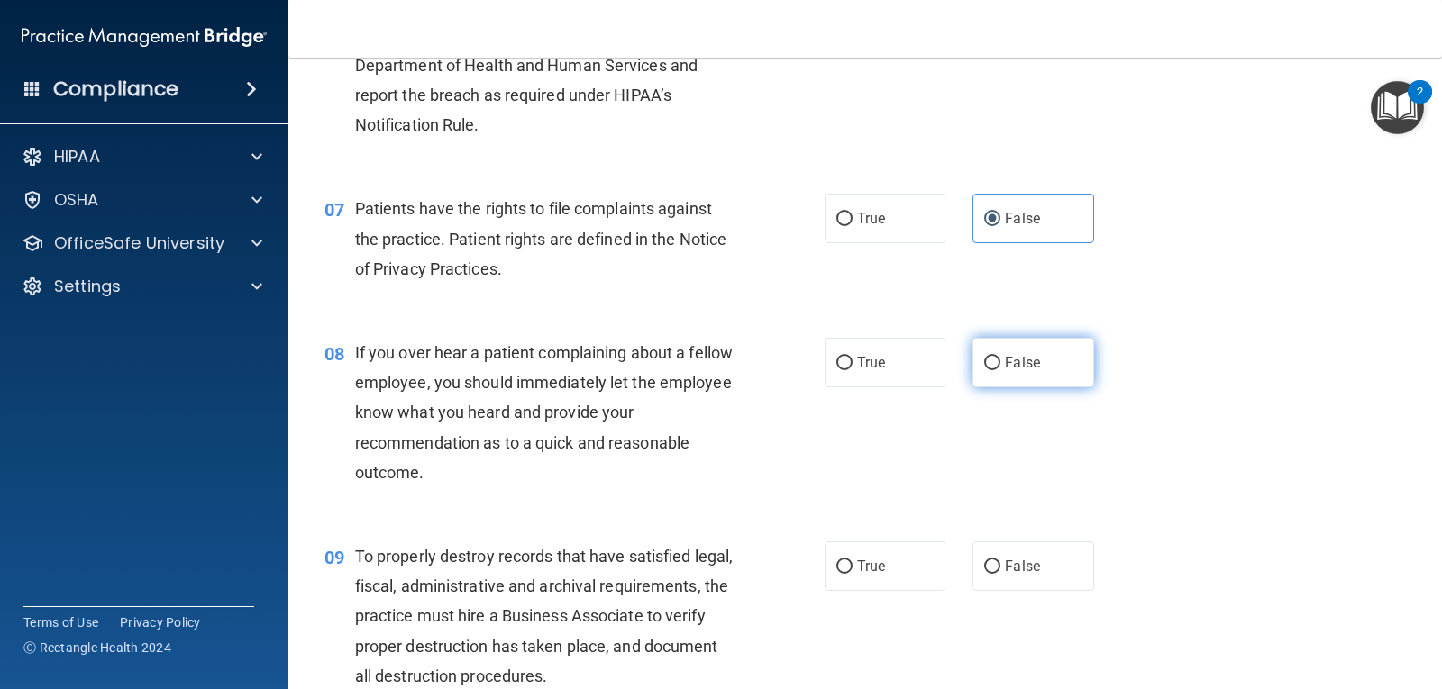
radio input "true"
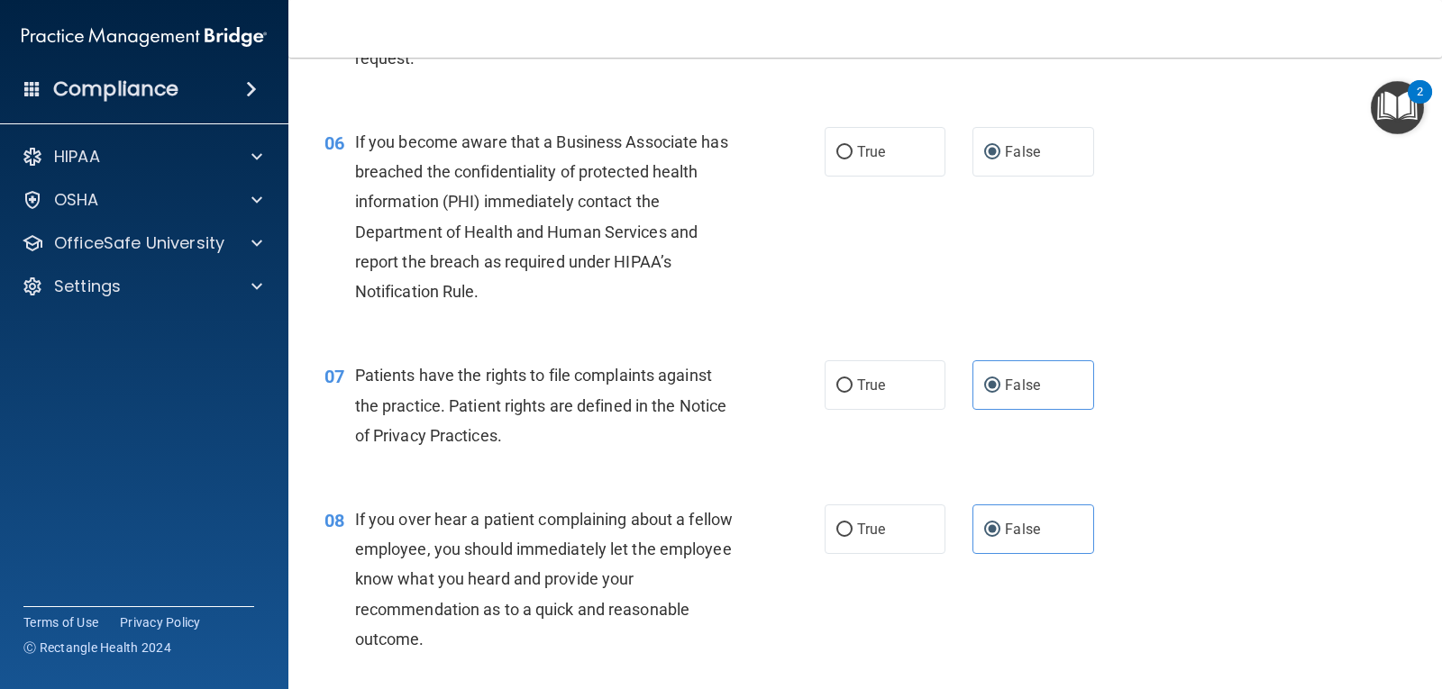
scroll to position [901, 0]
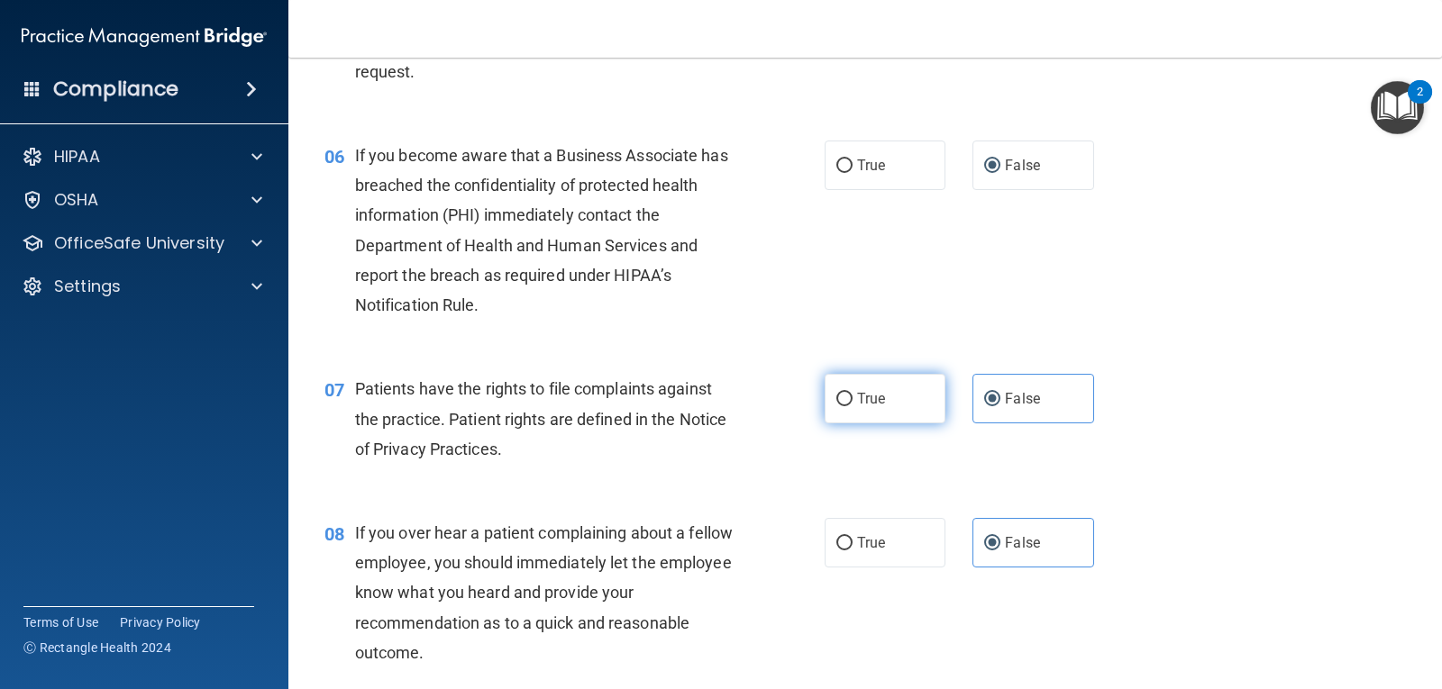
click at [836, 395] on input "True" at bounding box center [844, 400] width 16 height 14
radio input "true"
radio input "false"
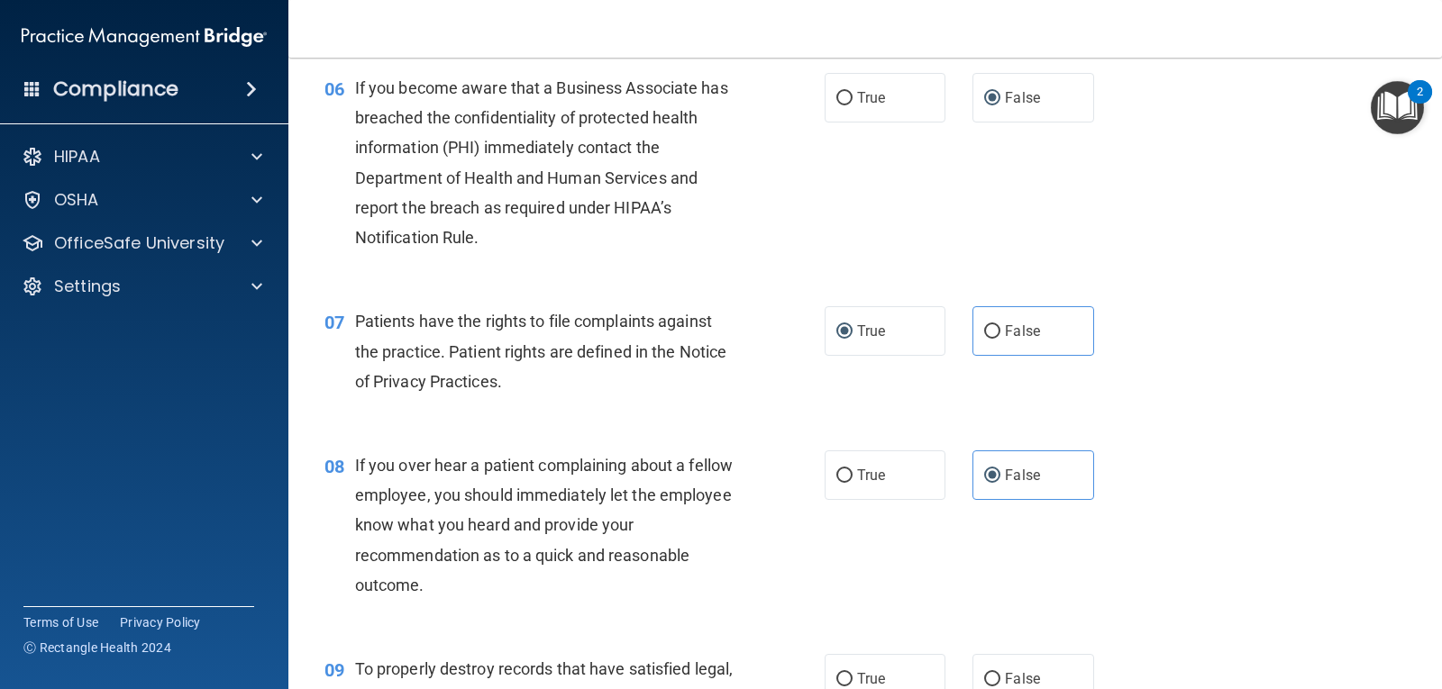
scroll to position [1261, 0]
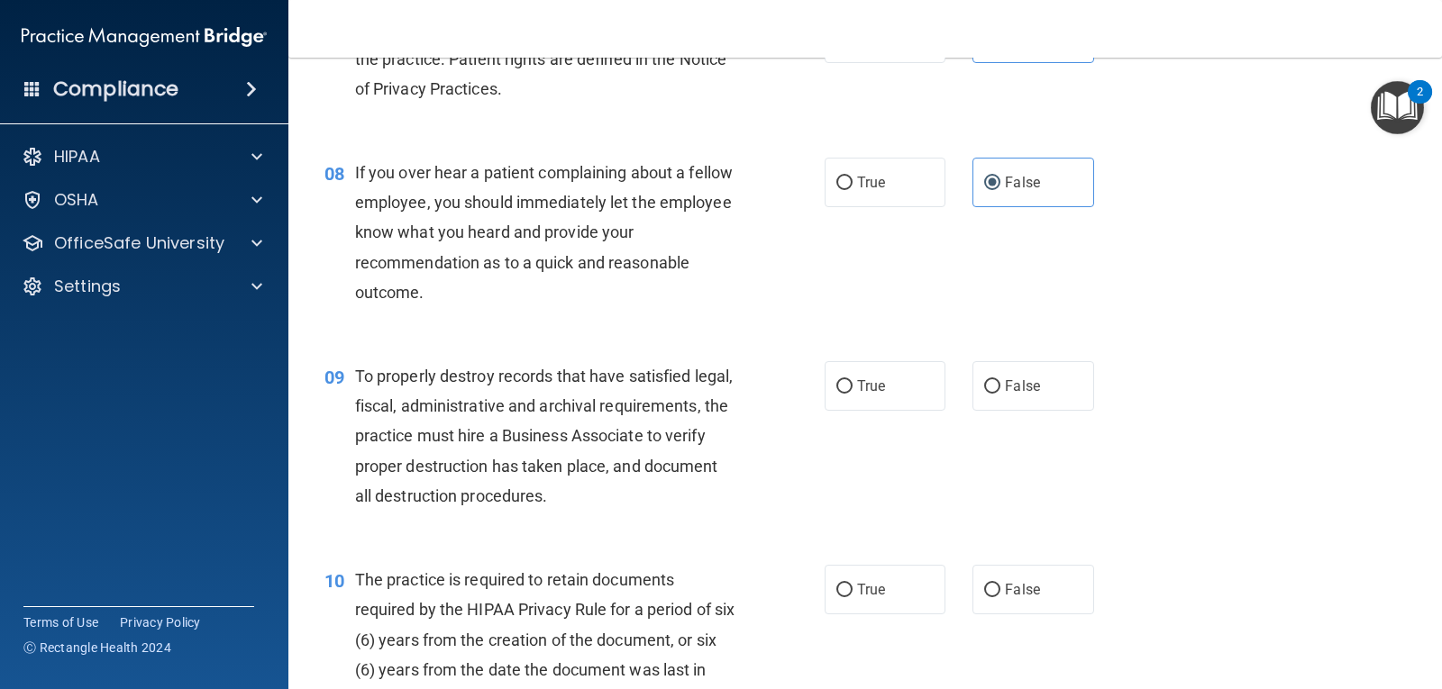
drag, startPoint x: 1014, startPoint y: 416, endPoint x: 1007, endPoint y: 407, distance: 11.0
click at [1012, 415] on div "09 To properly destroy records that have satisfied legal, fiscal, administrativ…" at bounding box center [865, 441] width 1108 height 204
click at [1005, 395] on label "False" at bounding box center [1032, 386] width 121 height 50
click at [1000, 394] on input "False" at bounding box center [992, 387] width 16 height 14
radio input "true"
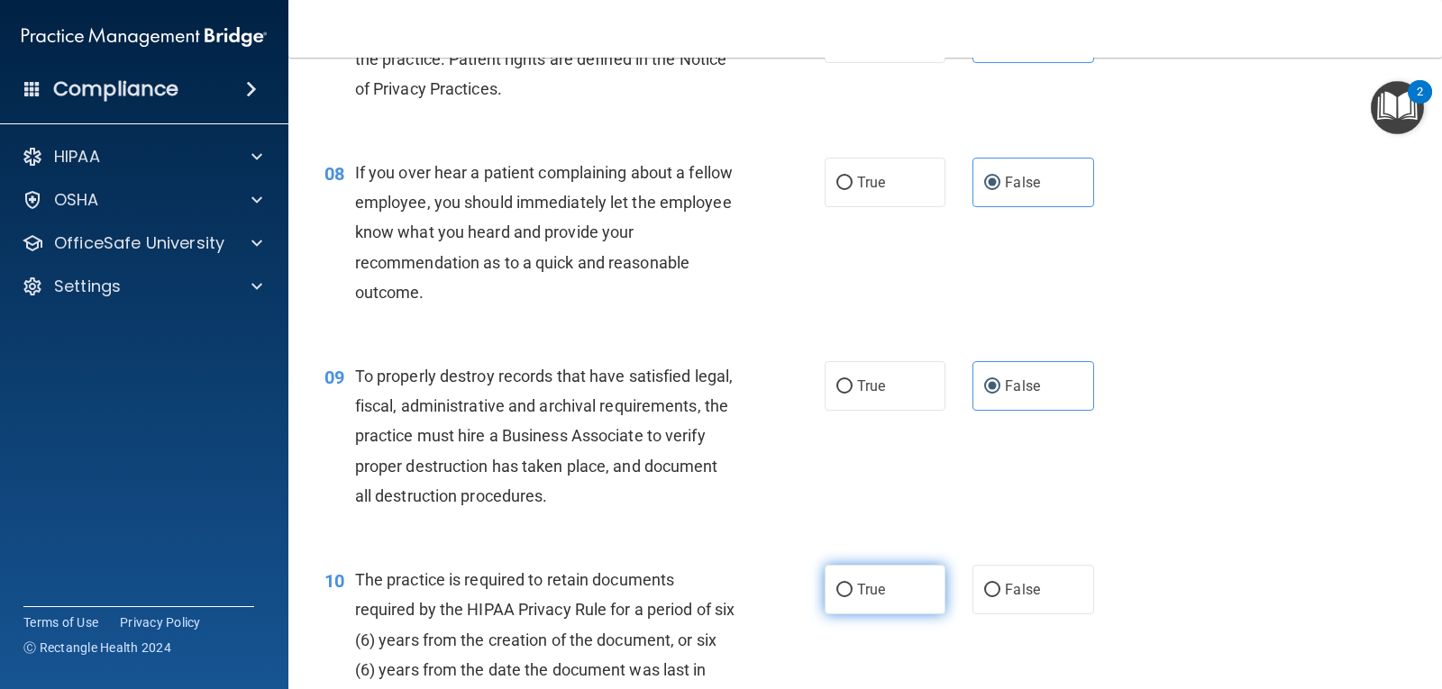
drag, startPoint x: 851, startPoint y: 587, endPoint x: 859, endPoint y: 579, distance: 10.2
click at [857, 586] on span "True" at bounding box center [871, 589] width 28 height 17
click at [851, 586] on input "True" at bounding box center [844, 591] width 16 height 14
radio input "true"
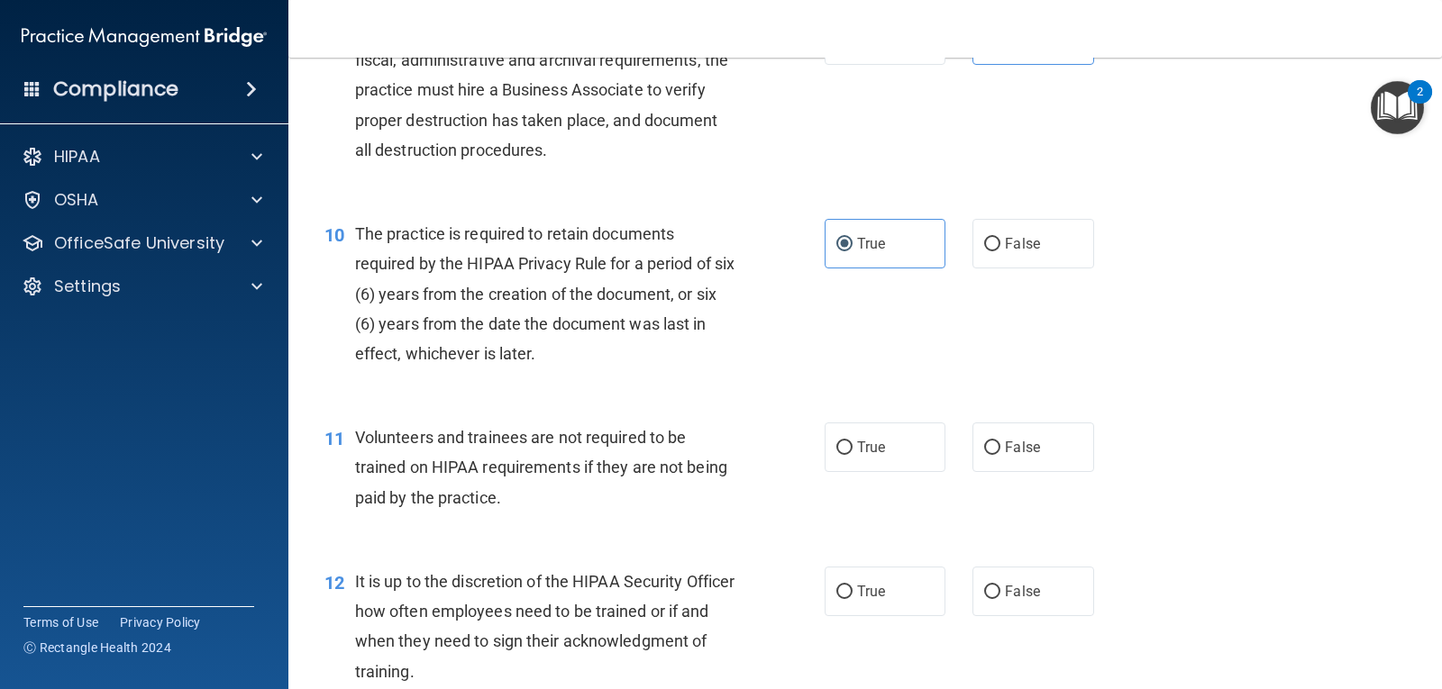
scroll to position [1622, 0]
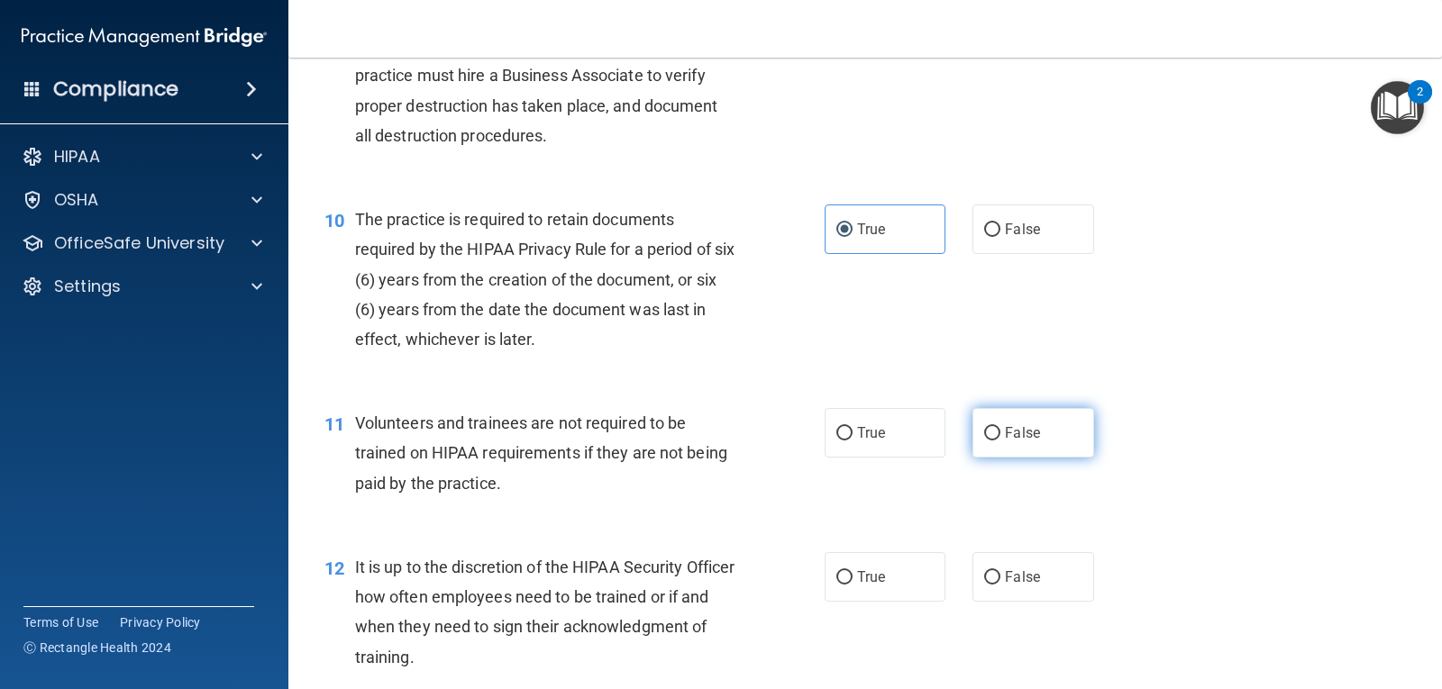
click at [1005, 437] on span "False" at bounding box center [1022, 432] width 35 height 17
click at [997, 437] on input "False" at bounding box center [992, 434] width 16 height 14
radio input "true"
click at [994, 578] on label "False" at bounding box center [1032, 577] width 121 height 50
click at [994, 578] on input "False" at bounding box center [992, 578] width 16 height 14
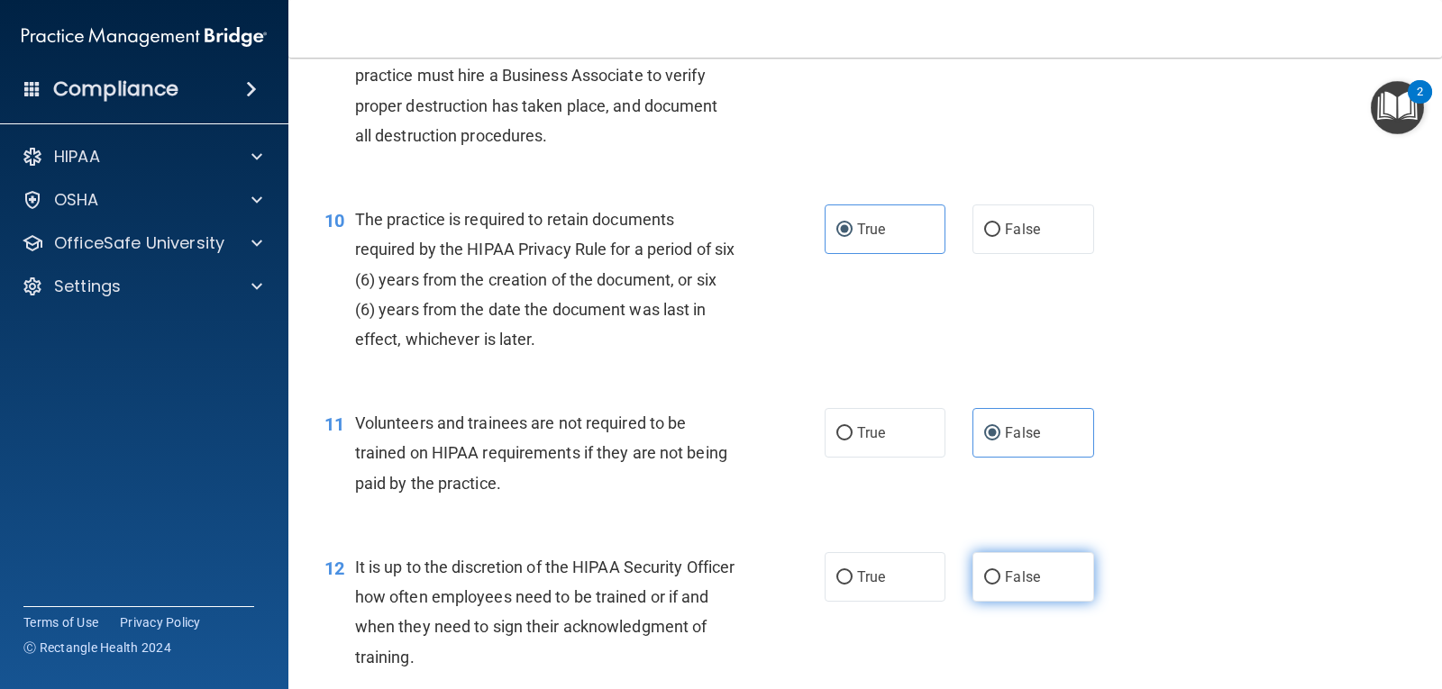
radio input "true"
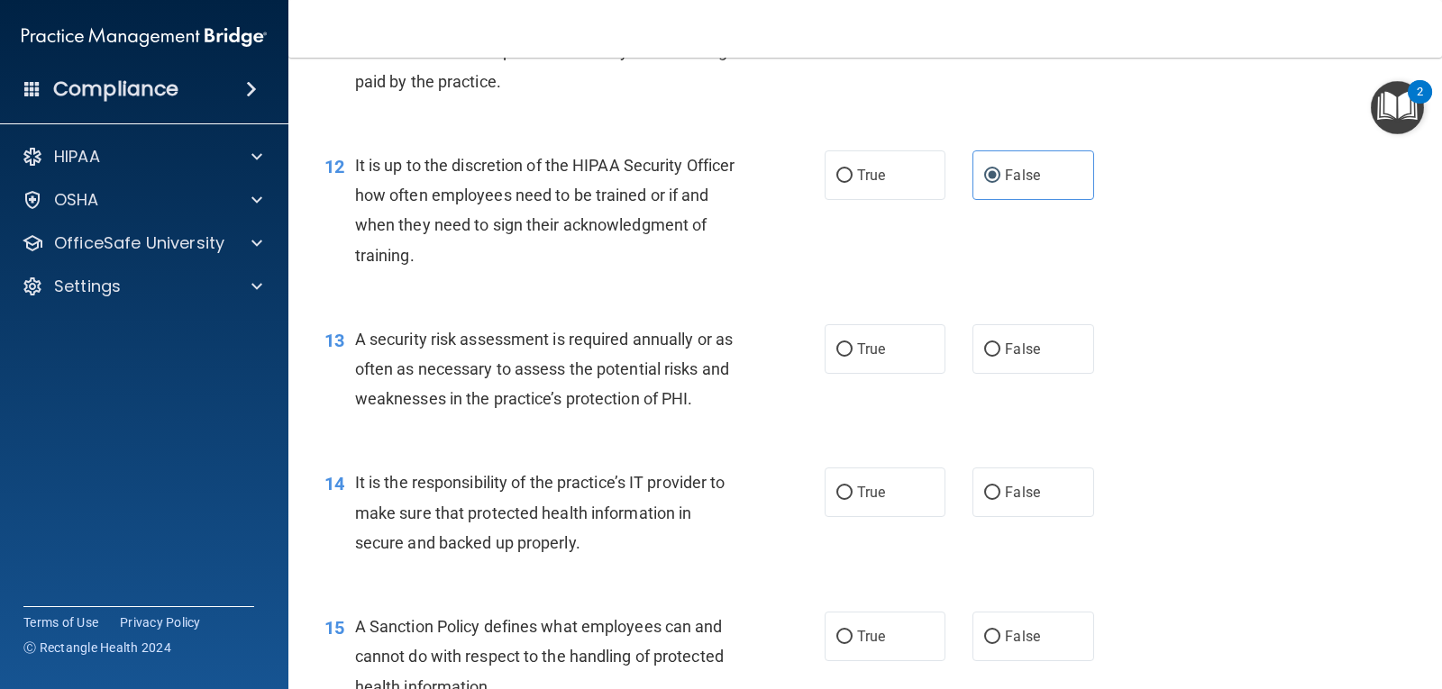
scroll to position [2072, 0]
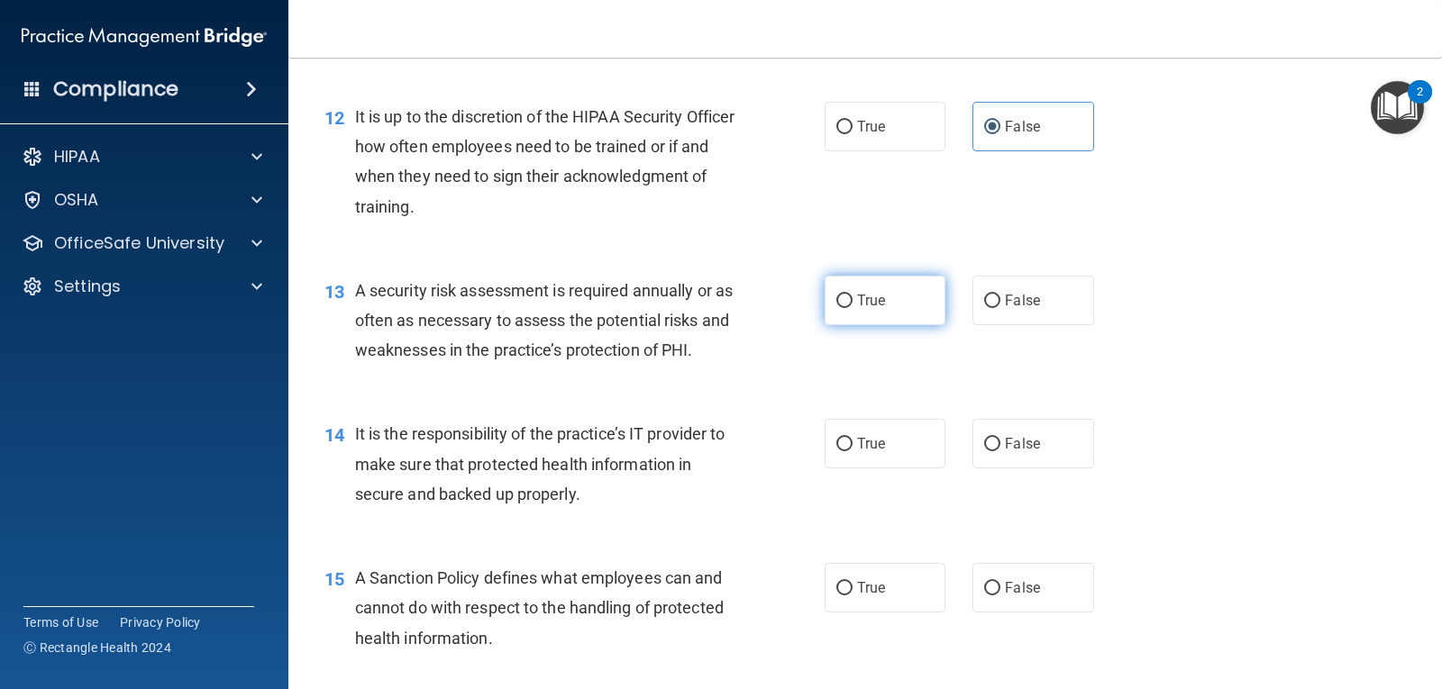
click at [848, 296] on label "True" at bounding box center [884, 301] width 121 height 50
click at [848, 296] on input "True" at bounding box center [844, 302] width 16 height 14
radio input "true"
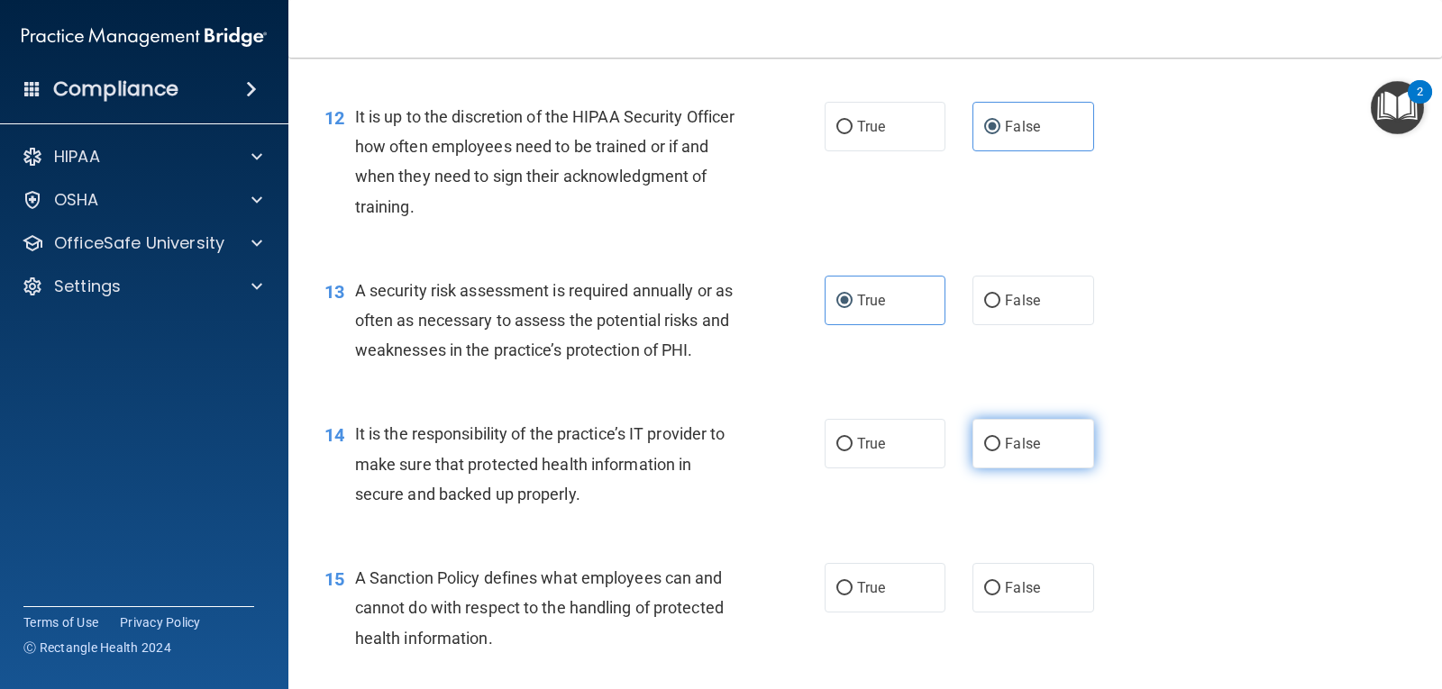
click at [1018, 463] on label "False" at bounding box center [1032, 444] width 121 height 50
click at [1000, 451] on input "False" at bounding box center [992, 445] width 16 height 14
radio input "true"
click at [1005, 583] on span "False" at bounding box center [1022, 587] width 35 height 17
click at [998, 583] on input "False" at bounding box center [992, 589] width 16 height 14
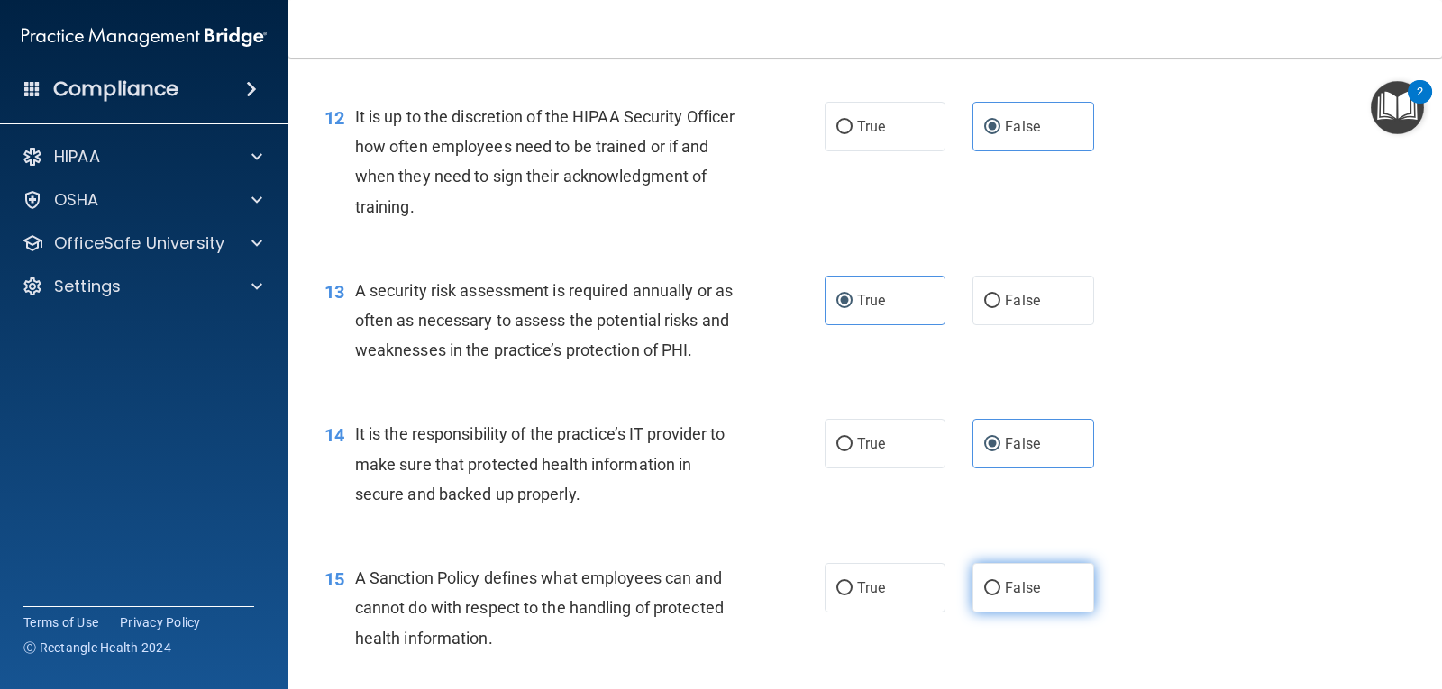
radio input "true"
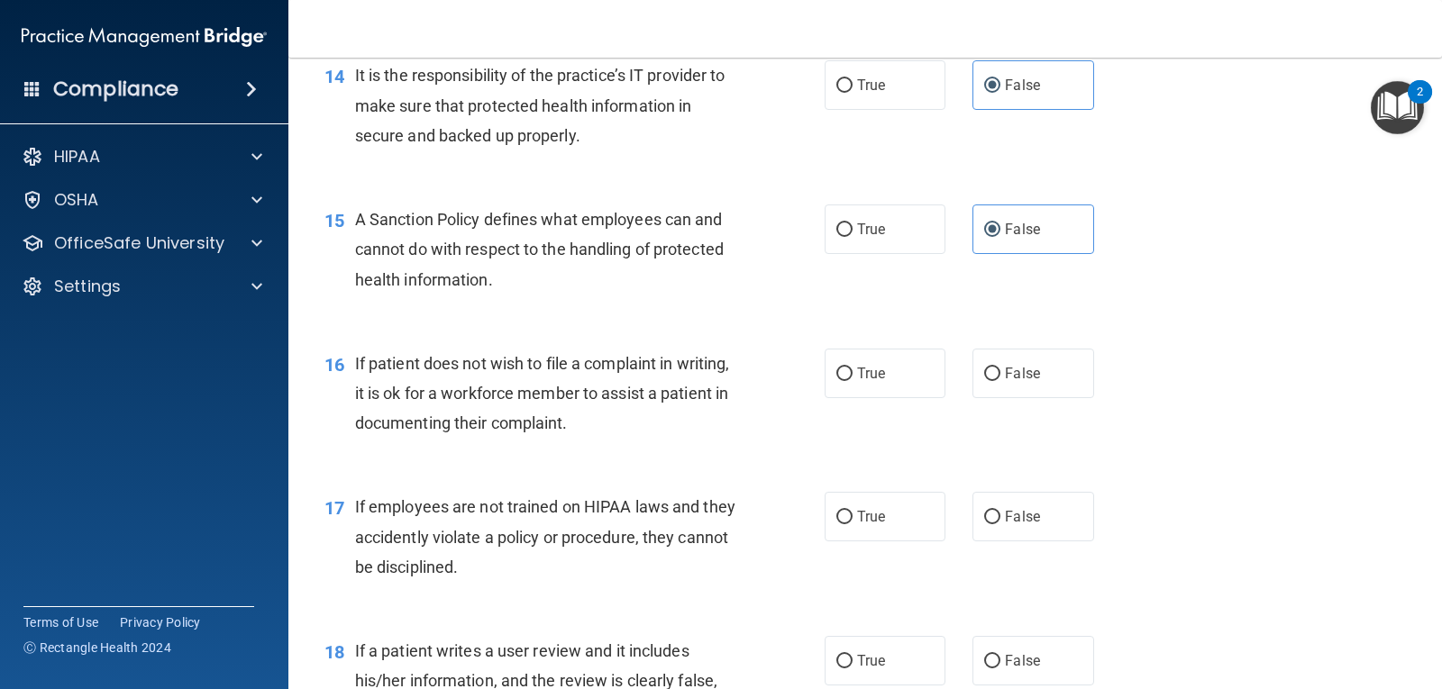
scroll to position [2433, 0]
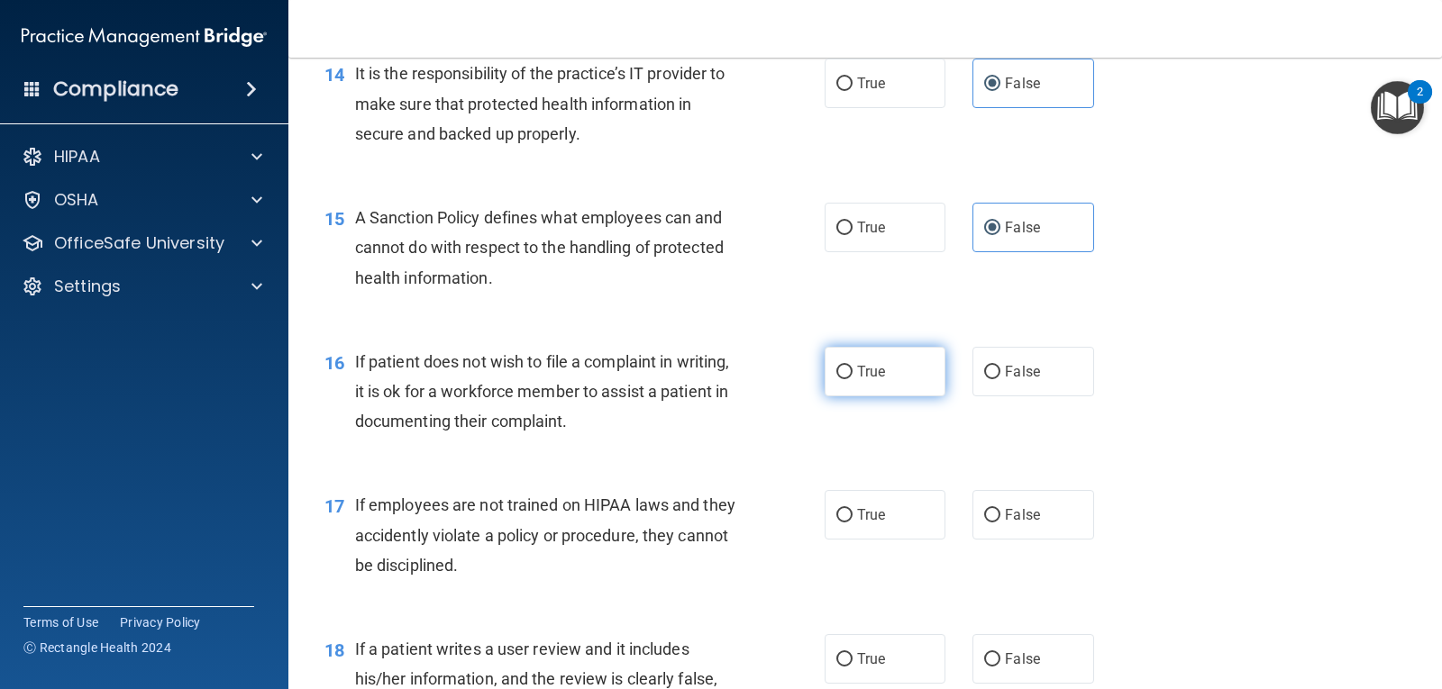
click at [866, 396] on label "True" at bounding box center [884, 372] width 121 height 50
click at [852, 379] on input "True" at bounding box center [844, 373] width 16 height 14
radio input "true"
click at [1013, 509] on span "False" at bounding box center [1022, 514] width 35 height 17
click at [1000, 509] on input "False" at bounding box center [992, 516] width 16 height 14
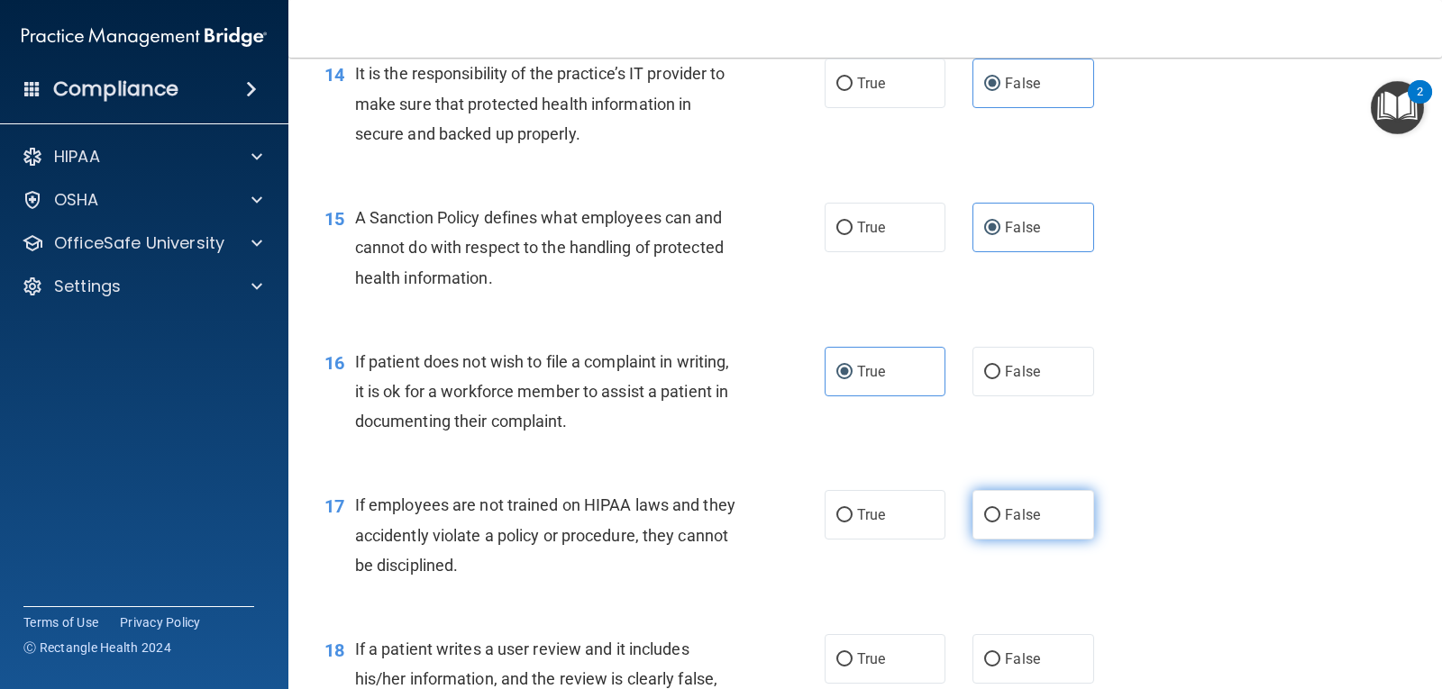
radio input "true"
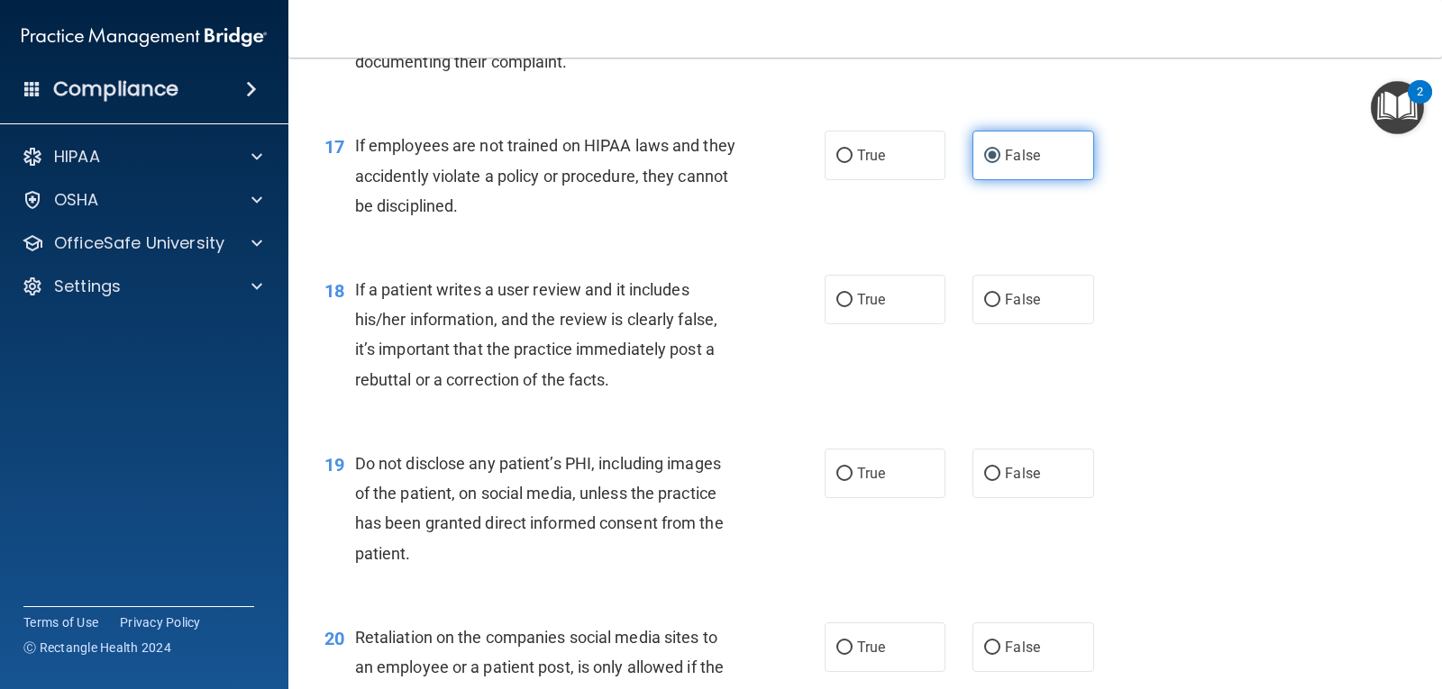
scroll to position [2793, 0]
click at [988, 469] on input "False" at bounding box center [992, 474] width 16 height 14
radio input "true"
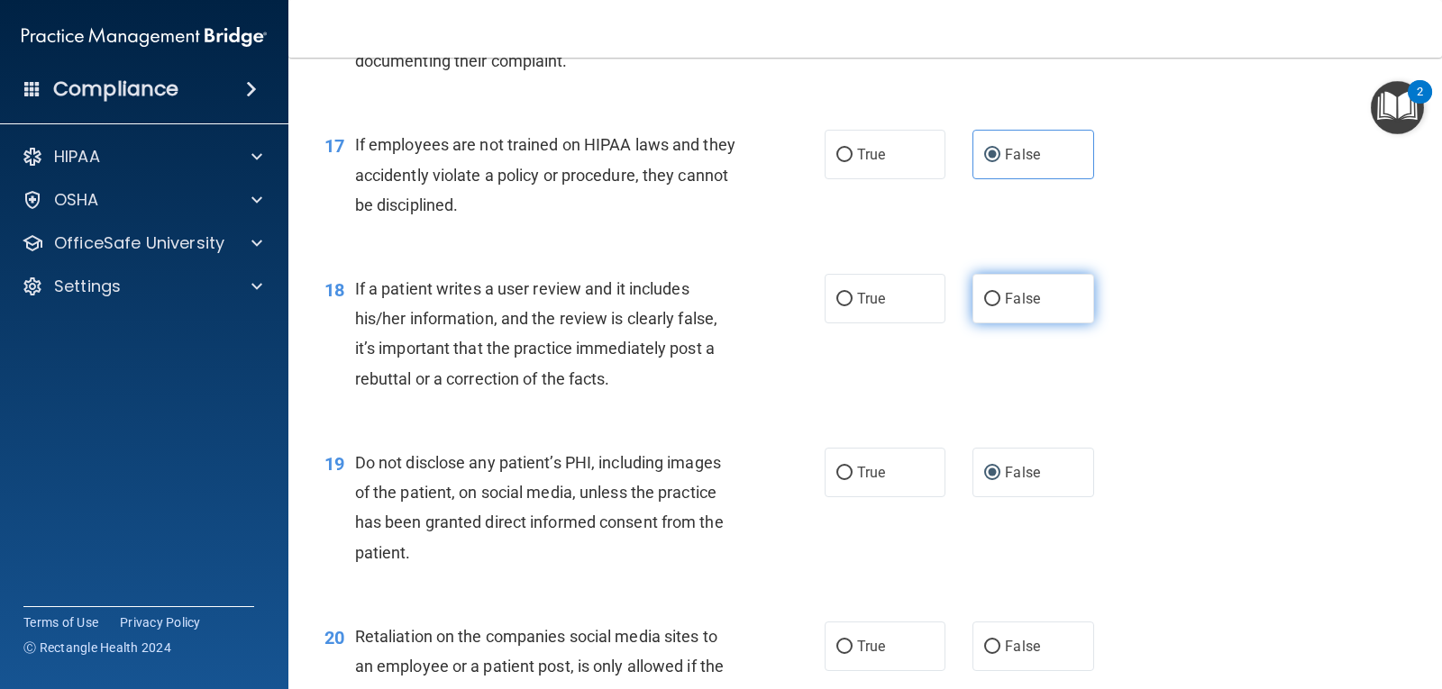
click at [1004, 281] on label "False" at bounding box center [1032, 299] width 121 height 50
click at [1000, 293] on input "False" at bounding box center [992, 300] width 16 height 14
radio input "true"
click at [903, 482] on label "True" at bounding box center [884, 473] width 121 height 50
click at [852, 480] on input "True" at bounding box center [844, 474] width 16 height 14
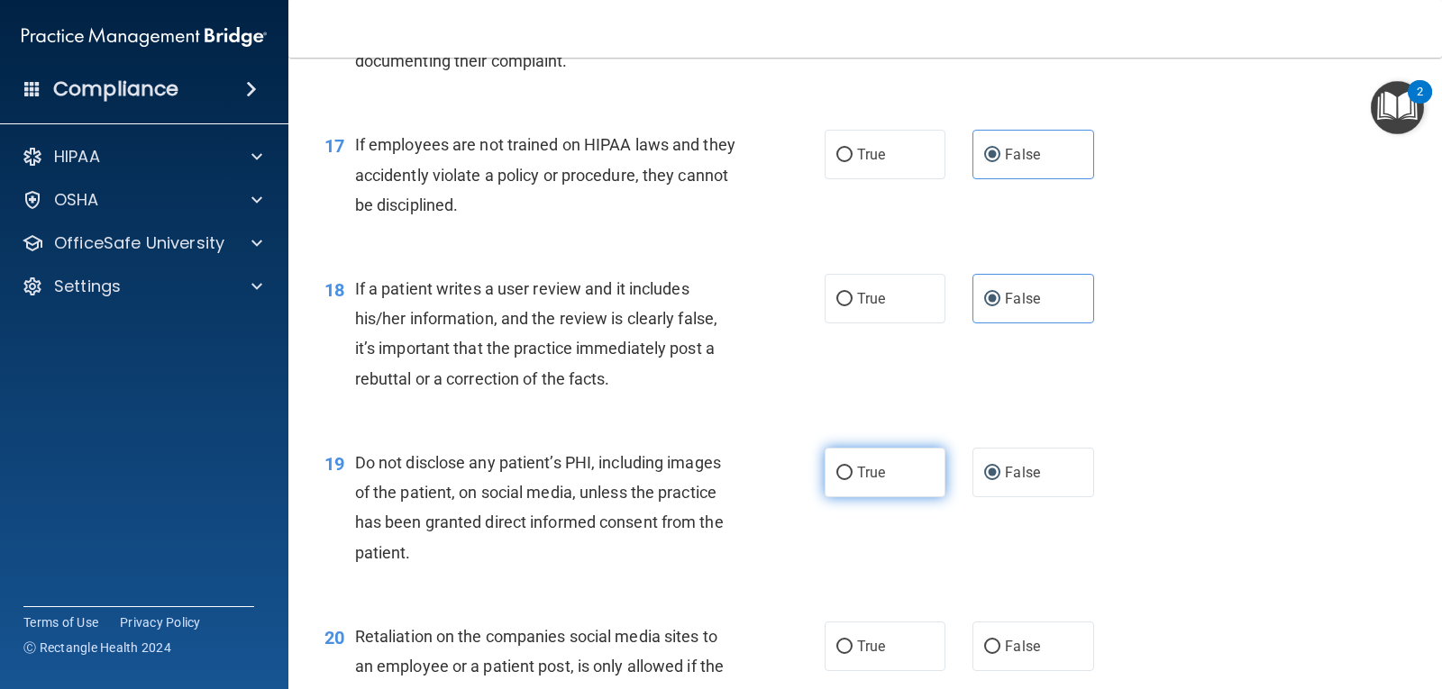
radio input "true"
radio input "false"
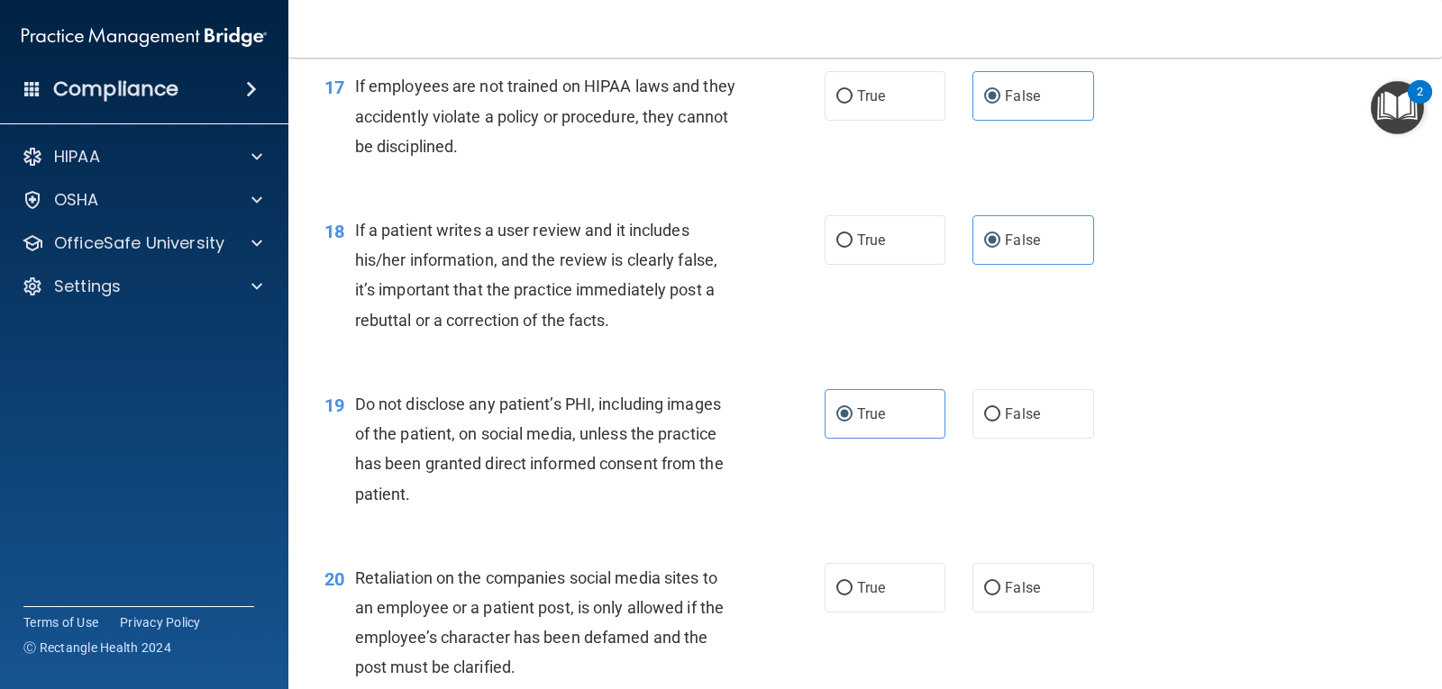
scroll to position [2973, 0]
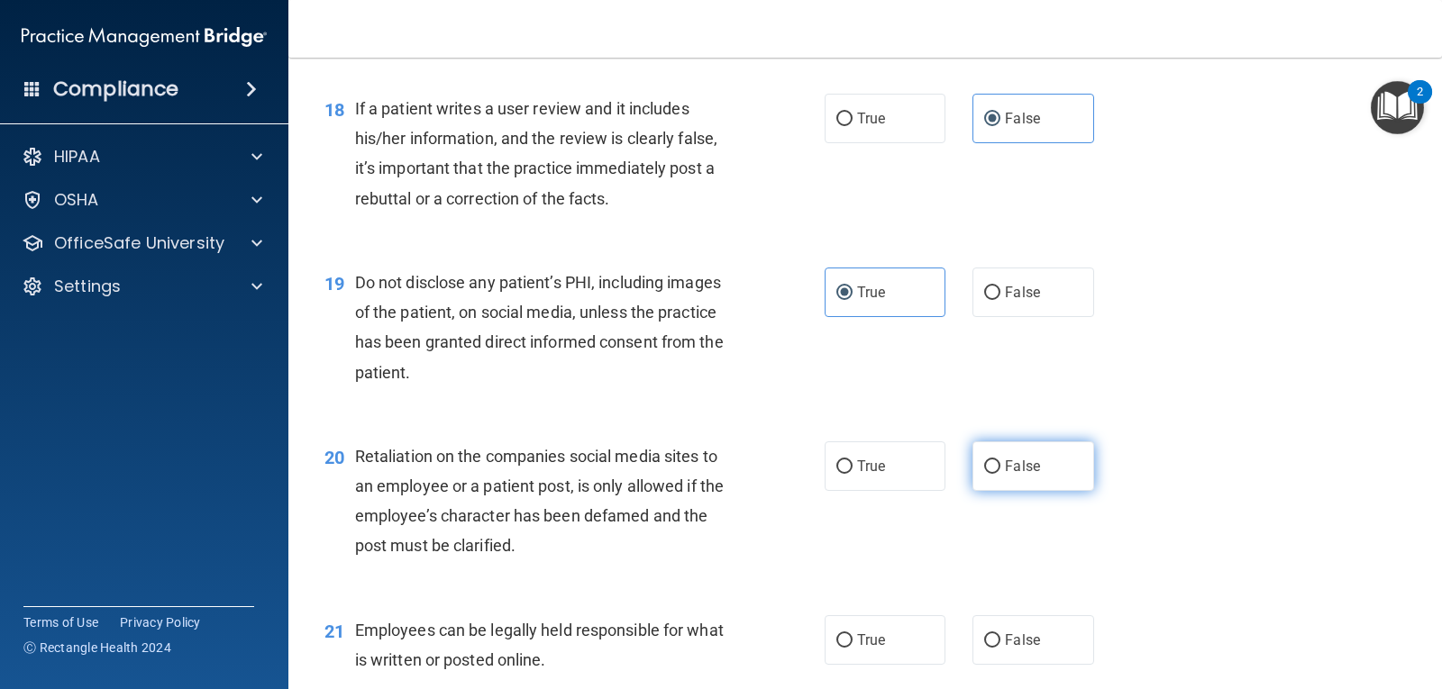
click at [1010, 475] on label "False" at bounding box center [1032, 467] width 121 height 50
click at [1000, 474] on input "False" at bounding box center [992, 467] width 16 height 14
radio input "true"
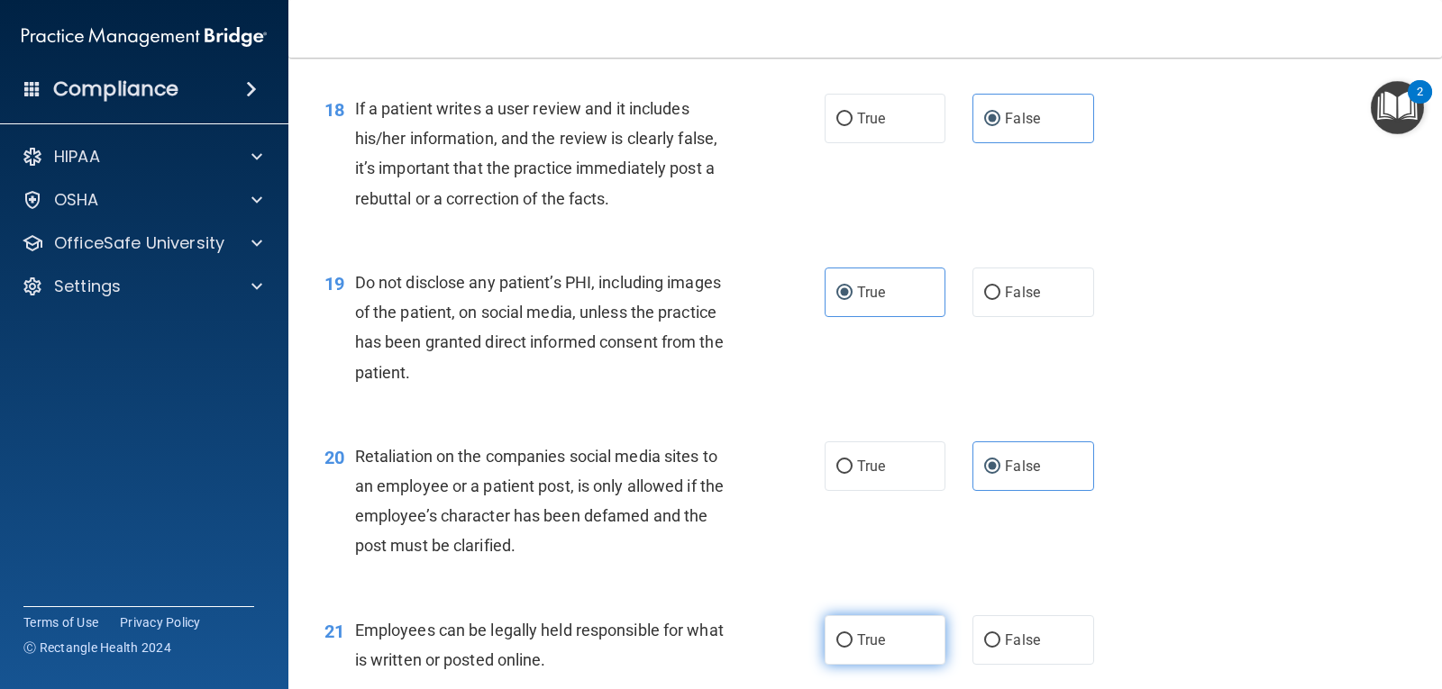
click at [847, 645] on label "True" at bounding box center [884, 640] width 121 height 50
click at [847, 645] on input "True" at bounding box center [844, 641] width 16 height 14
radio input "true"
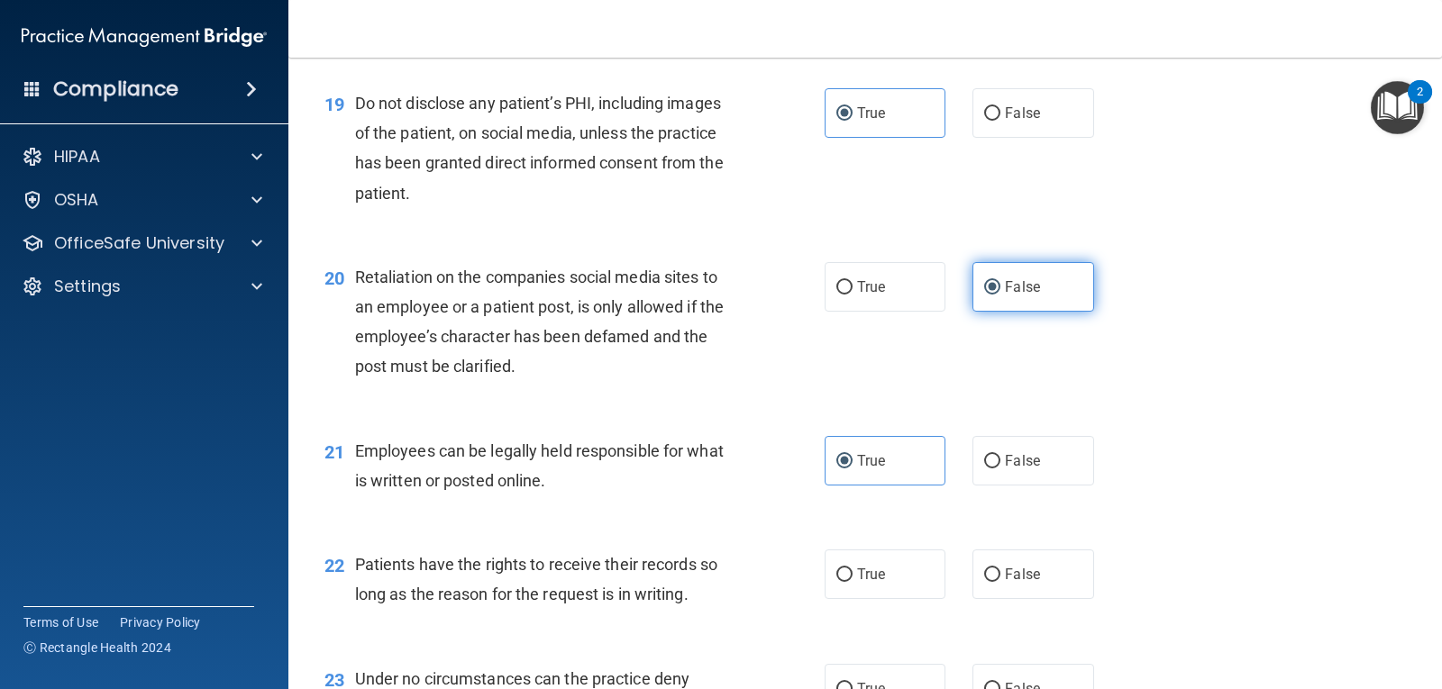
scroll to position [3154, 0]
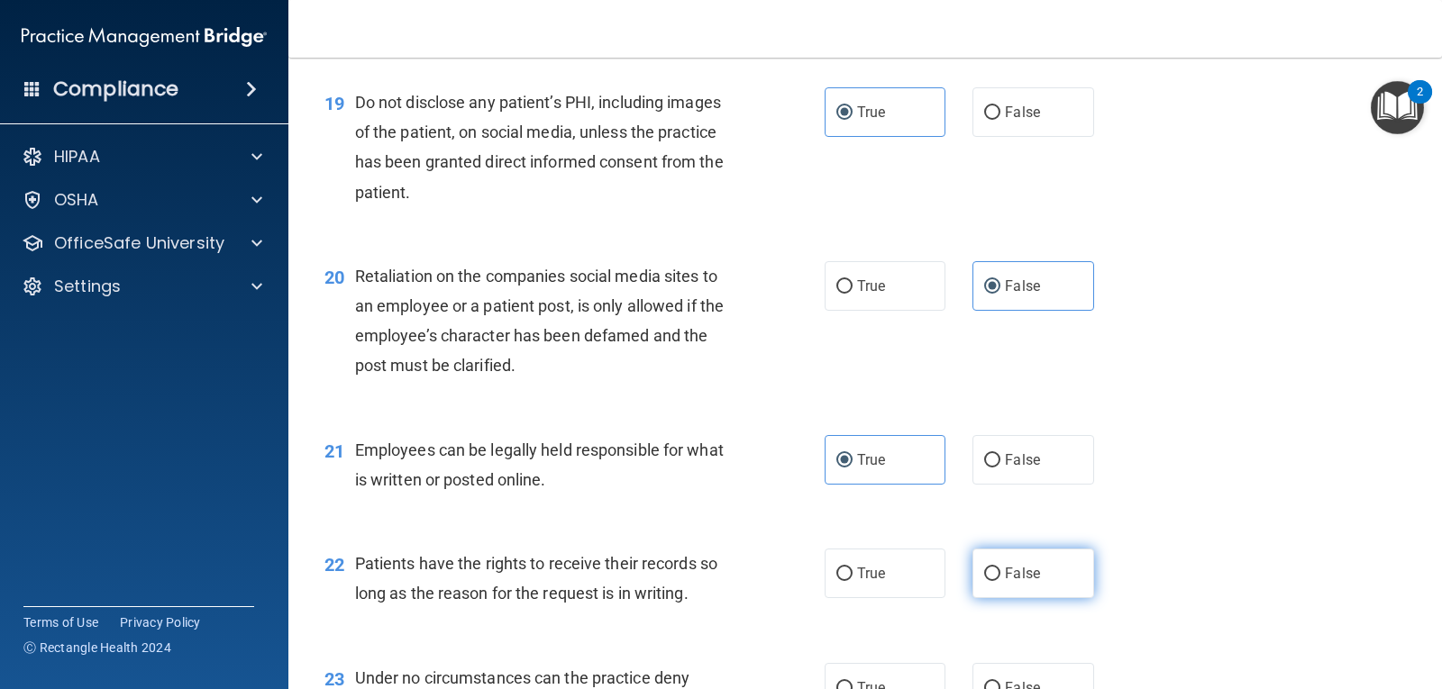
click at [1006, 566] on span "False" at bounding box center [1022, 573] width 35 height 17
click at [1000, 568] on input "False" at bounding box center [992, 575] width 16 height 14
radio input "true"
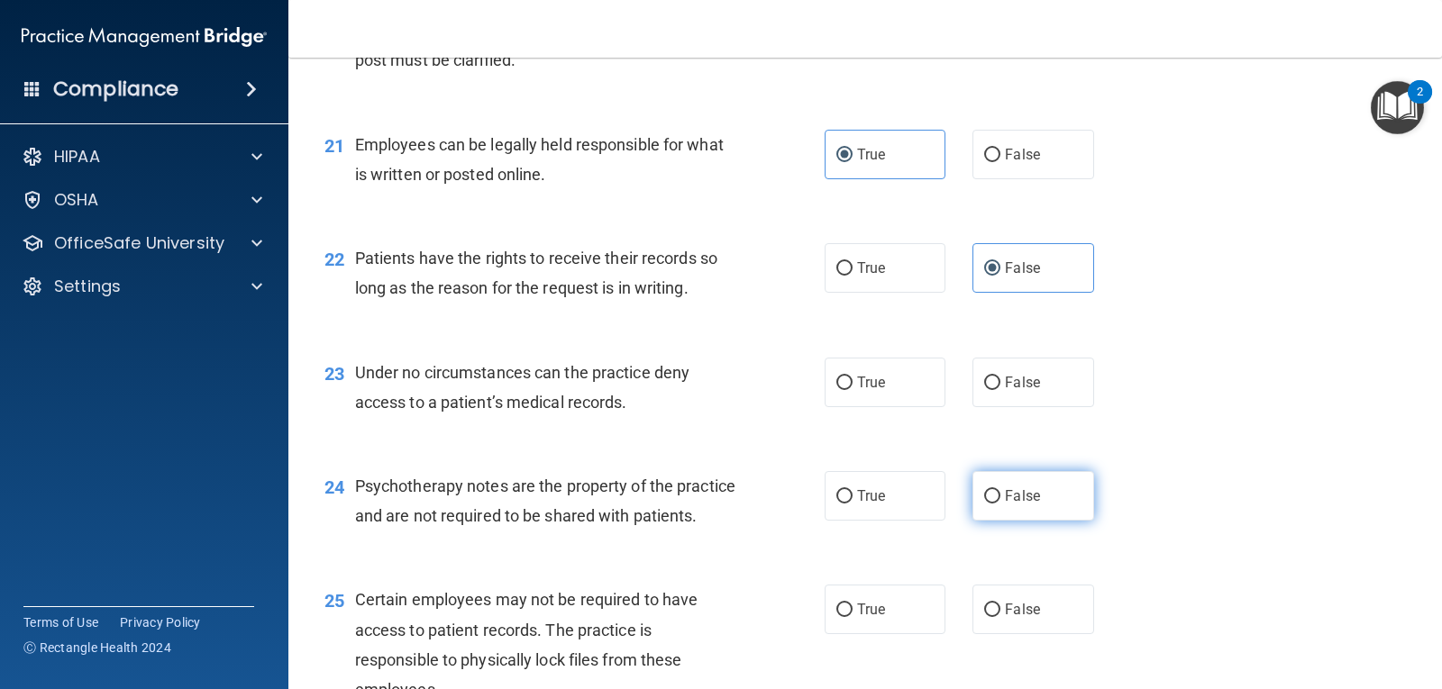
scroll to position [3514, 0]
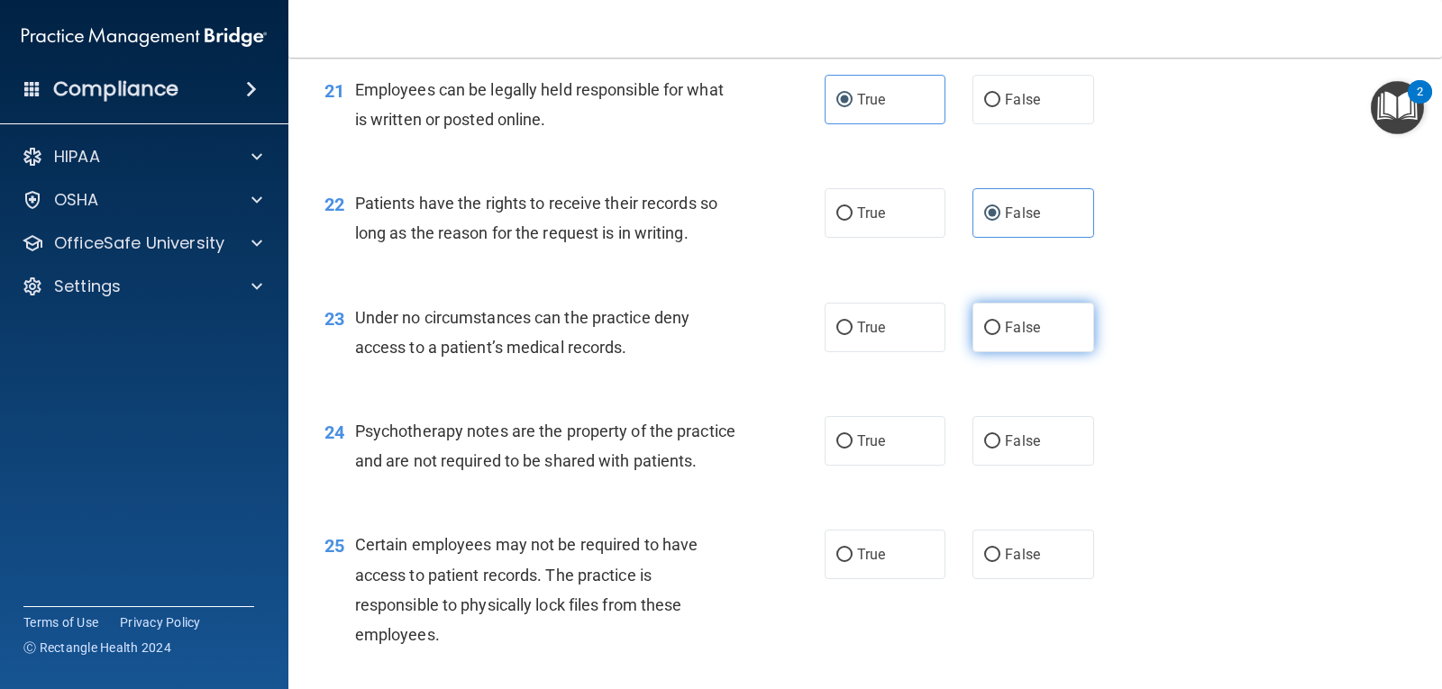
click at [1034, 342] on label "False" at bounding box center [1032, 328] width 121 height 50
click at [1000, 335] on input "False" at bounding box center [992, 329] width 16 height 14
radio input "true"
click at [899, 441] on label "True" at bounding box center [884, 441] width 121 height 50
click at [852, 441] on input "True" at bounding box center [844, 442] width 16 height 14
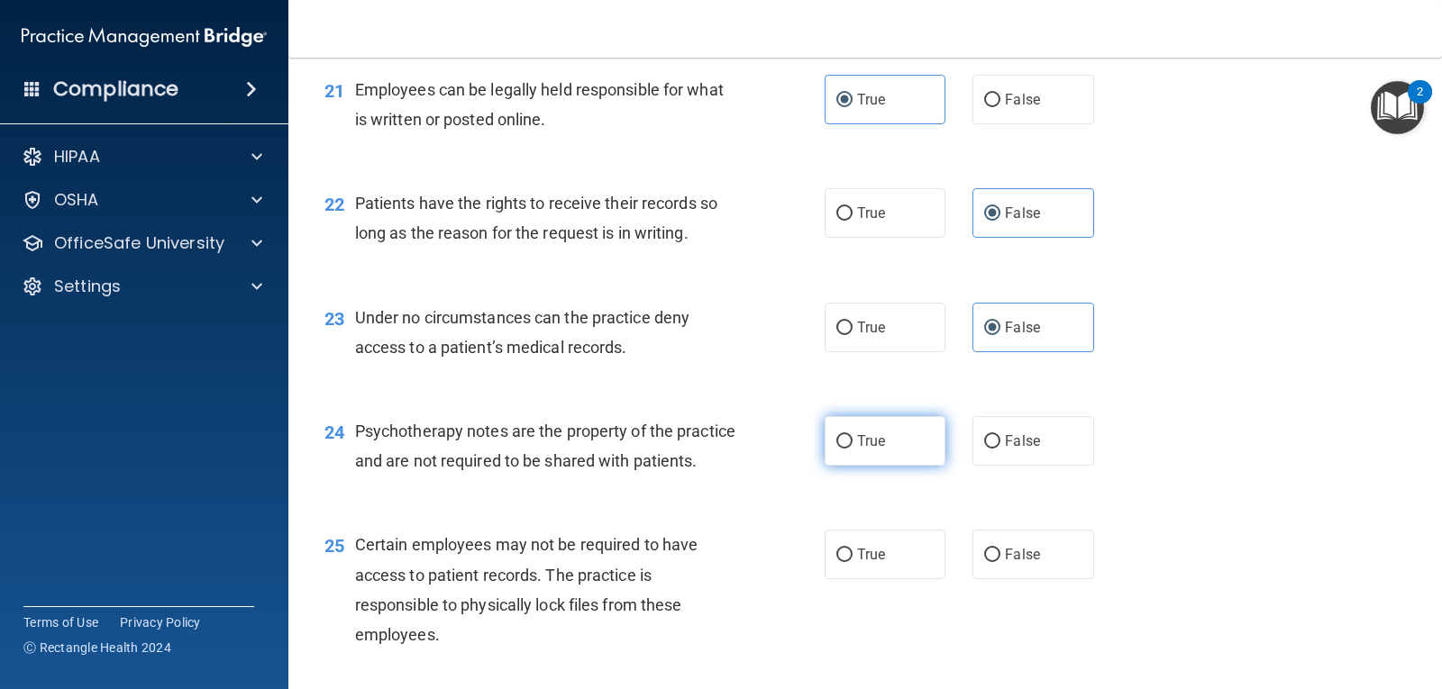
radio input "true"
click at [870, 563] on span "True" at bounding box center [871, 554] width 28 height 17
click at [852, 562] on input "True" at bounding box center [844, 556] width 16 height 14
radio input "true"
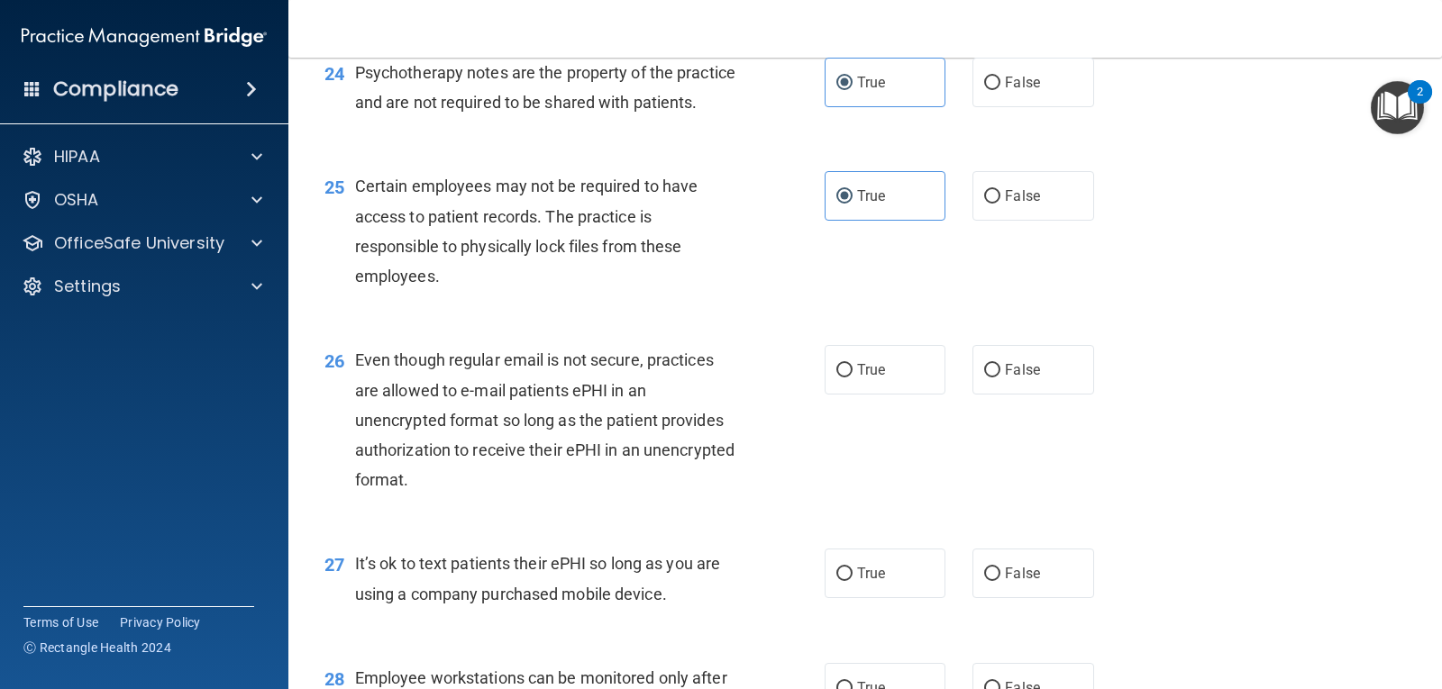
scroll to position [3874, 0]
click at [860, 393] on label "True" at bounding box center [884, 368] width 121 height 50
click at [852, 376] on input "True" at bounding box center [844, 369] width 16 height 14
radio input "true"
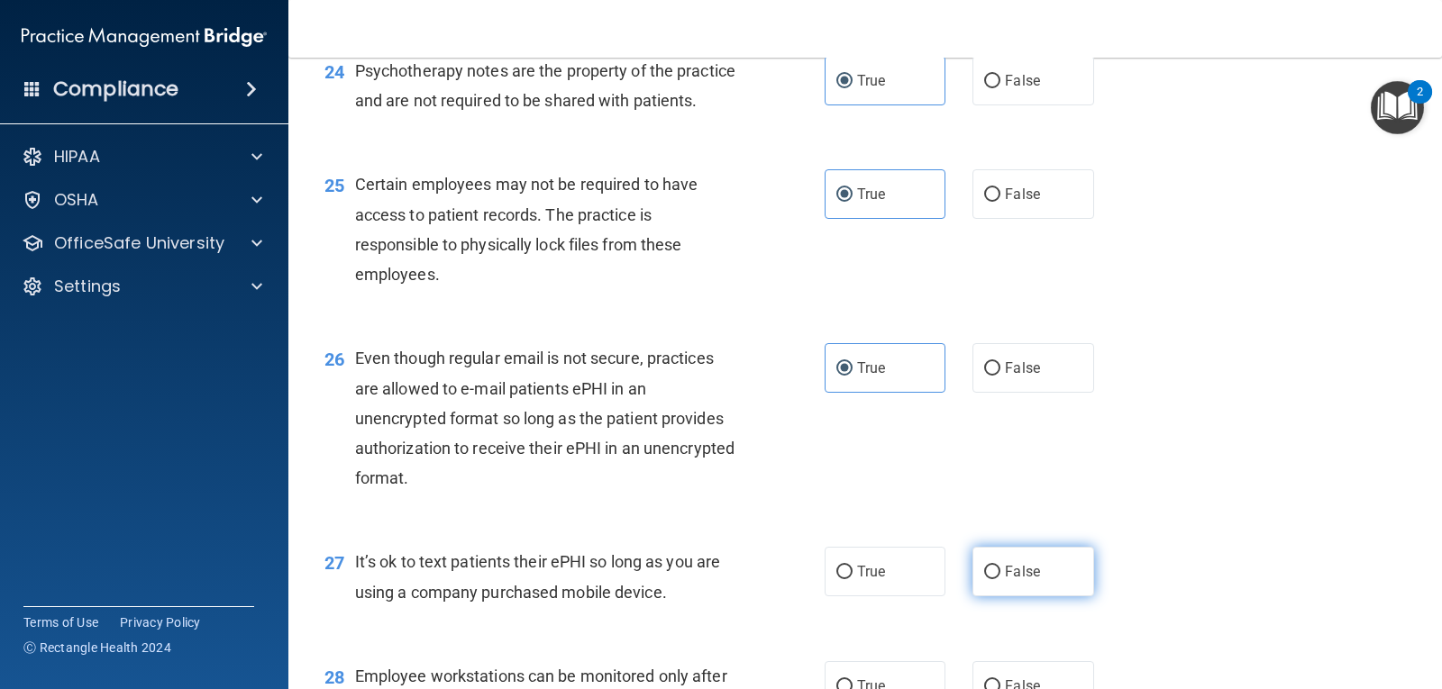
click at [991, 579] on input "False" at bounding box center [992, 573] width 16 height 14
radio input "true"
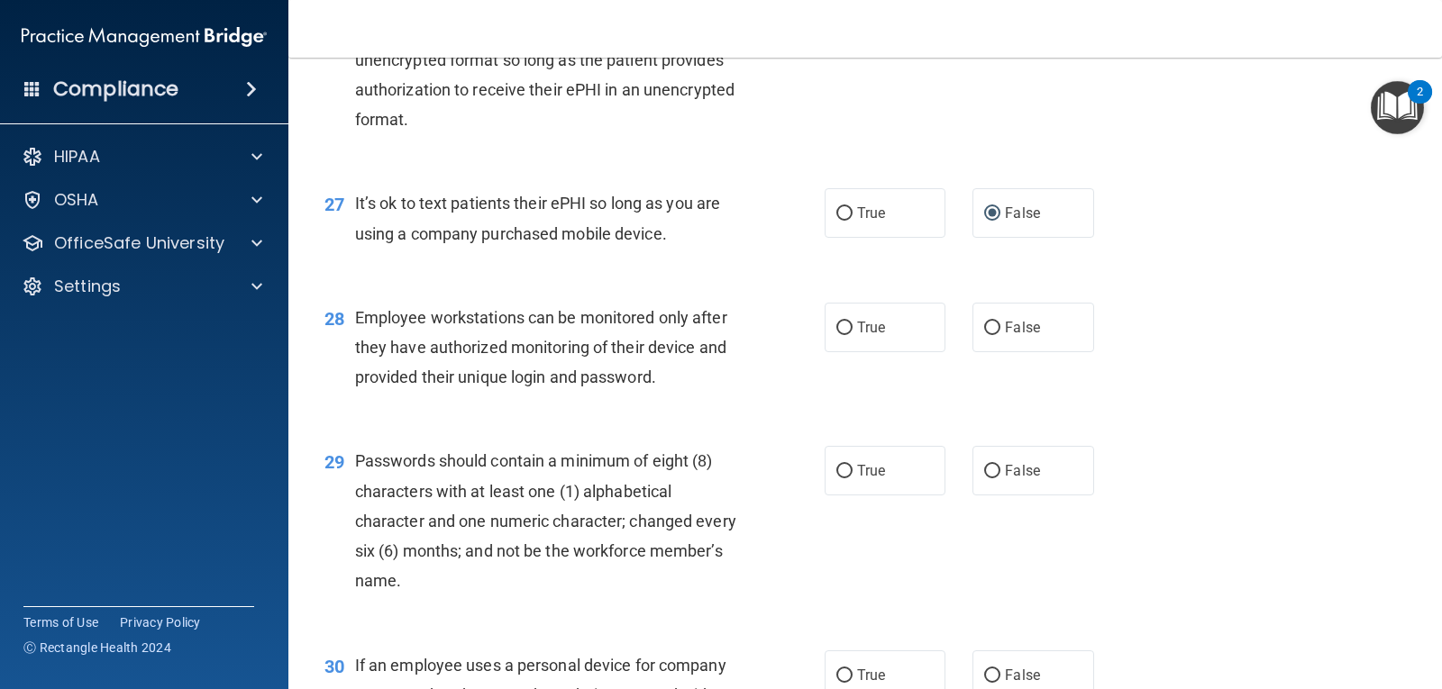
scroll to position [4235, 0]
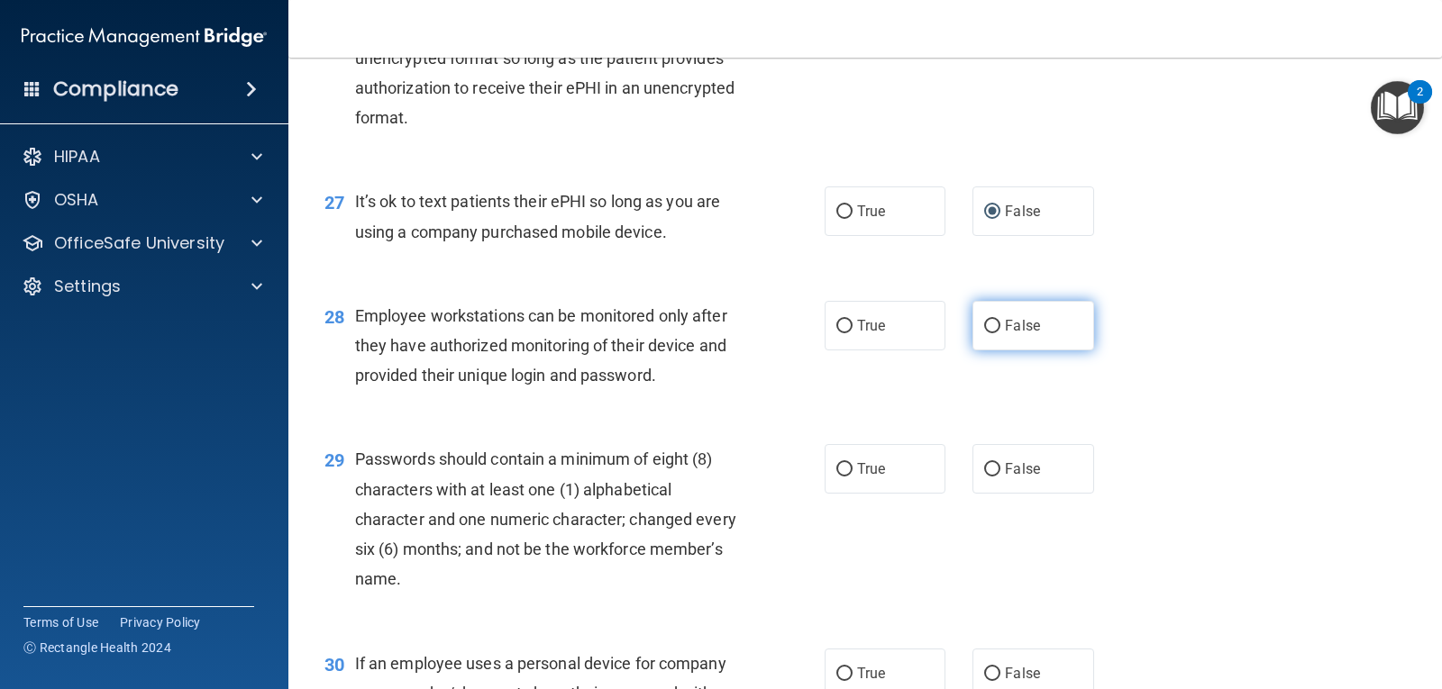
click at [974, 351] on label "False" at bounding box center [1032, 326] width 121 height 50
click at [984, 333] on input "False" at bounding box center [992, 327] width 16 height 14
radio input "true"
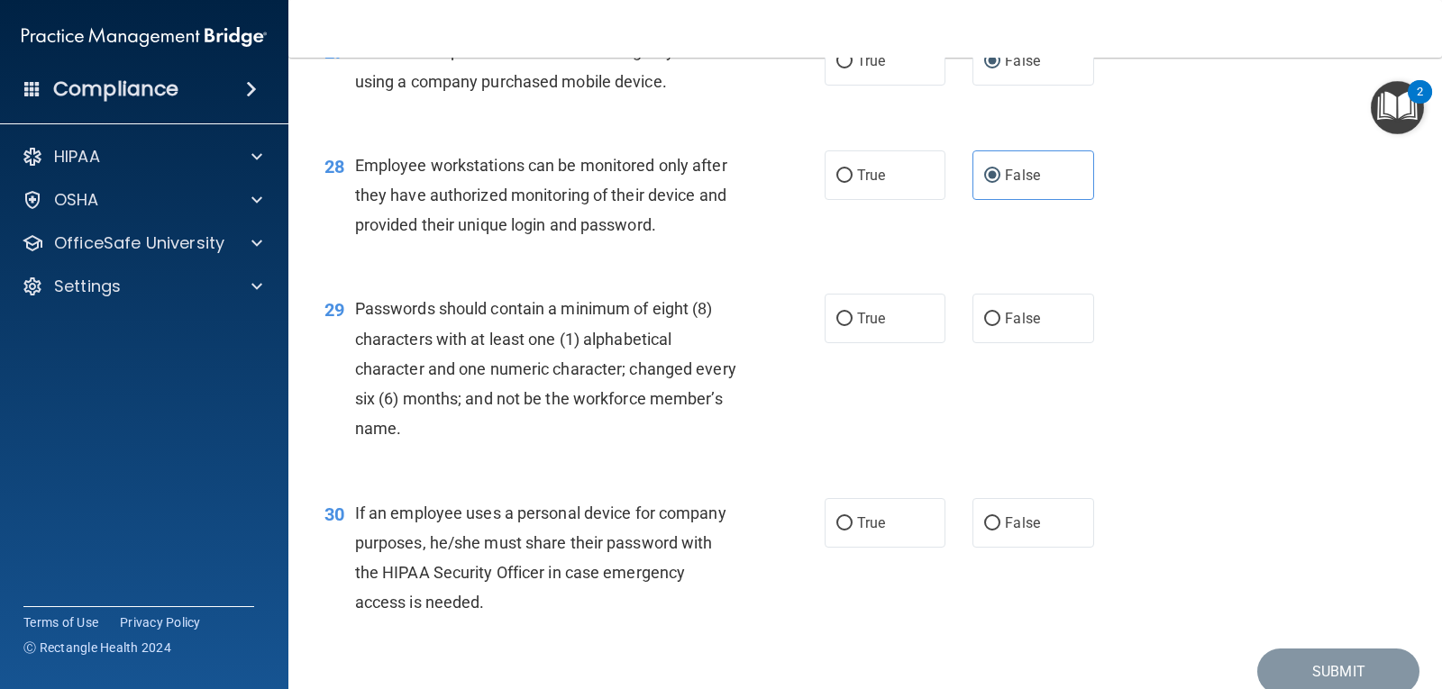
scroll to position [4493, 0]
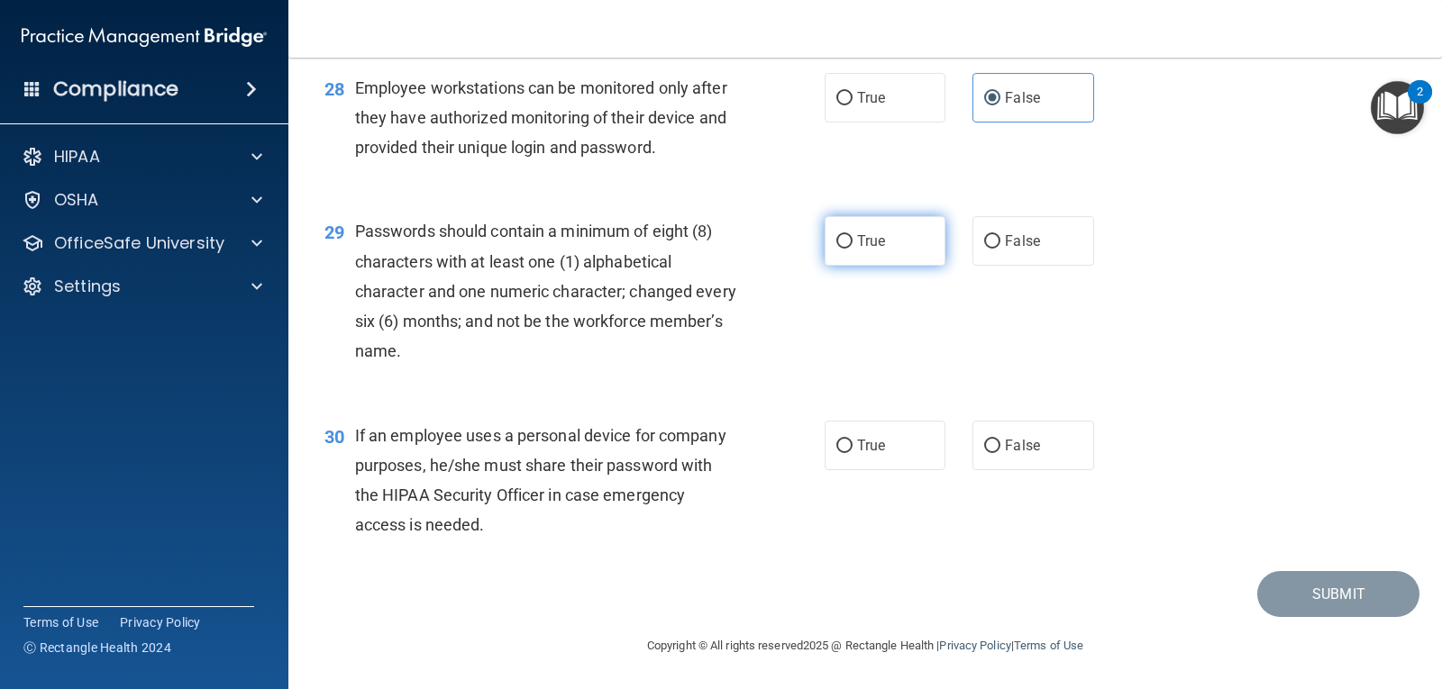
click at [848, 248] on label "True" at bounding box center [884, 241] width 121 height 50
click at [848, 248] on input "True" at bounding box center [844, 242] width 16 height 14
radio input "true"
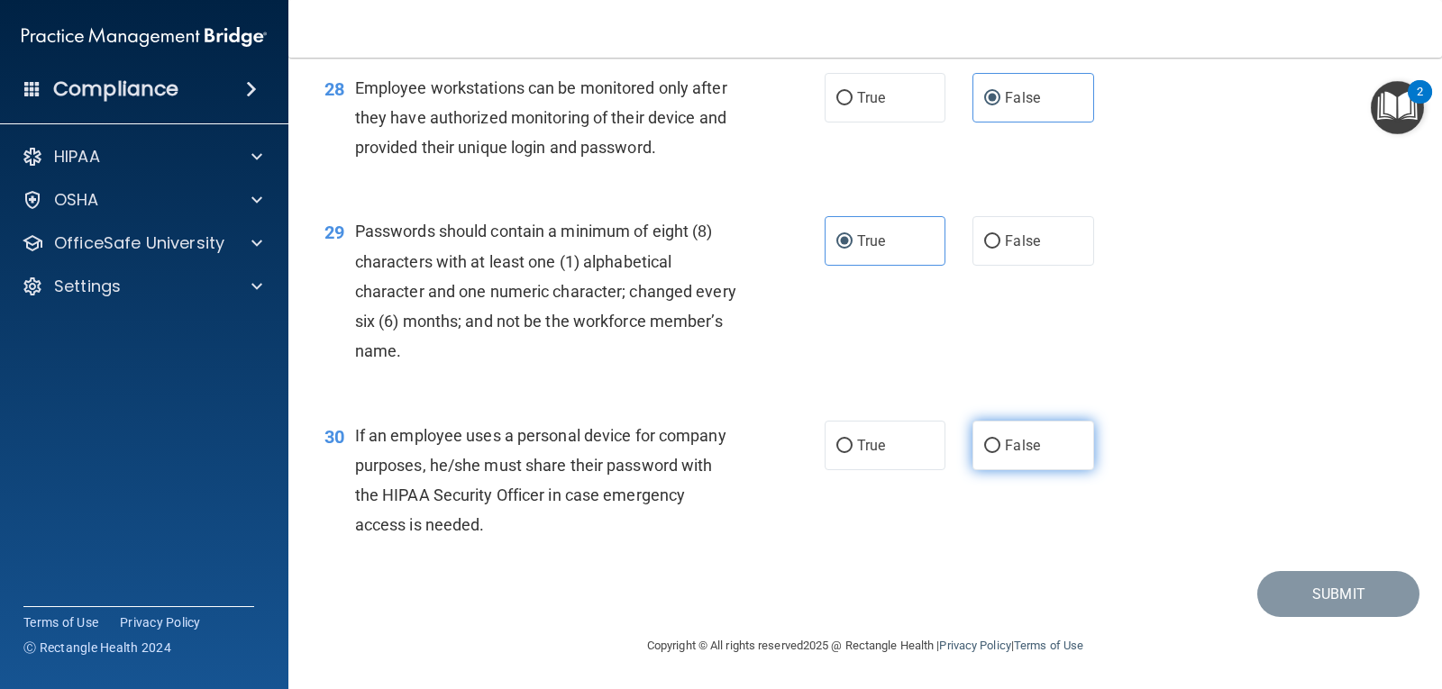
click at [1005, 449] on span "False" at bounding box center [1022, 445] width 35 height 17
click at [999, 449] on input "False" at bounding box center [992, 447] width 16 height 14
radio input "true"
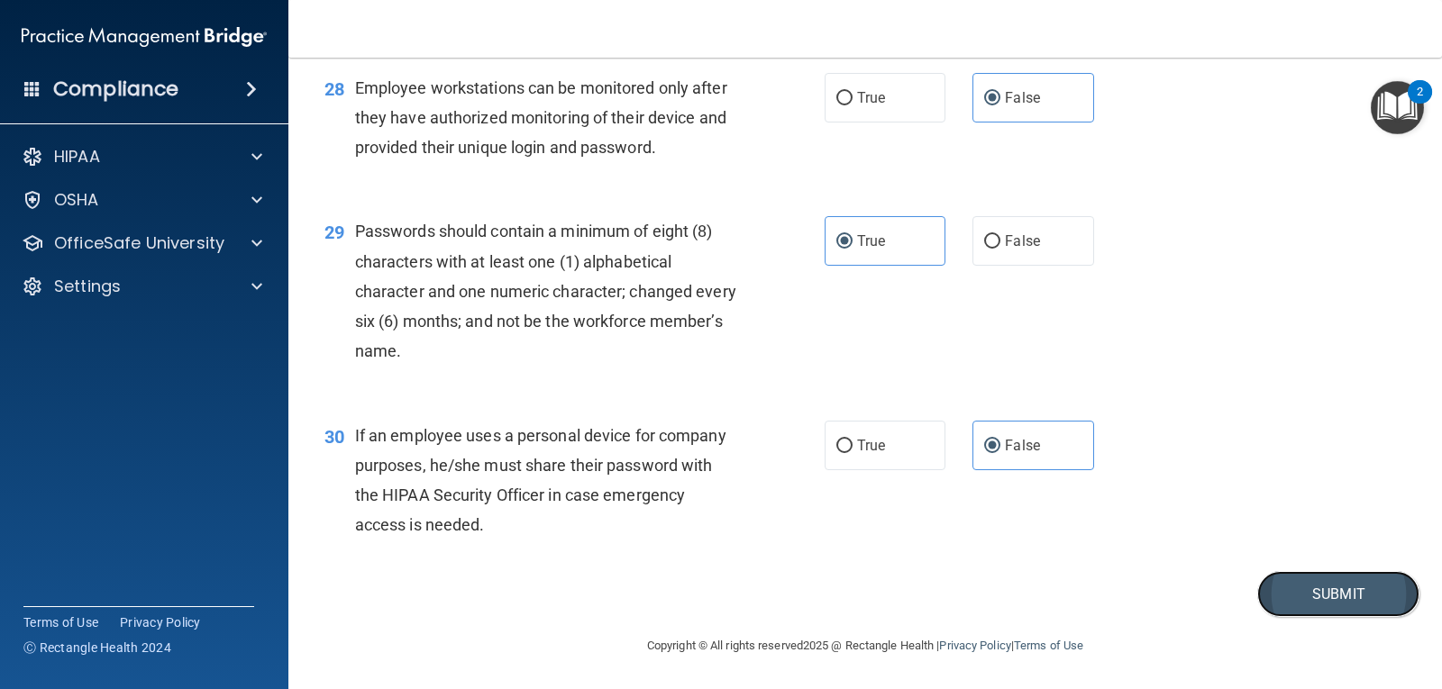
click at [1322, 596] on button "Submit" at bounding box center [1338, 594] width 162 height 46
click at [1299, 615] on button "Submit" at bounding box center [1338, 594] width 162 height 46
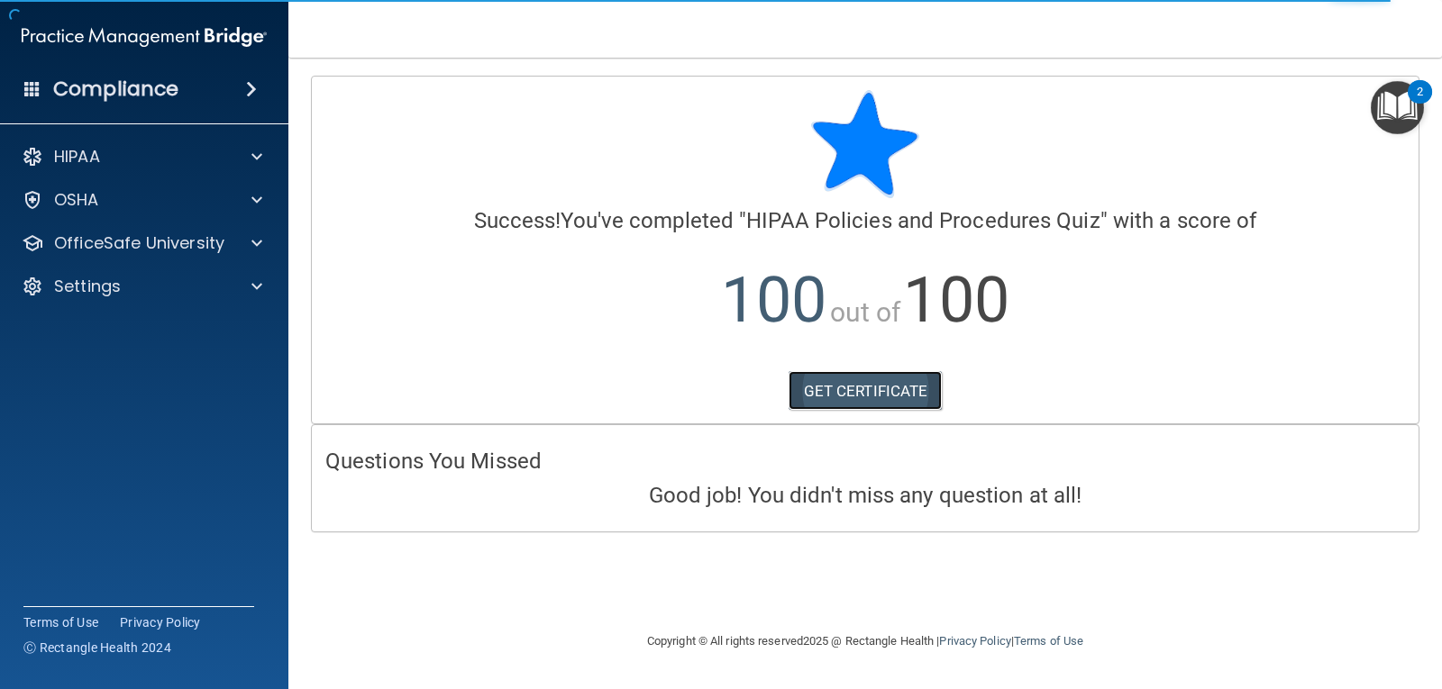
click at [868, 387] on link "GET CERTIFICATE" at bounding box center [865, 391] width 154 height 40
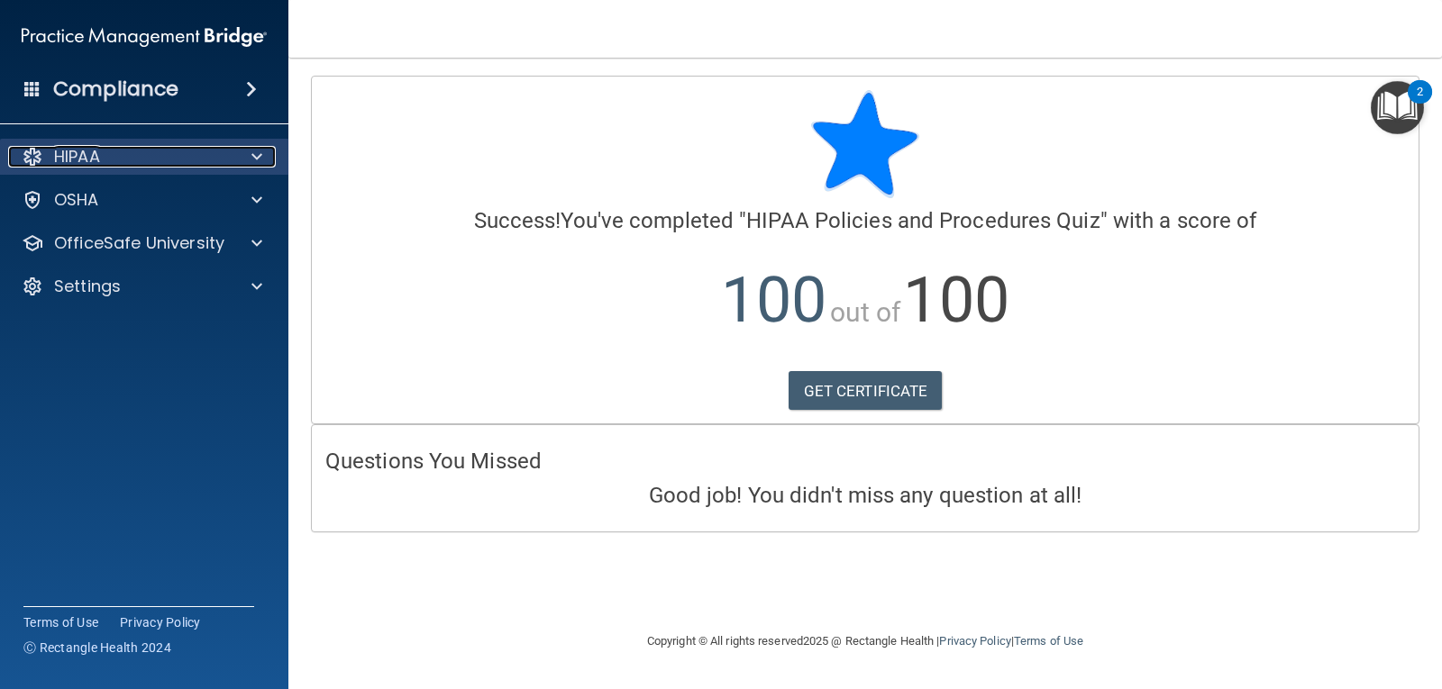
click at [95, 152] on p "HIPAA" at bounding box center [77, 157] width 46 height 22
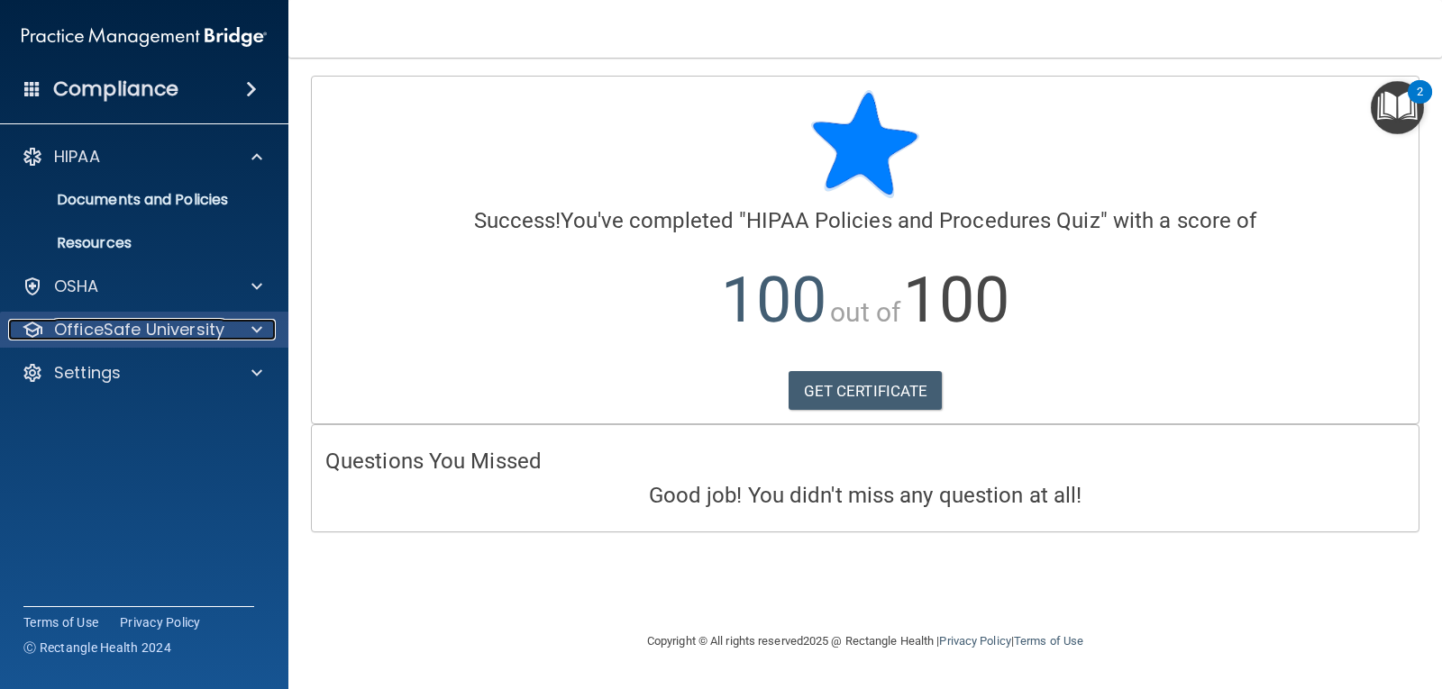
click at [114, 328] on p "OfficeSafe University" at bounding box center [139, 330] width 170 height 22
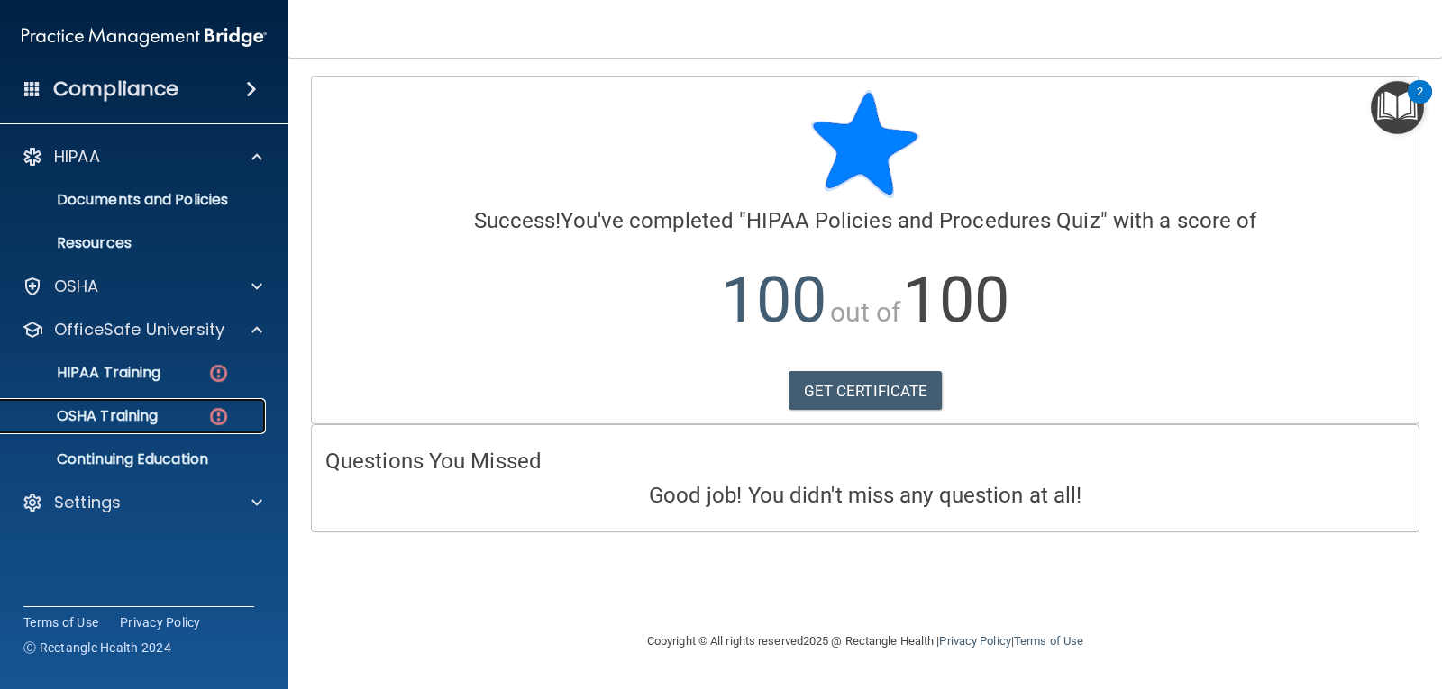
click at [193, 413] on div "OSHA Training" at bounding box center [135, 416] width 246 height 18
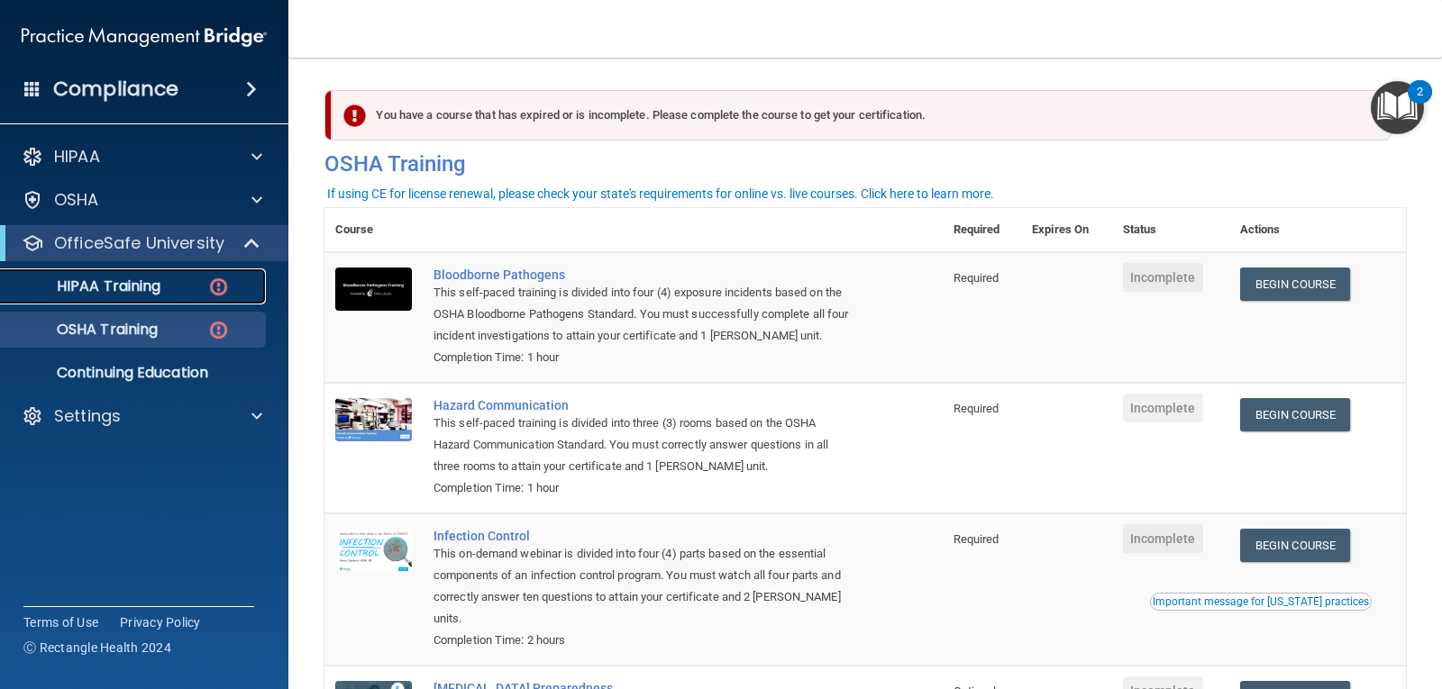
click at [168, 293] on div "HIPAA Training" at bounding box center [135, 287] width 246 height 18
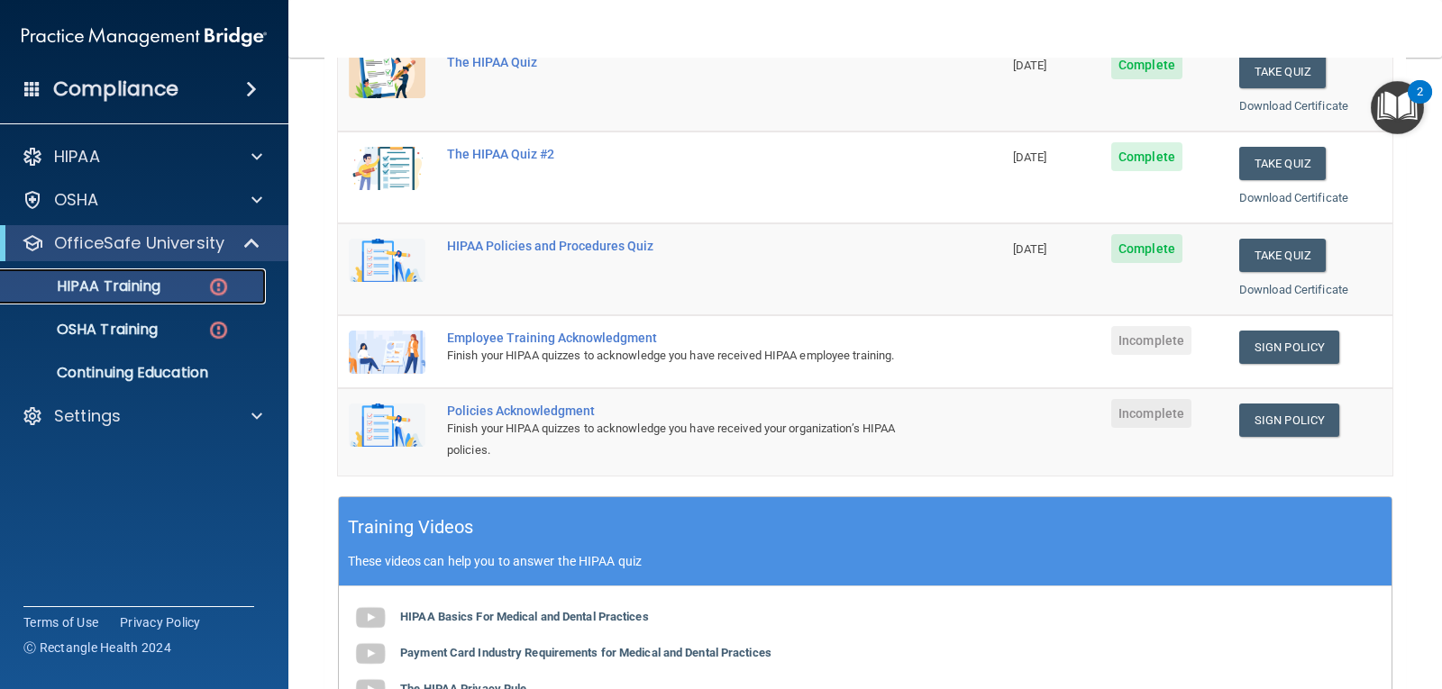
scroll to position [270, 0]
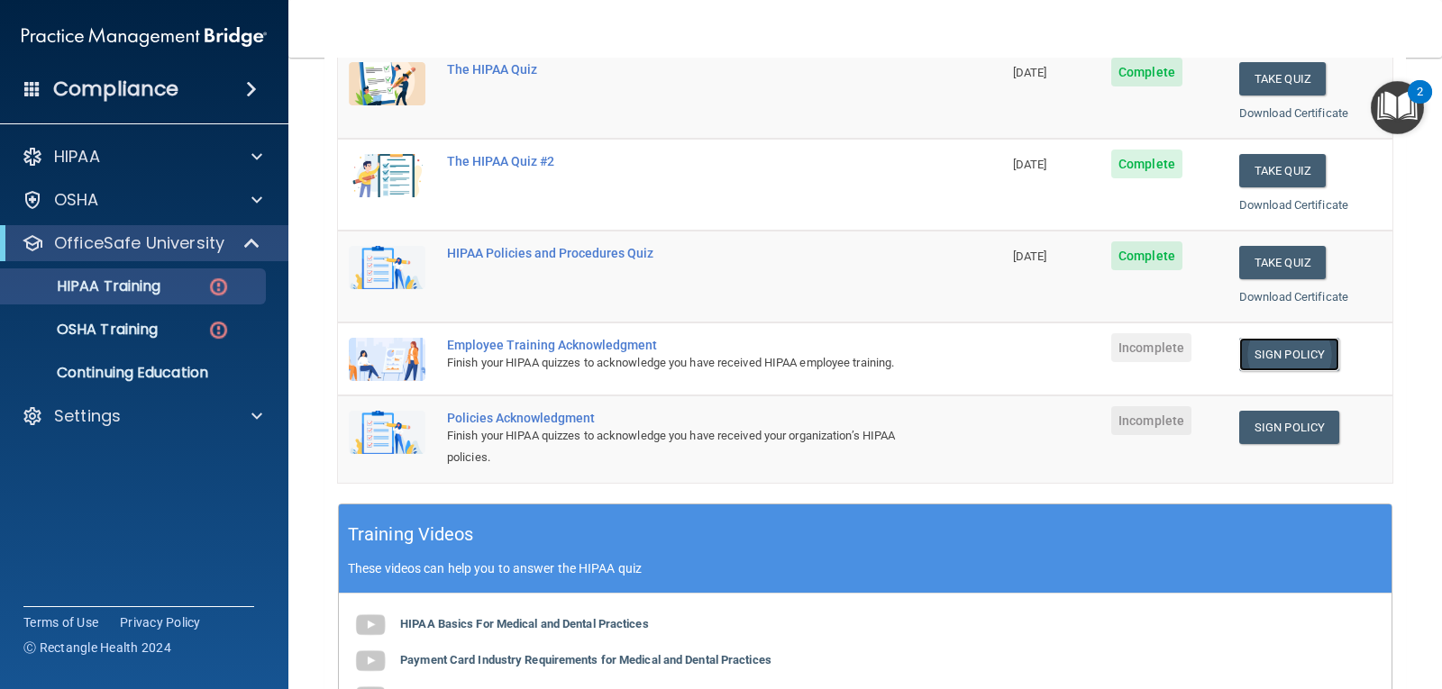
click at [1257, 355] on link "Sign Policy" at bounding box center [1289, 354] width 100 height 33
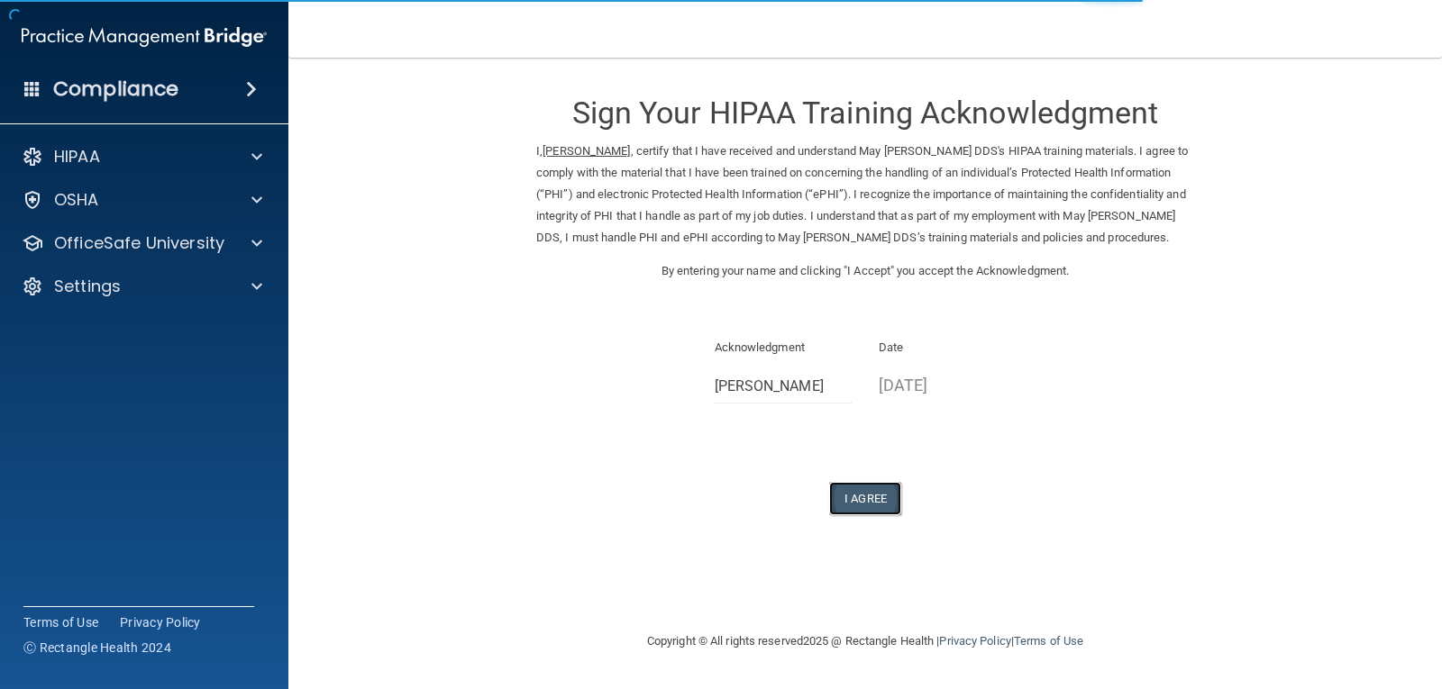
click at [866, 495] on button "I Agree" at bounding box center [865, 498] width 72 height 33
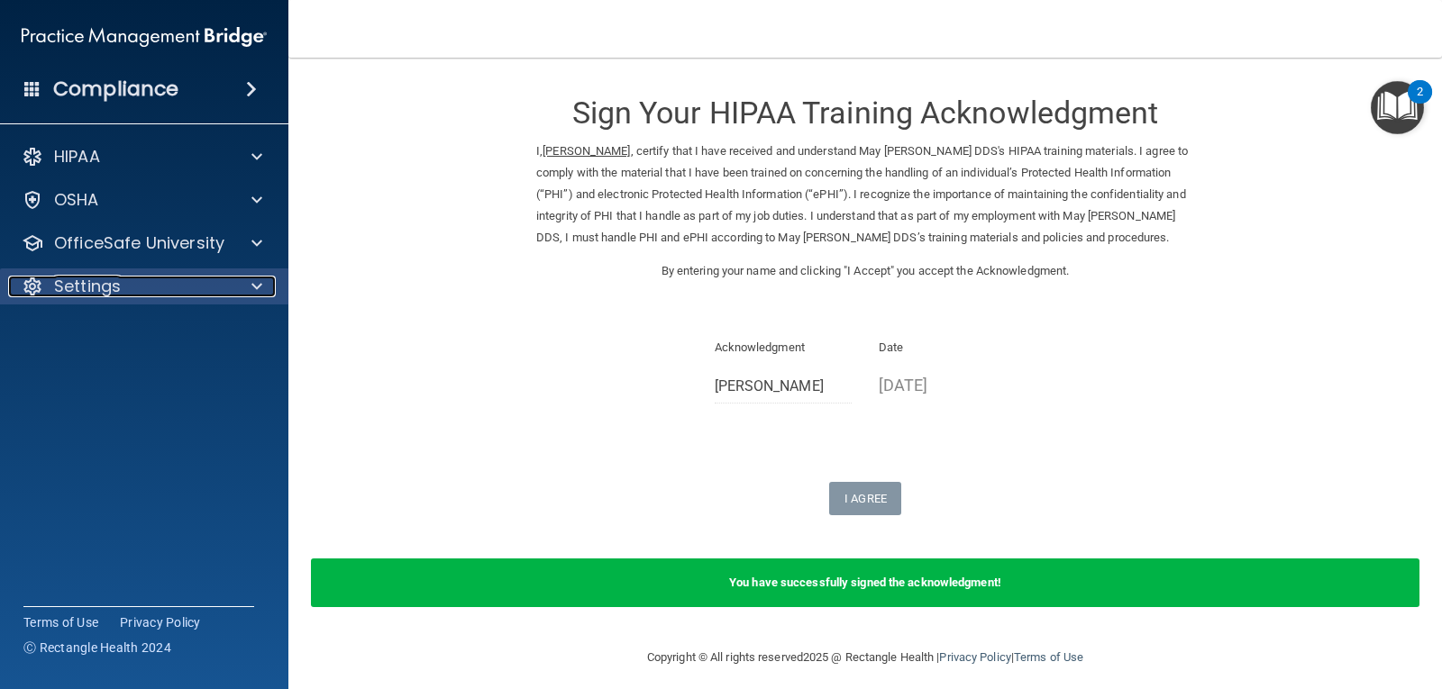
click at [195, 294] on div "Settings" at bounding box center [119, 287] width 223 height 22
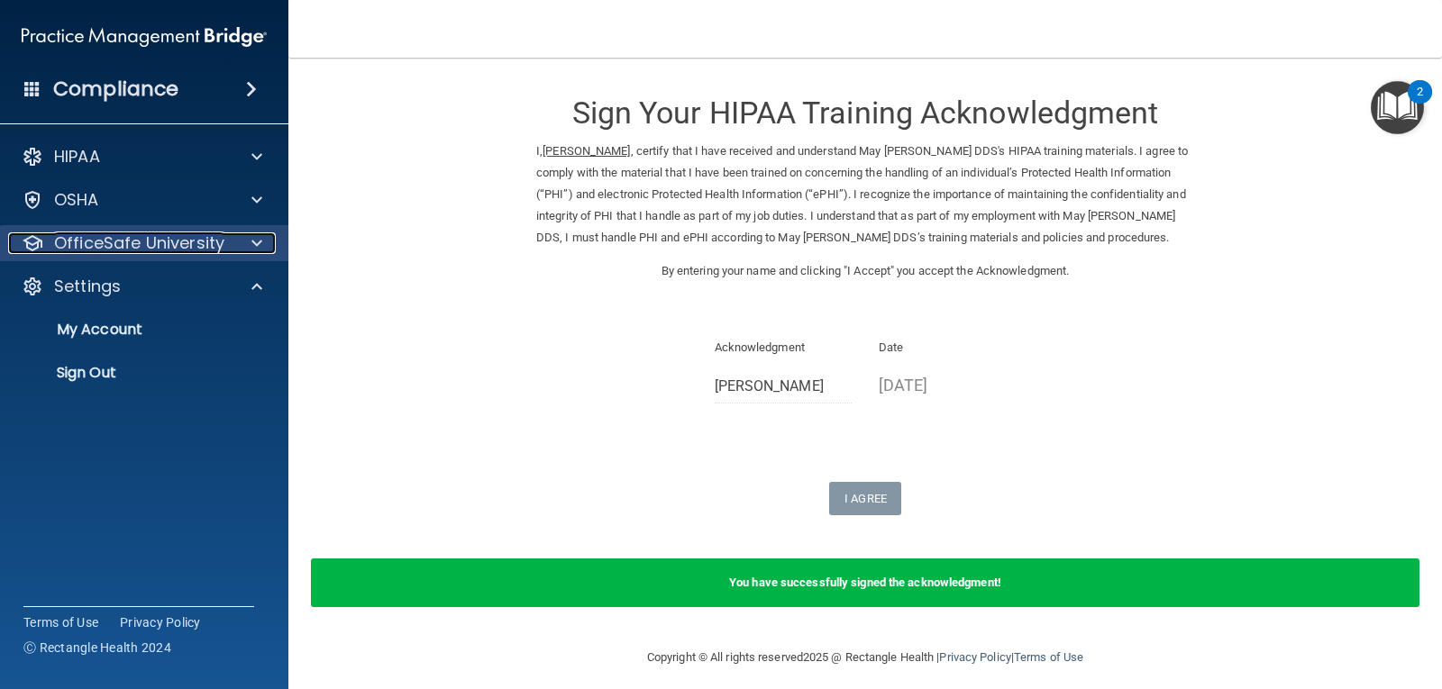
click at [194, 253] on p "OfficeSafe University" at bounding box center [139, 243] width 170 height 22
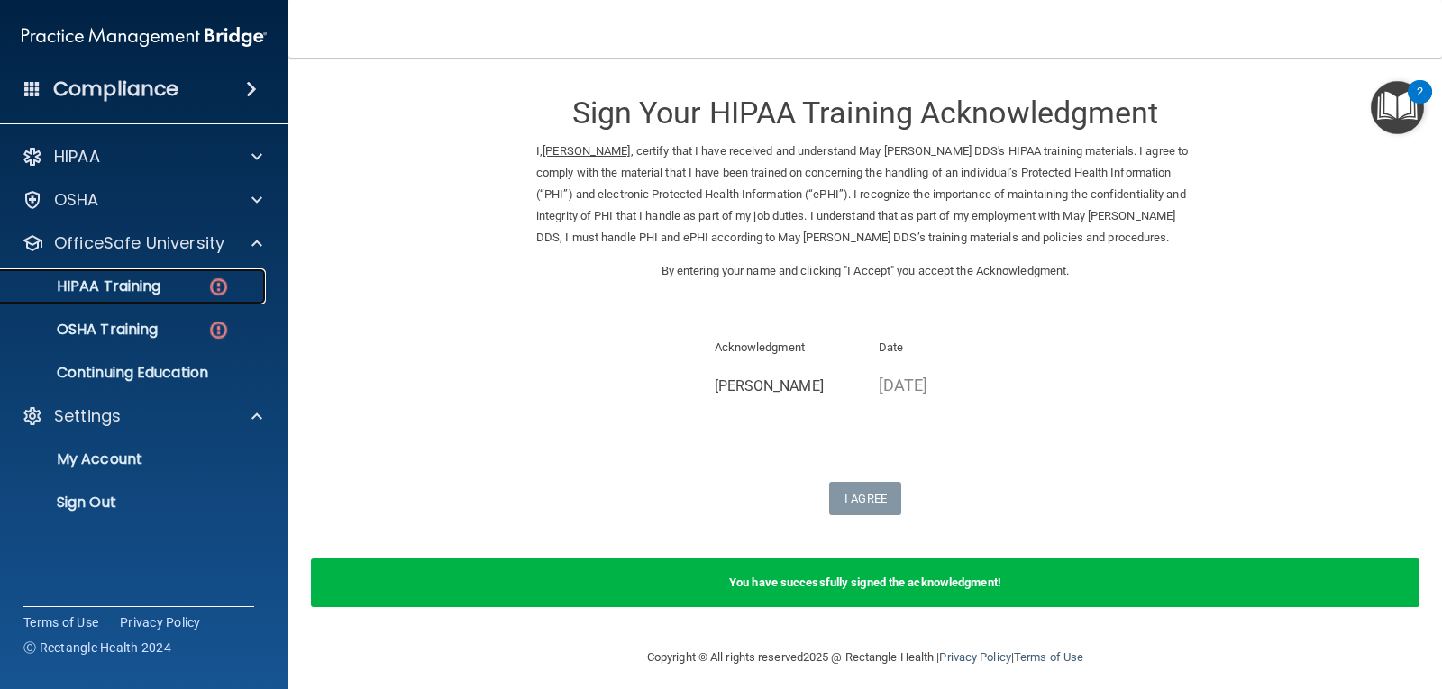
click at [163, 287] on div "HIPAA Training" at bounding box center [135, 287] width 246 height 18
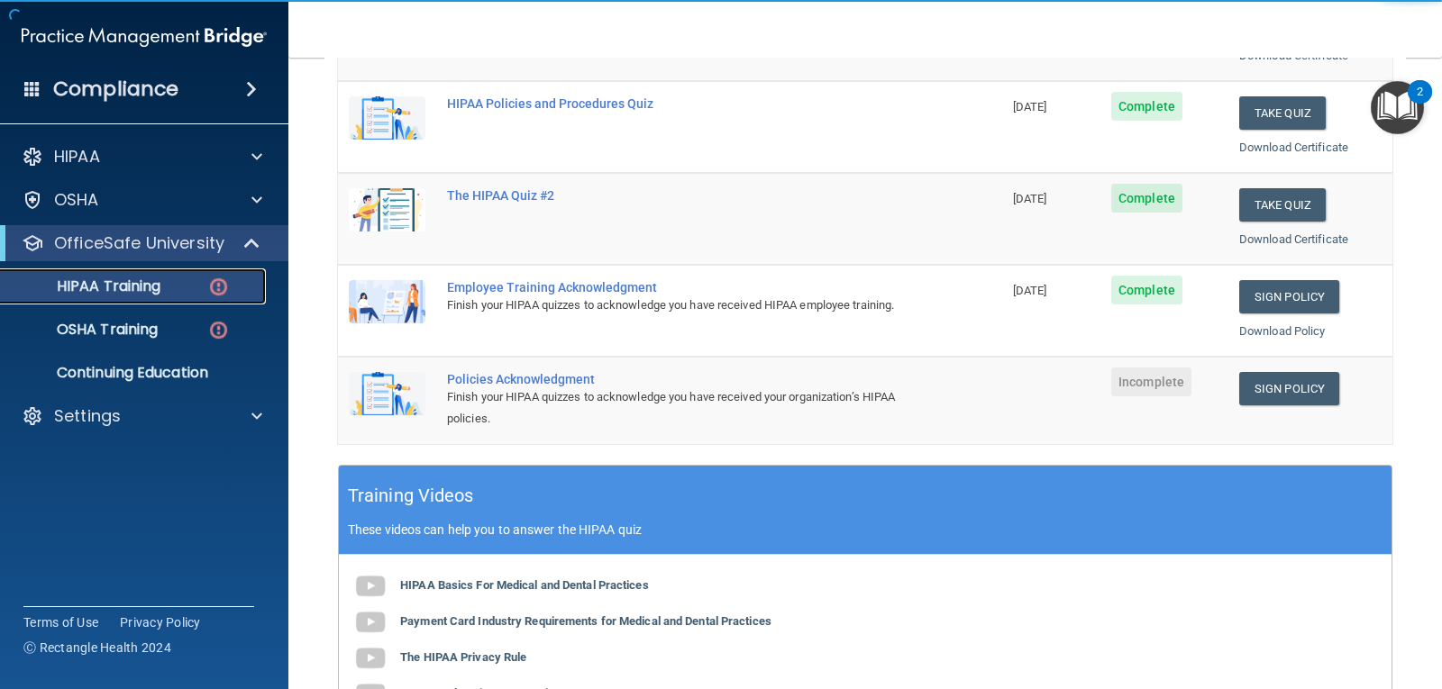
scroll to position [360, 0]
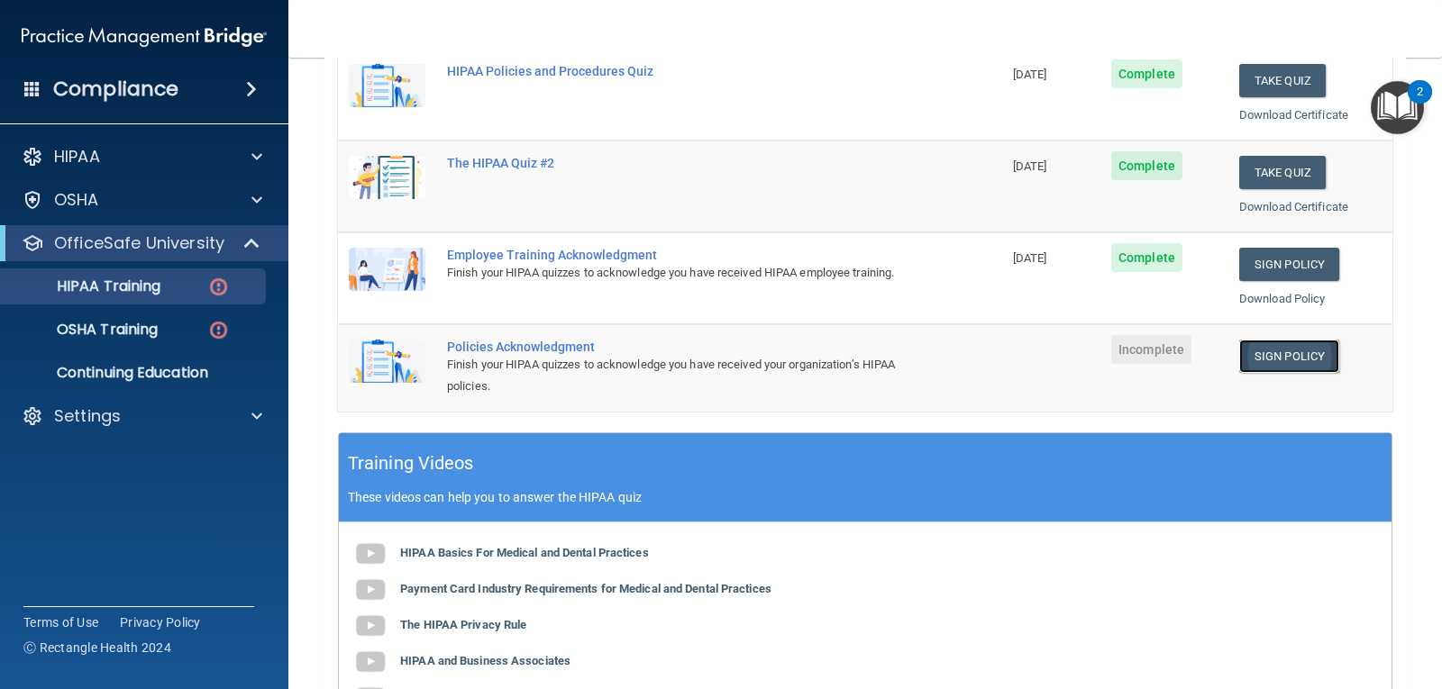
click at [1269, 350] on link "Sign Policy" at bounding box center [1289, 356] width 100 height 33
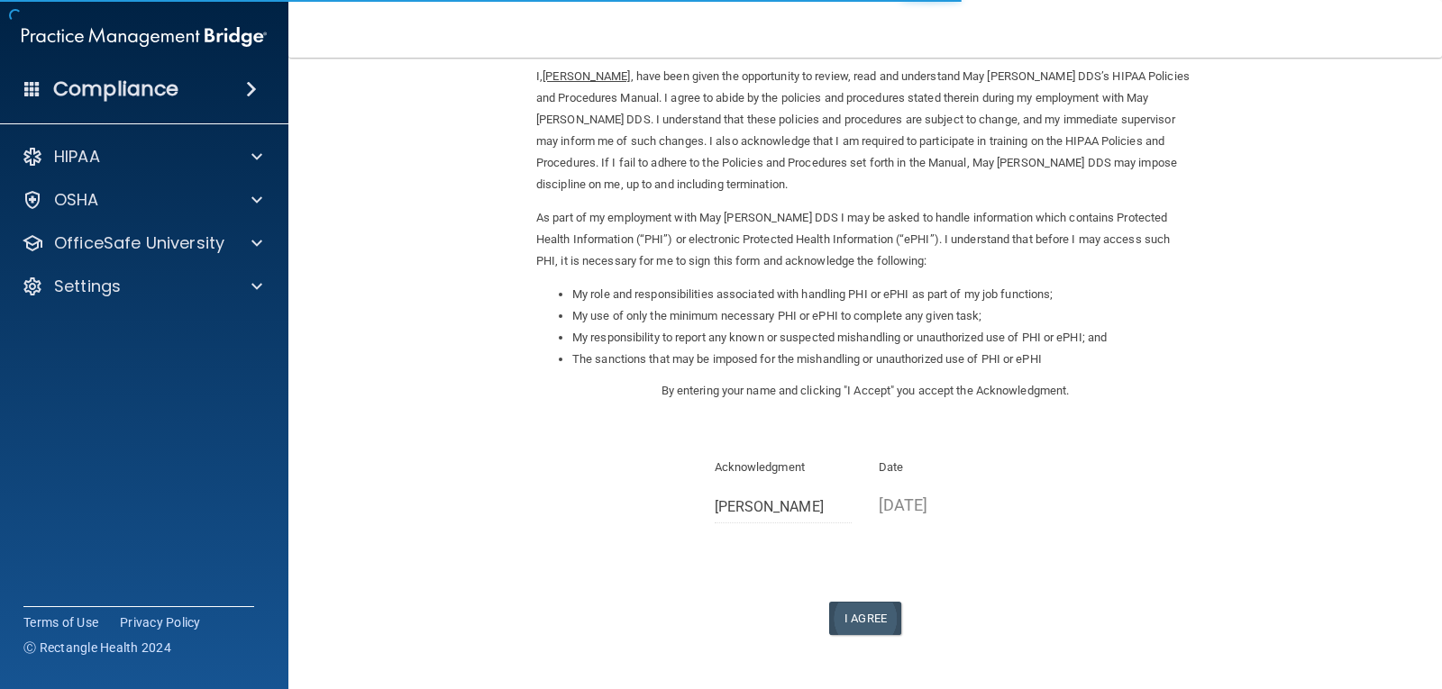
scroll to position [136, 0]
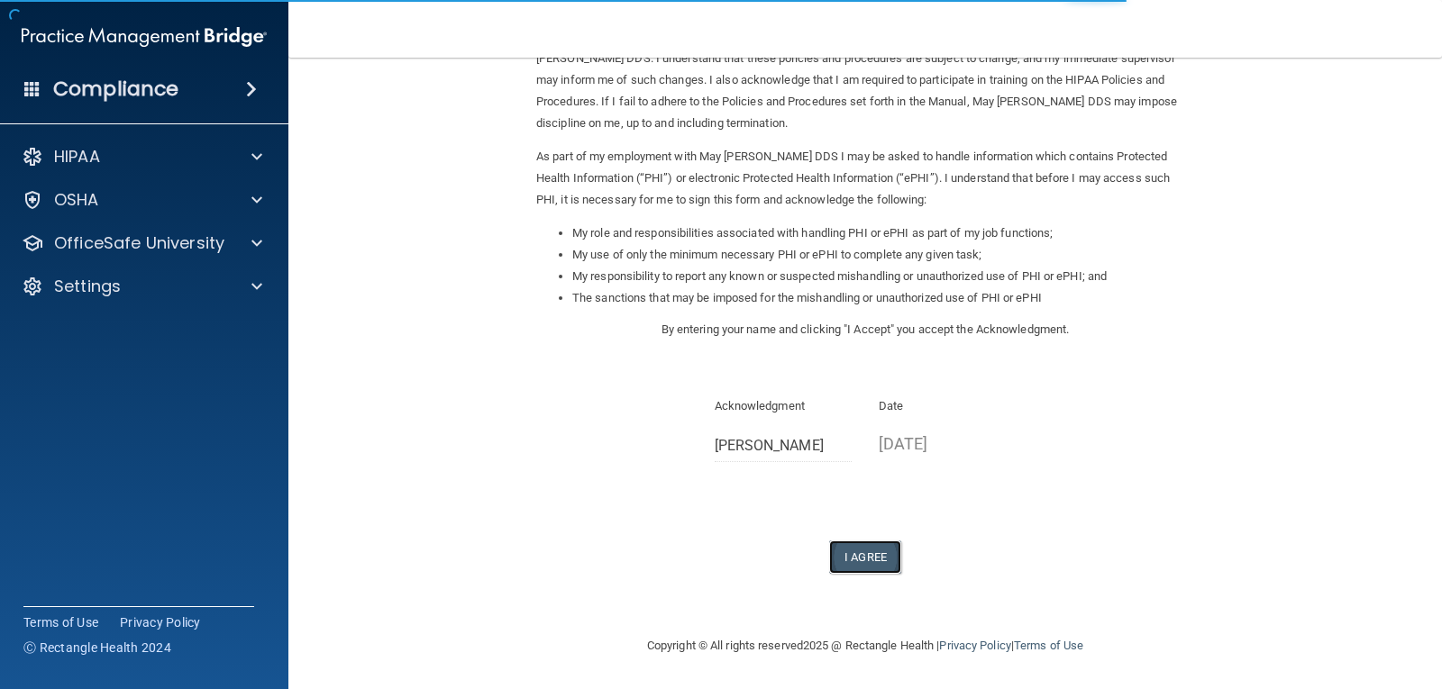
click at [846, 547] on button "I Agree" at bounding box center [865, 557] width 72 height 33
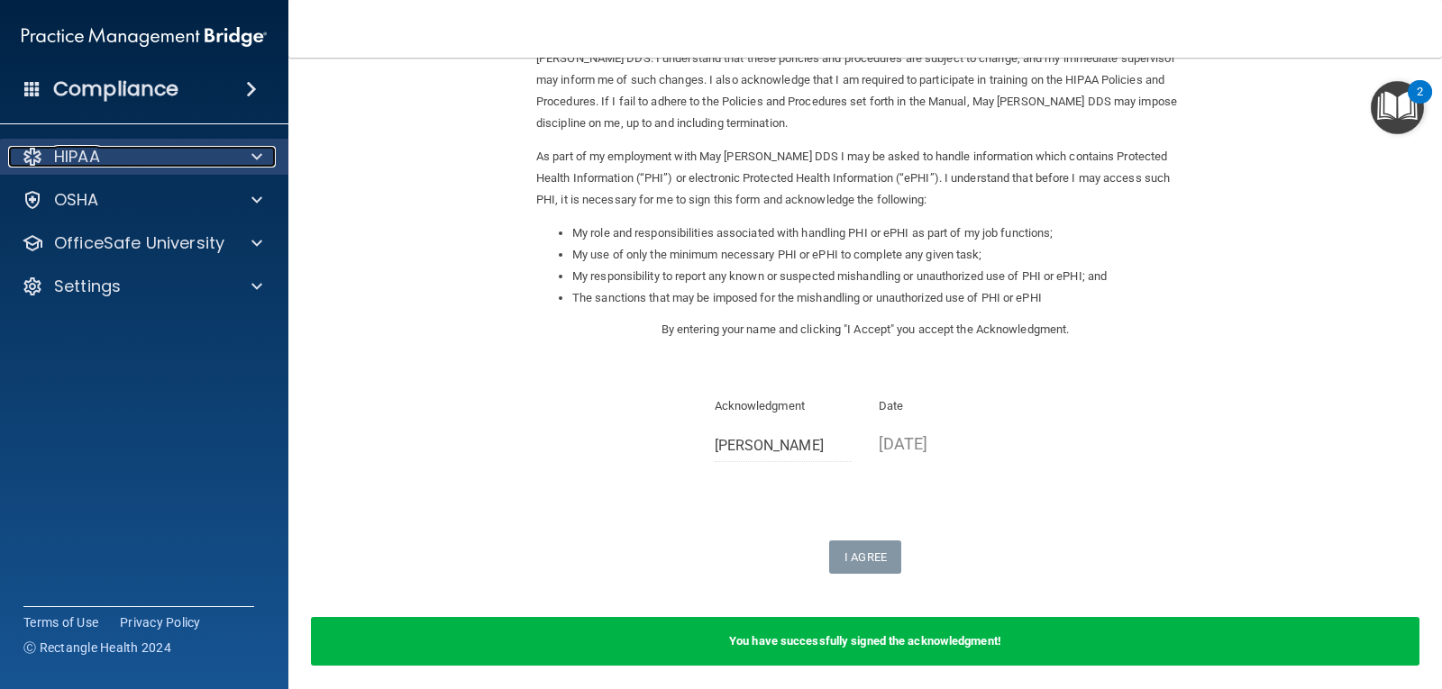
click at [259, 167] on span at bounding box center [256, 157] width 11 height 22
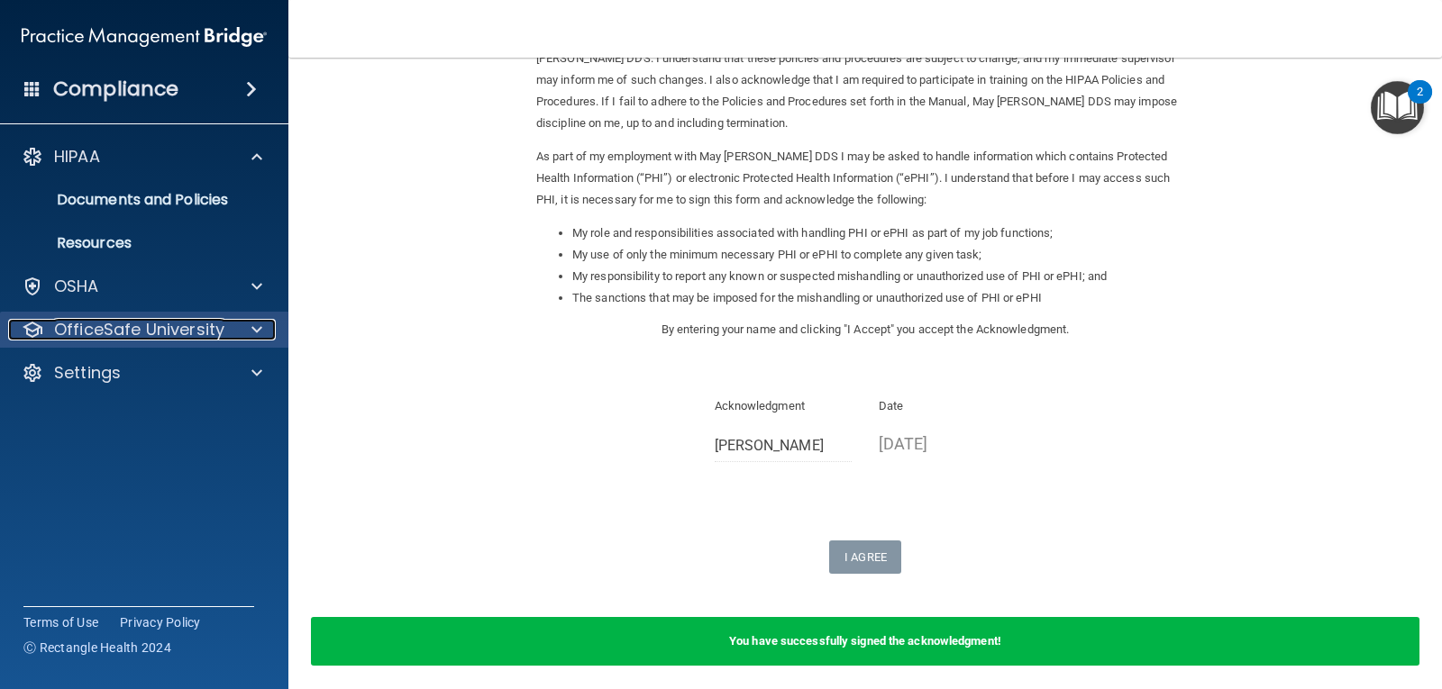
click at [156, 329] on p "OfficeSafe University" at bounding box center [139, 330] width 170 height 22
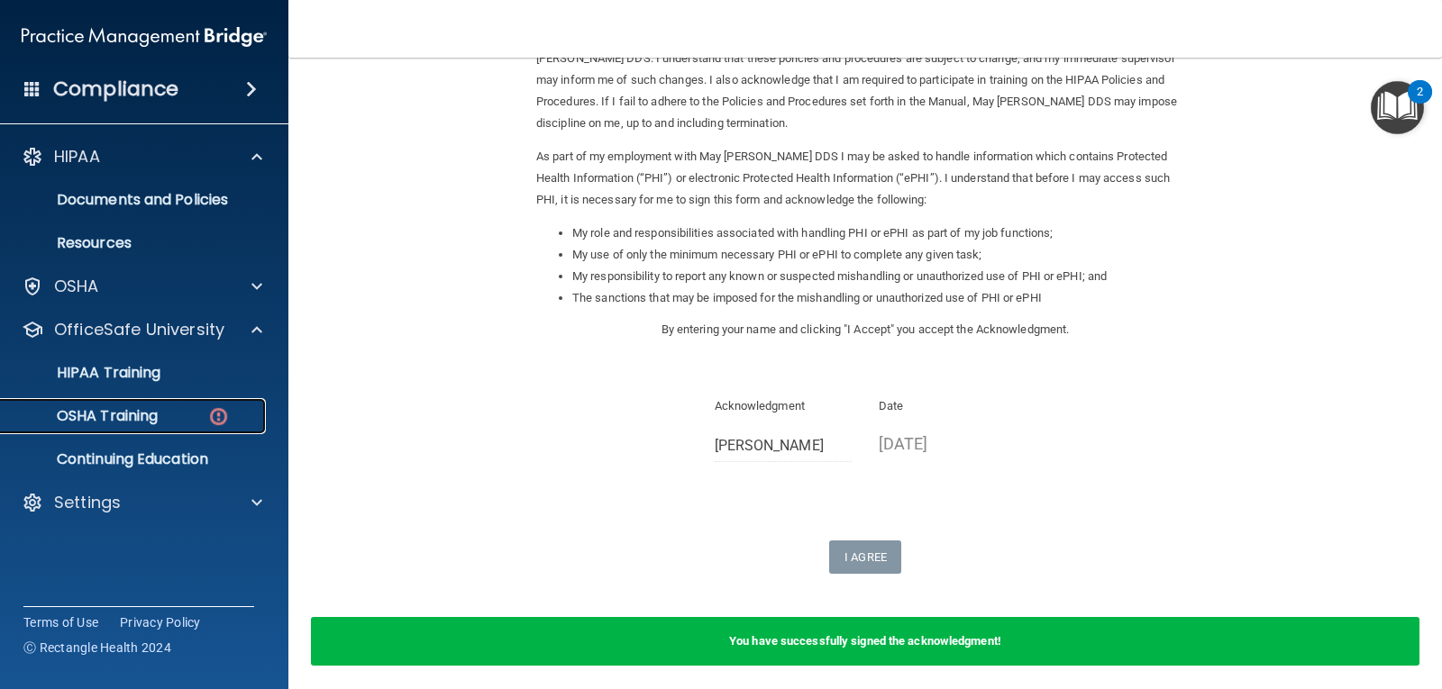
click at [206, 410] on div "OSHA Training" at bounding box center [135, 416] width 246 height 18
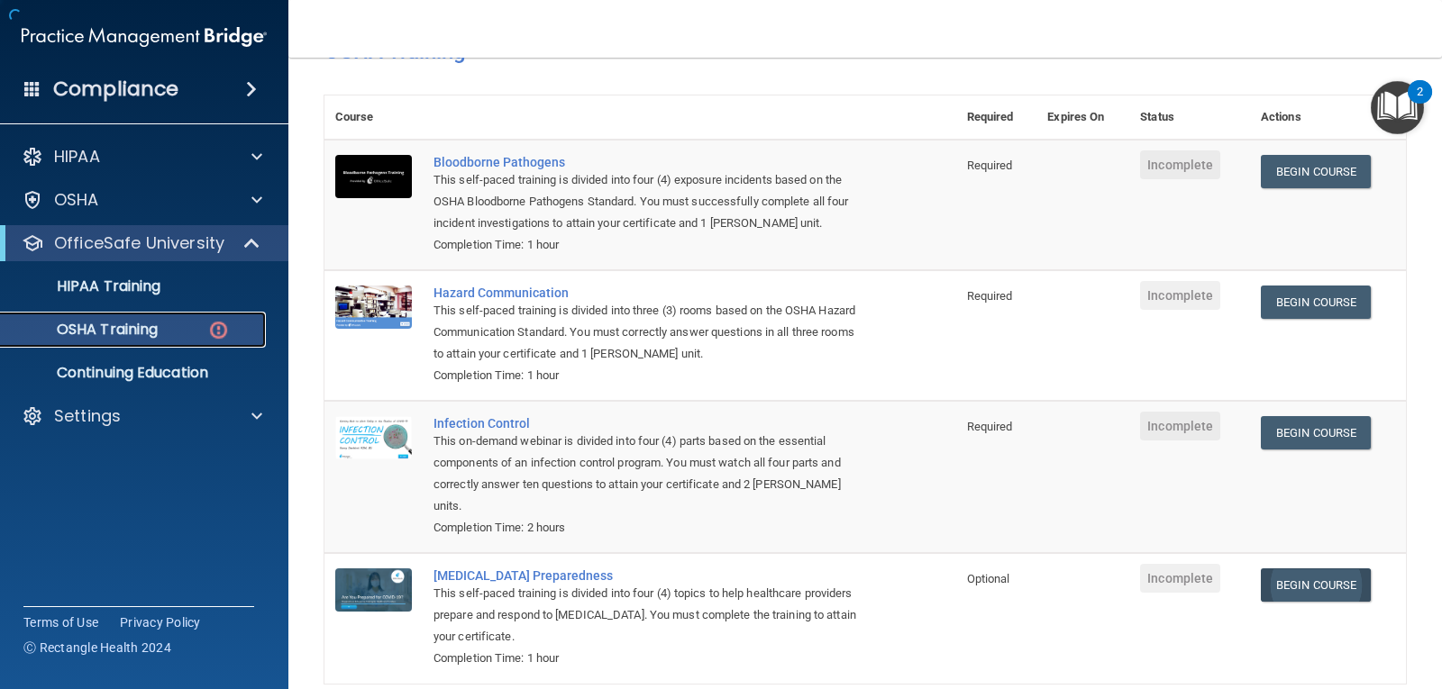
scroll to position [134, 0]
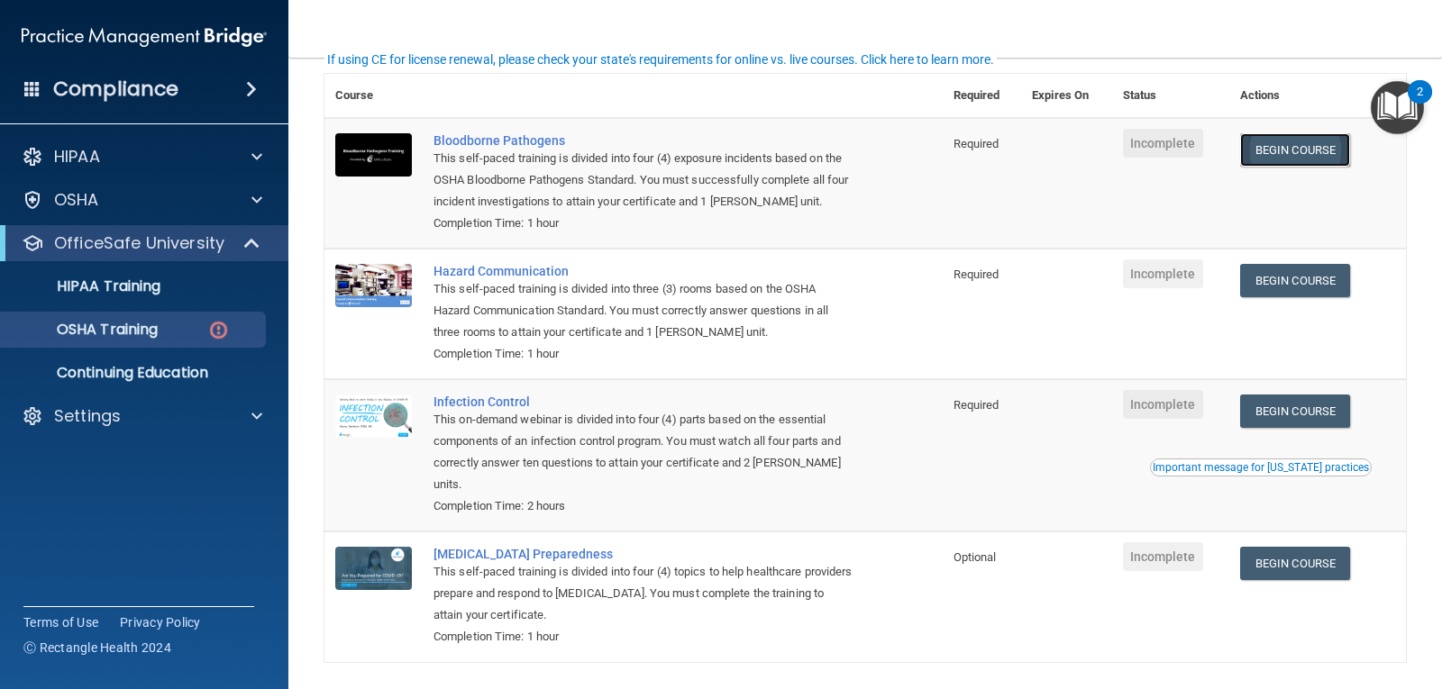
click at [1321, 145] on link "Begin Course" at bounding box center [1295, 149] width 110 height 33
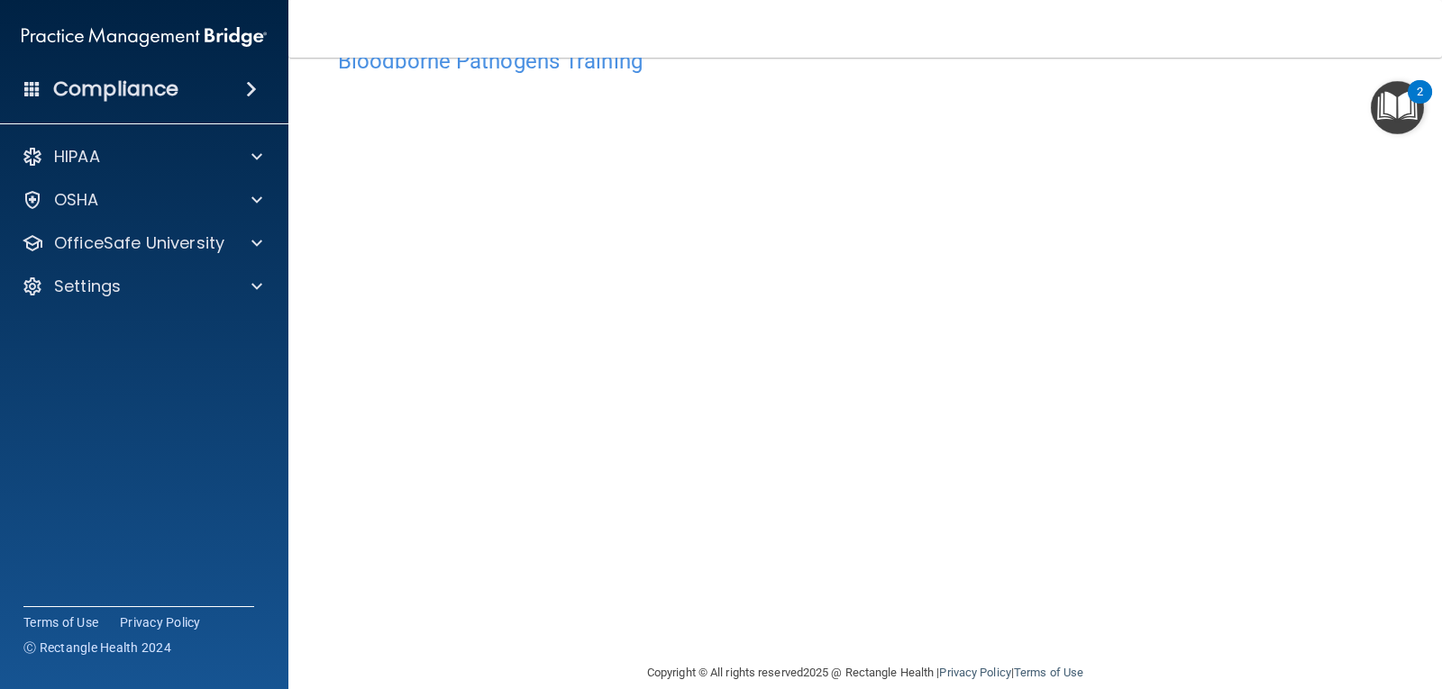
scroll to position [82, 0]
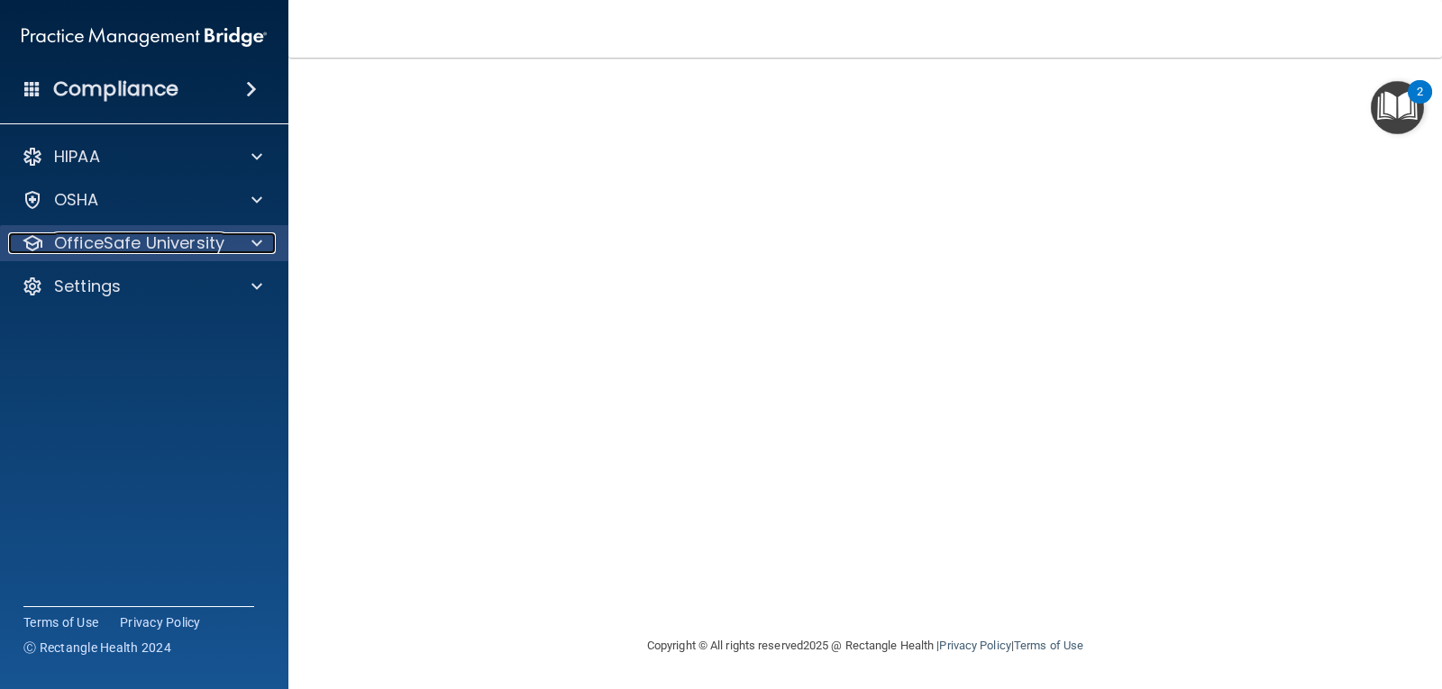
click at [260, 247] on span at bounding box center [256, 243] width 11 height 22
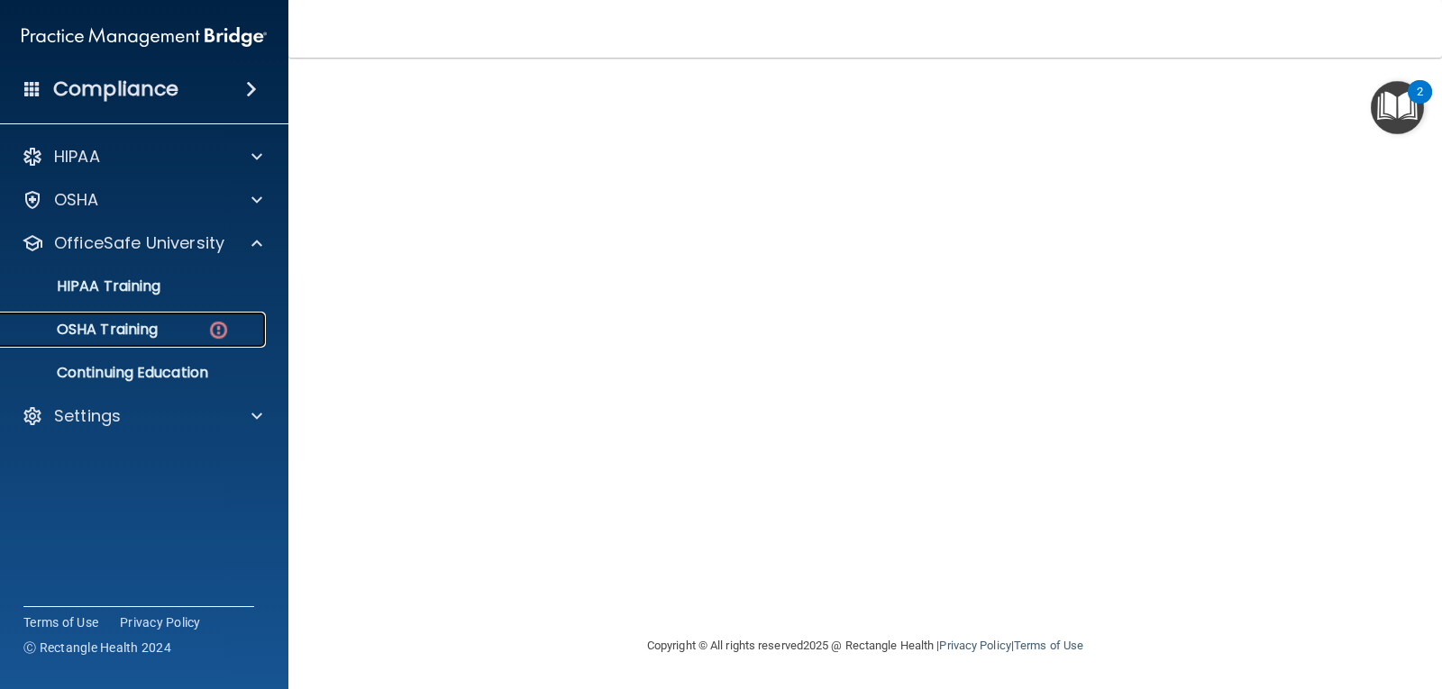
click at [149, 334] on p "OSHA Training" at bounding box center [85, 330] width 146 height 18
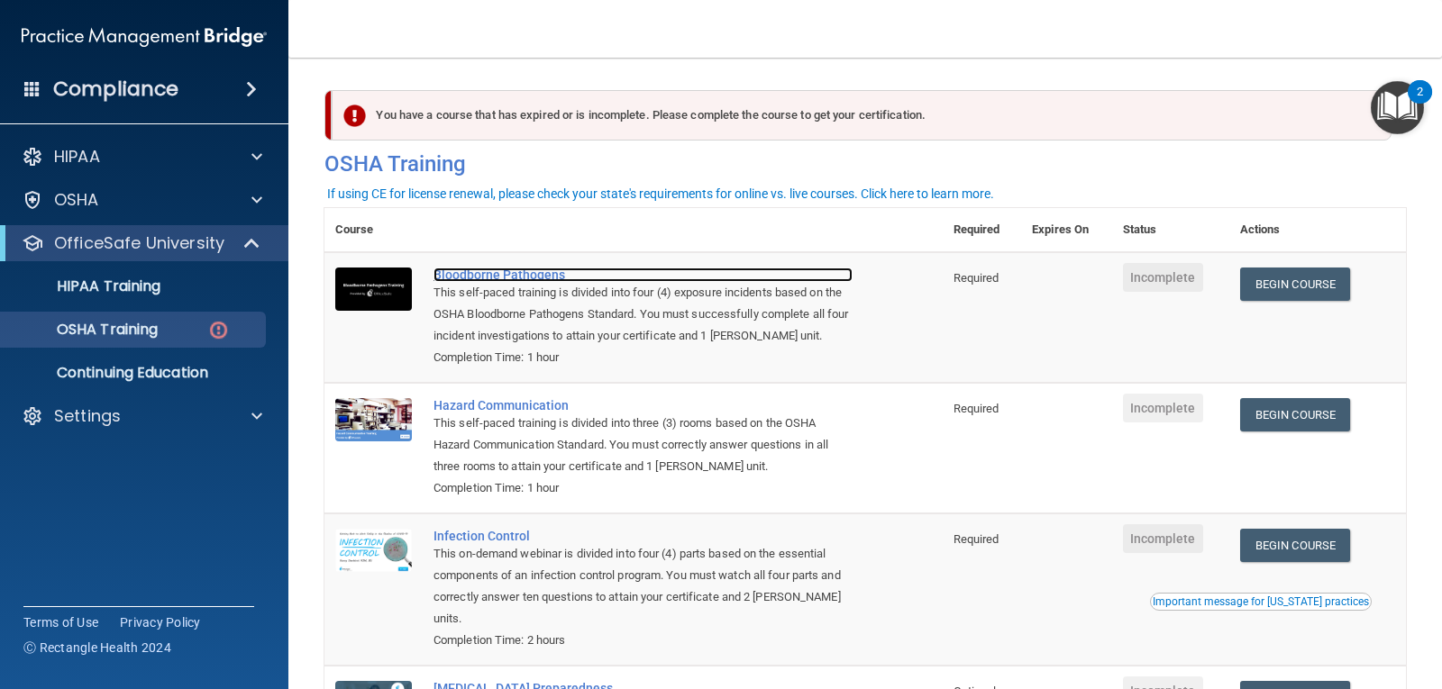
click at [510, 269] on div "Bloodborne Pathogens" at bounding box center [642, 275] width 419 height 14
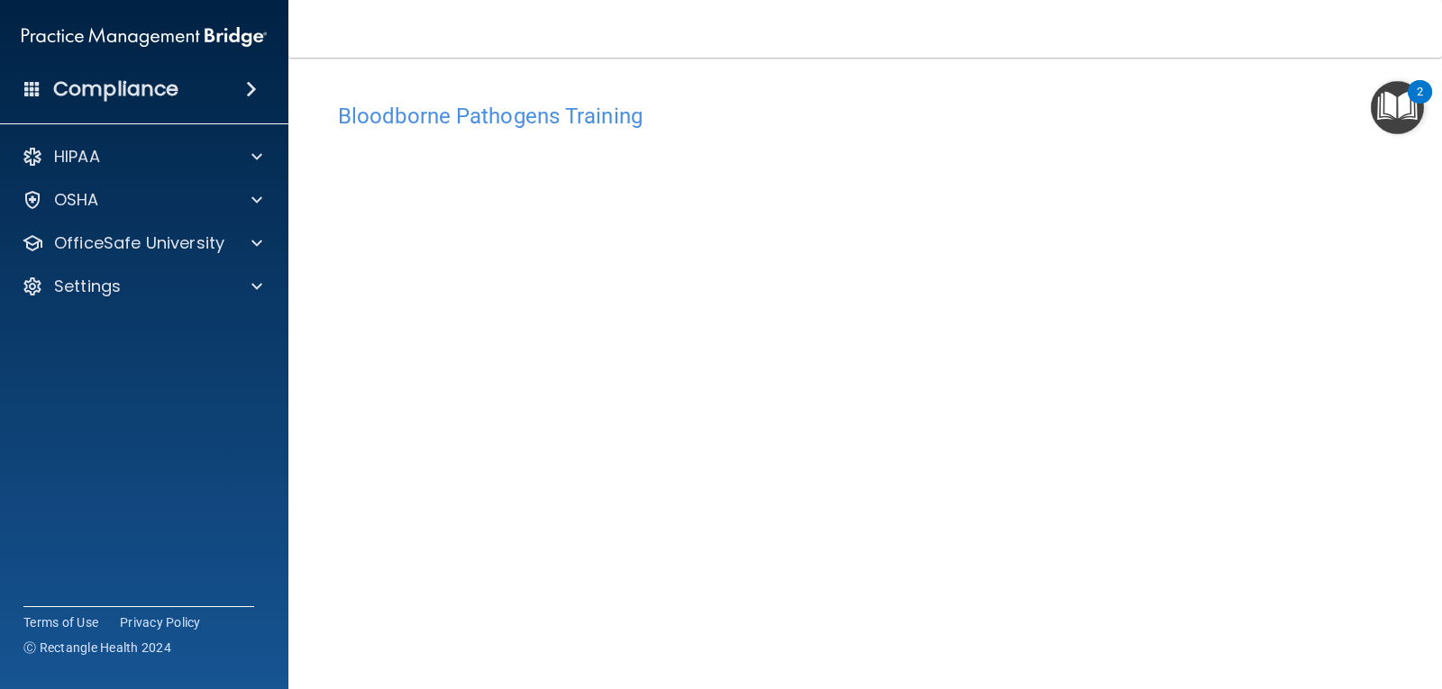
click at [97, 262] on div "HIPAA Documents and Policies Report an Incident Business Associates Emergency P…" at bounding box center [144, 225] width 289 height 187
click at [105, 254] on div "OfficeSafe University" at bounding box center [144, 243] width 289 height 36
click at [240, 248] on div at bounding box center [254, 243] width 45 height 22
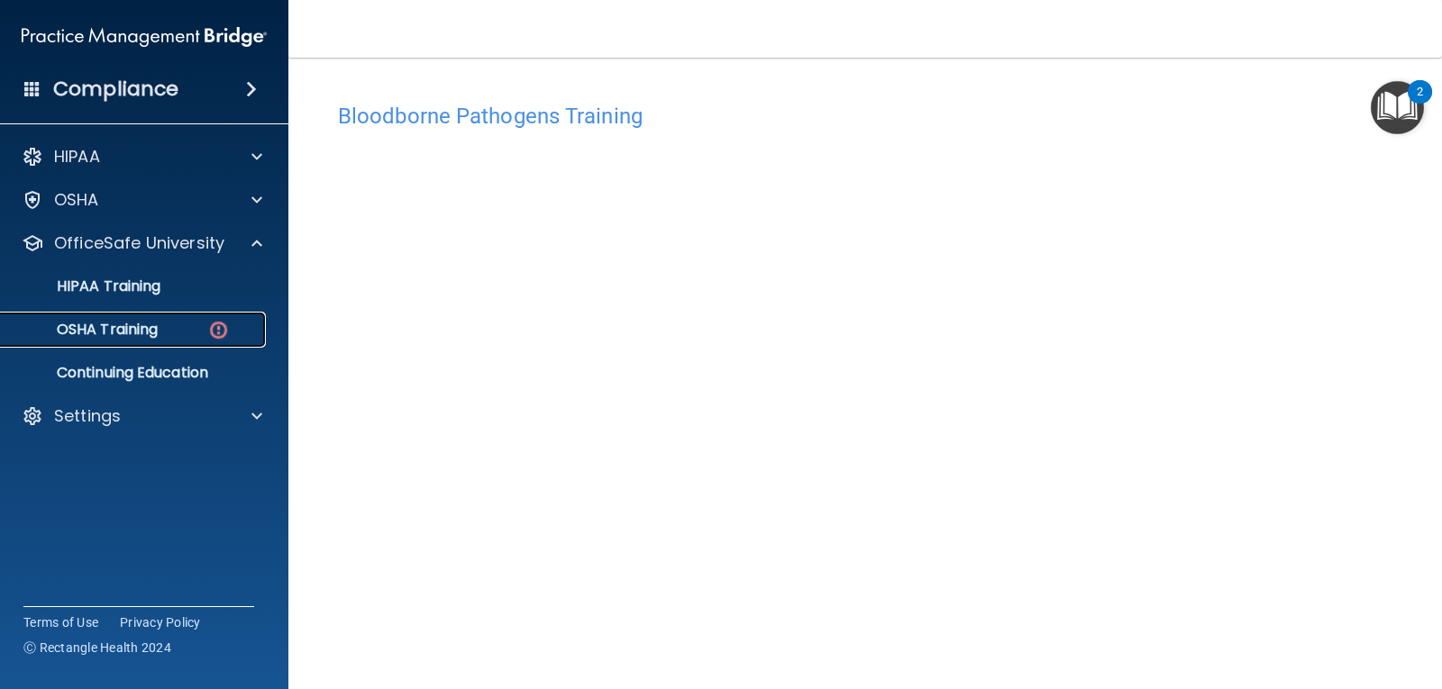
click at [218, 325] on img at bounding box center [218, 330] width 23 height 23
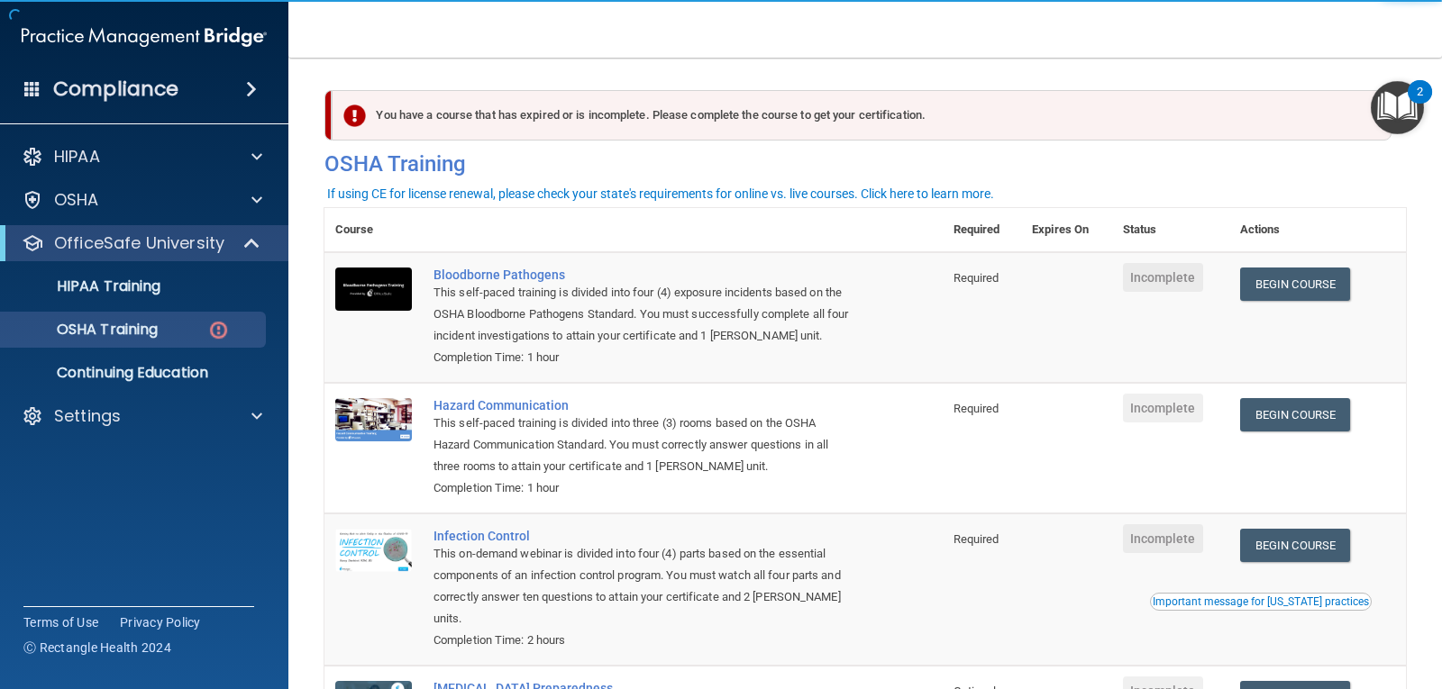
click at [1280, 303] on td "Begin Course Download Certificate" at bounding box center [1317, 317] width 177 height 131
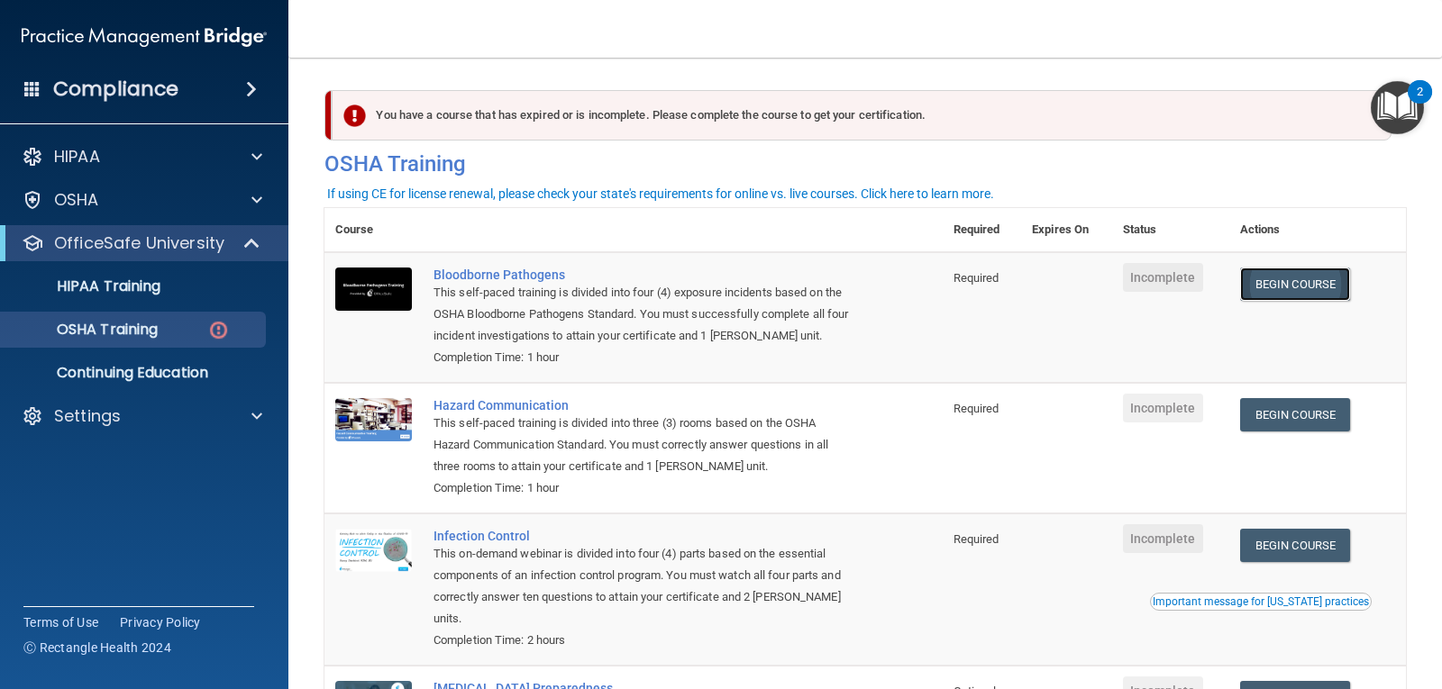
click at [1276, 288] on link "Begin Course" at bounding box center [1295, 284] width 110 height 33
